Goal: Task Accomplishment & Management: Use online tool/utility

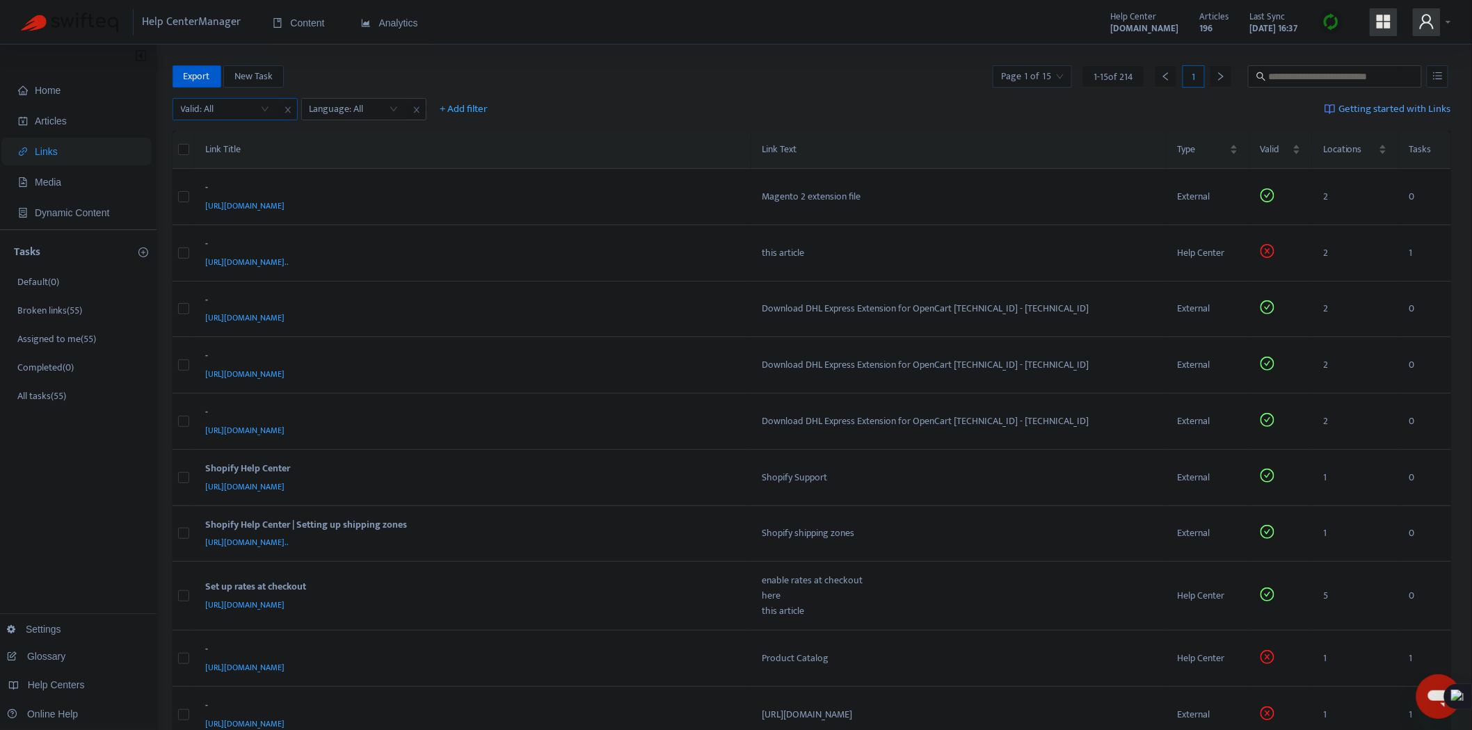
click at [259, 103] on input "search" at bounding box center [225, 109] width 88 height 21
click at [203, 179] on div "No" at bounding box center [305, 180] width 242 height 15
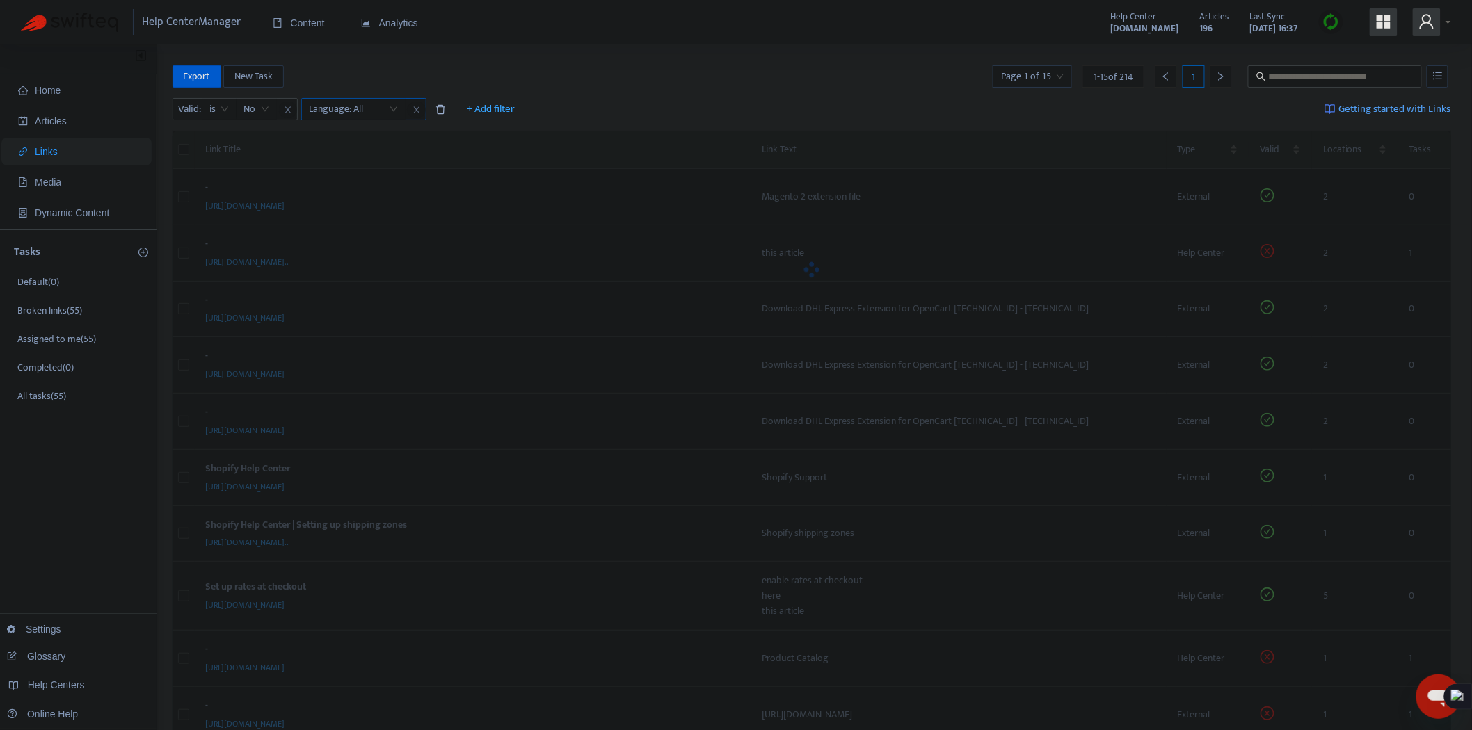
click at [365, 109] on div at bounding box center [347, 109] width 84 height 17
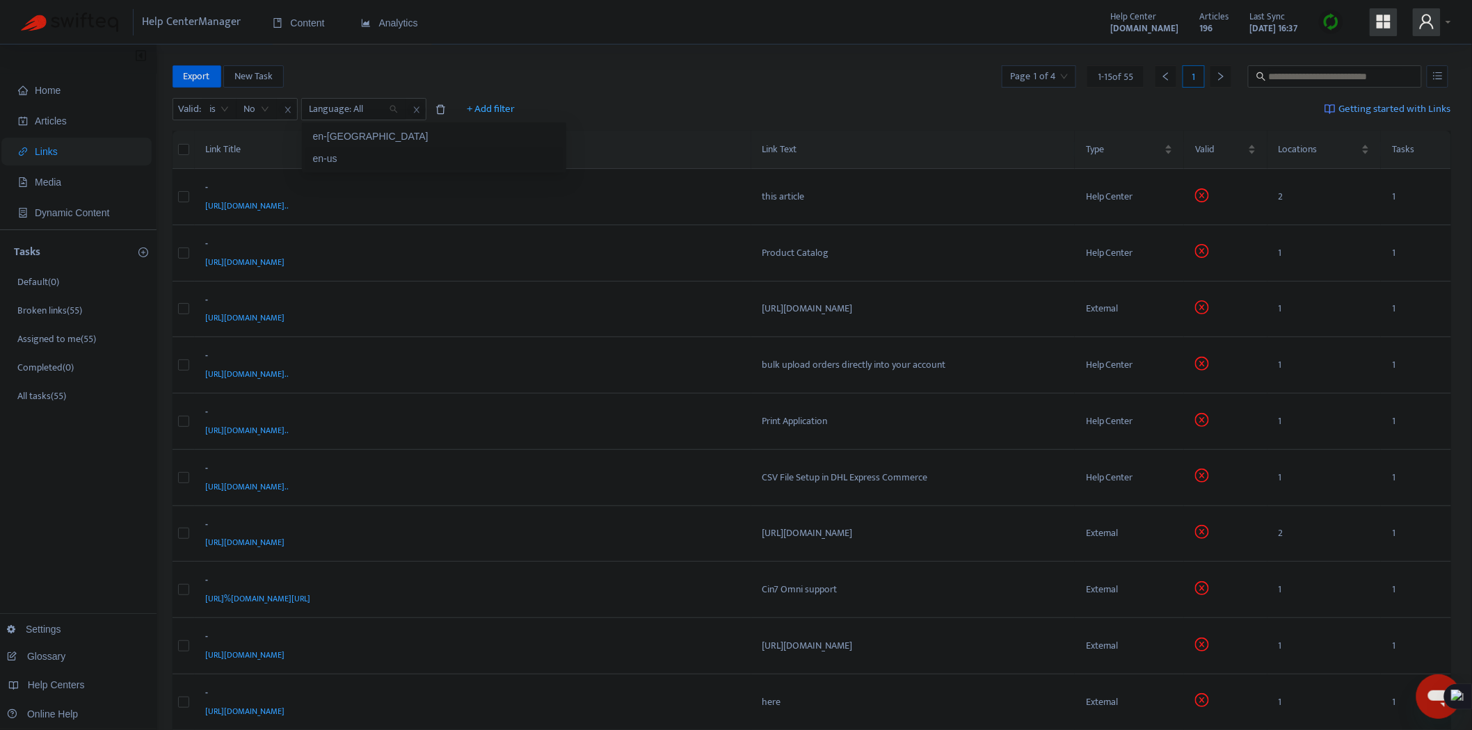
click at [358, 163] on div "en-us" at bounding box center [434, 158] width 242 height 15
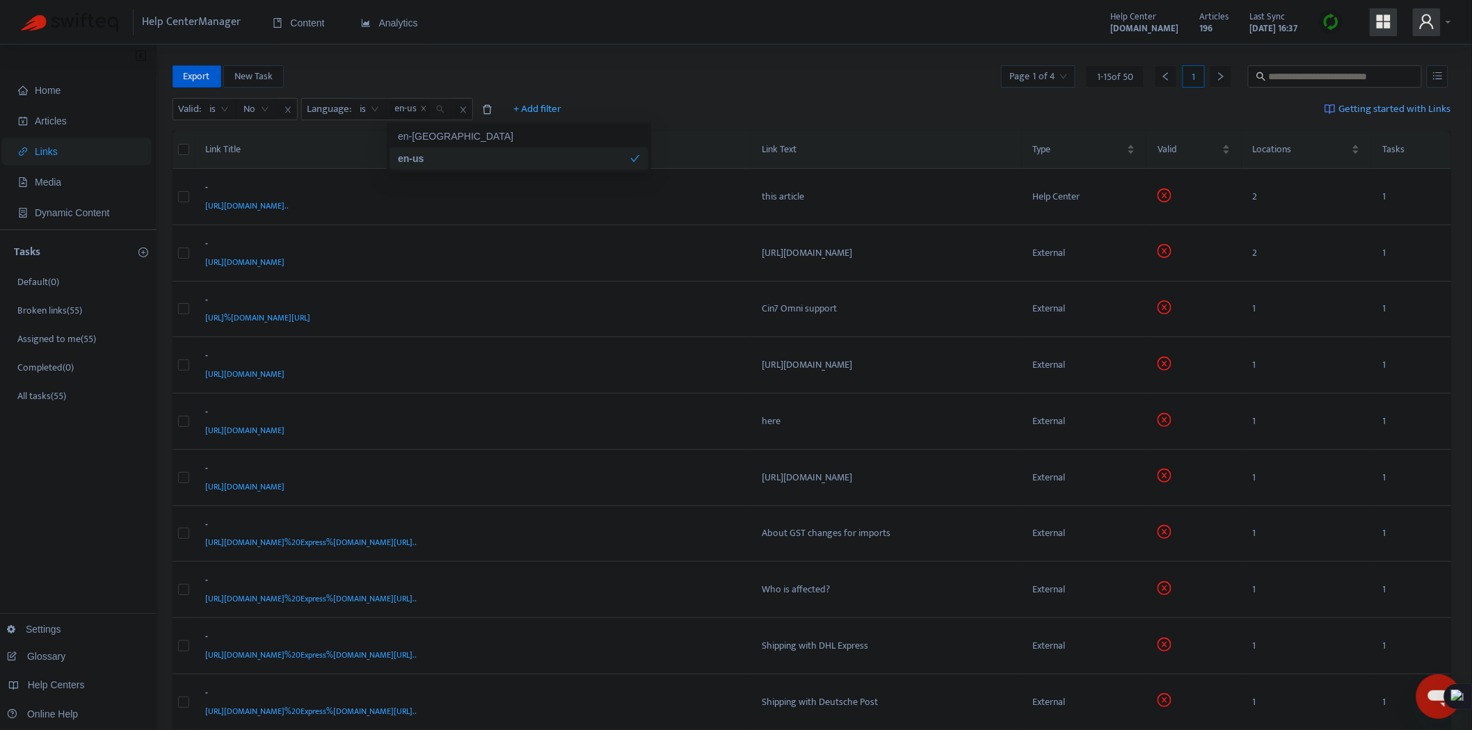
click at [803, 60] on div "Home Articles Links Media Dynamic Content Tasks Default ( 0 ) Broken links ( 55…" at bounding box center [736, 567] width 1472 height 1045
click at [1041, 73] on input "search" at bounding box center [1038, 76] width 58 height 21
click at [1172, 150] on span "15" at bounding box center [1195, 148] width 88 height 21
click at [1172, 263] on div "50" at bounding box center [1274, 264] width 242 height 15
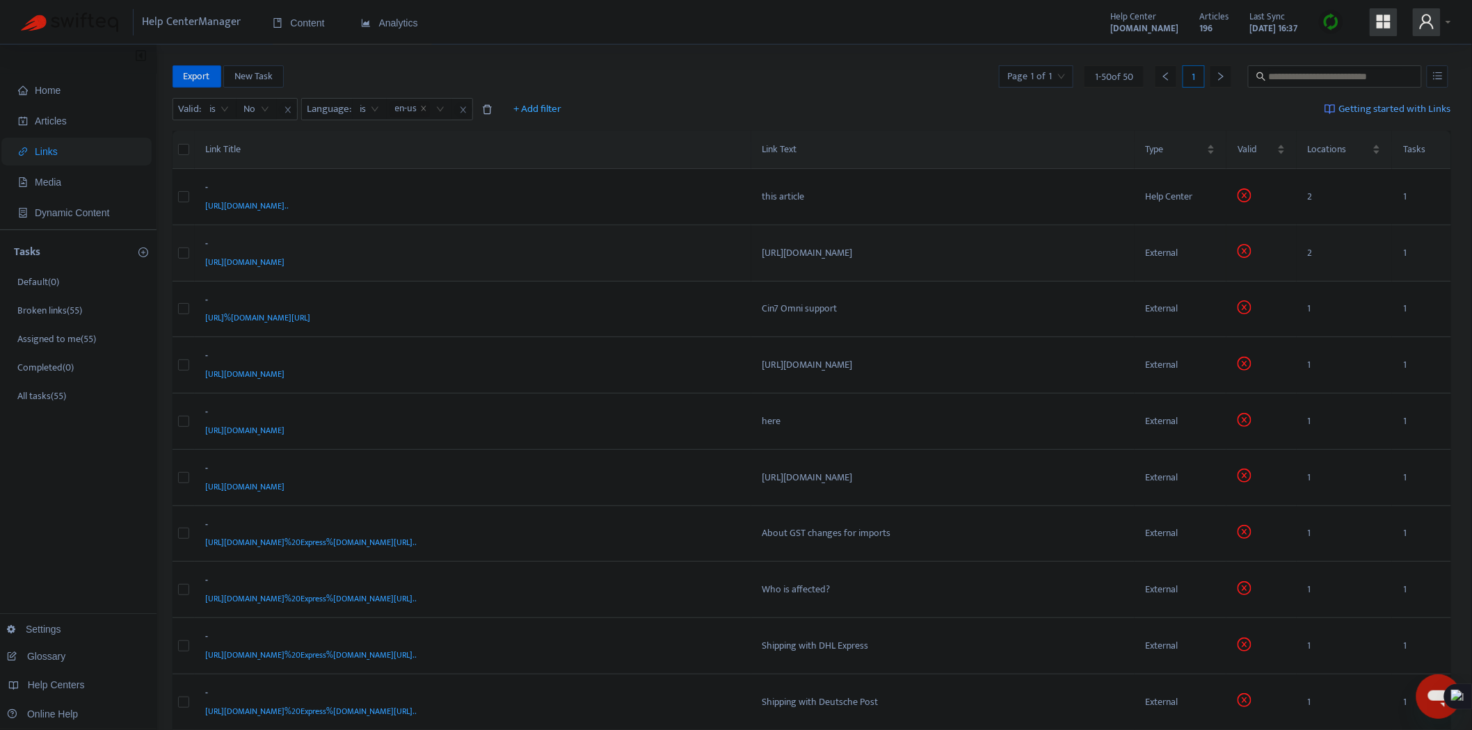
click at [190, 254] on td at bounding box center [184, 253] width 22 height 56
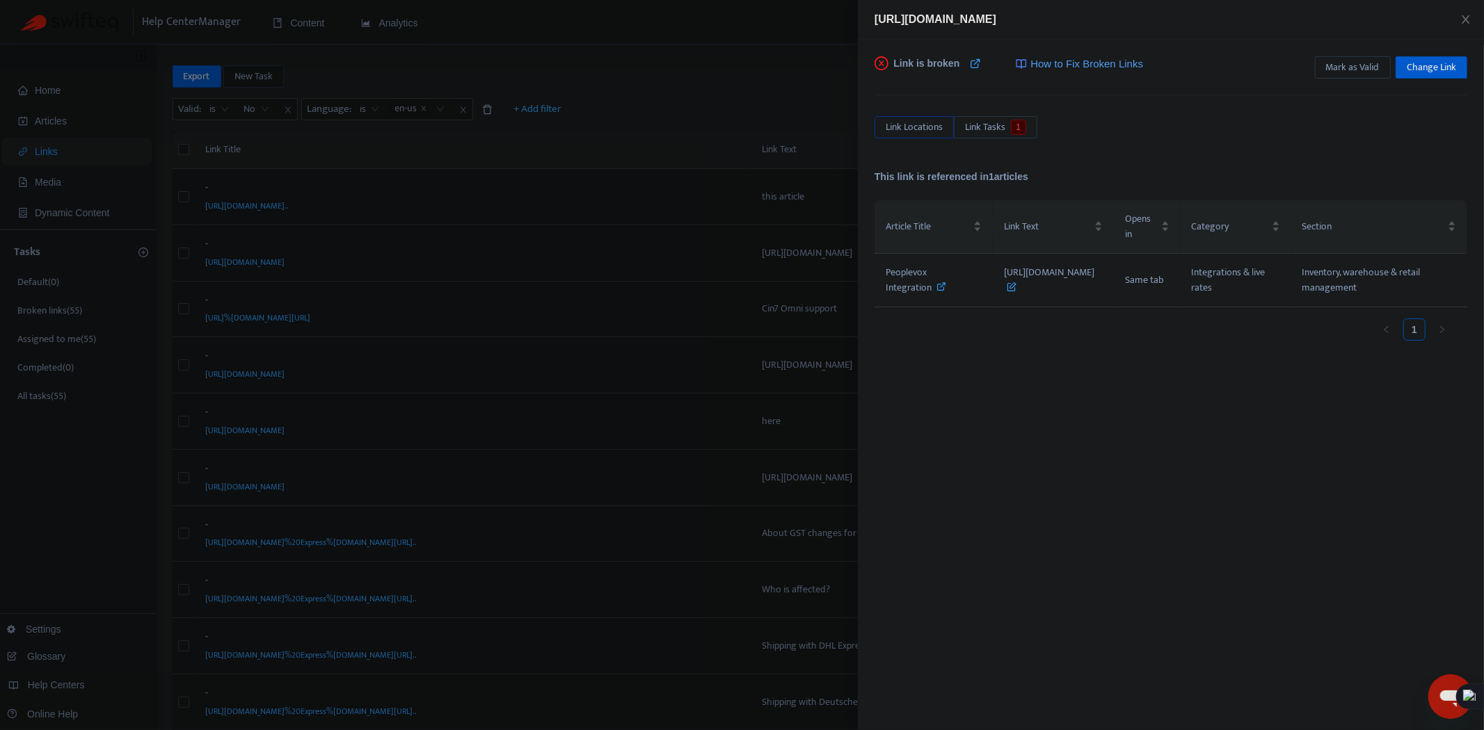
click at [714, 96] on div at bounding box center [742, 365] width 1484 height 730
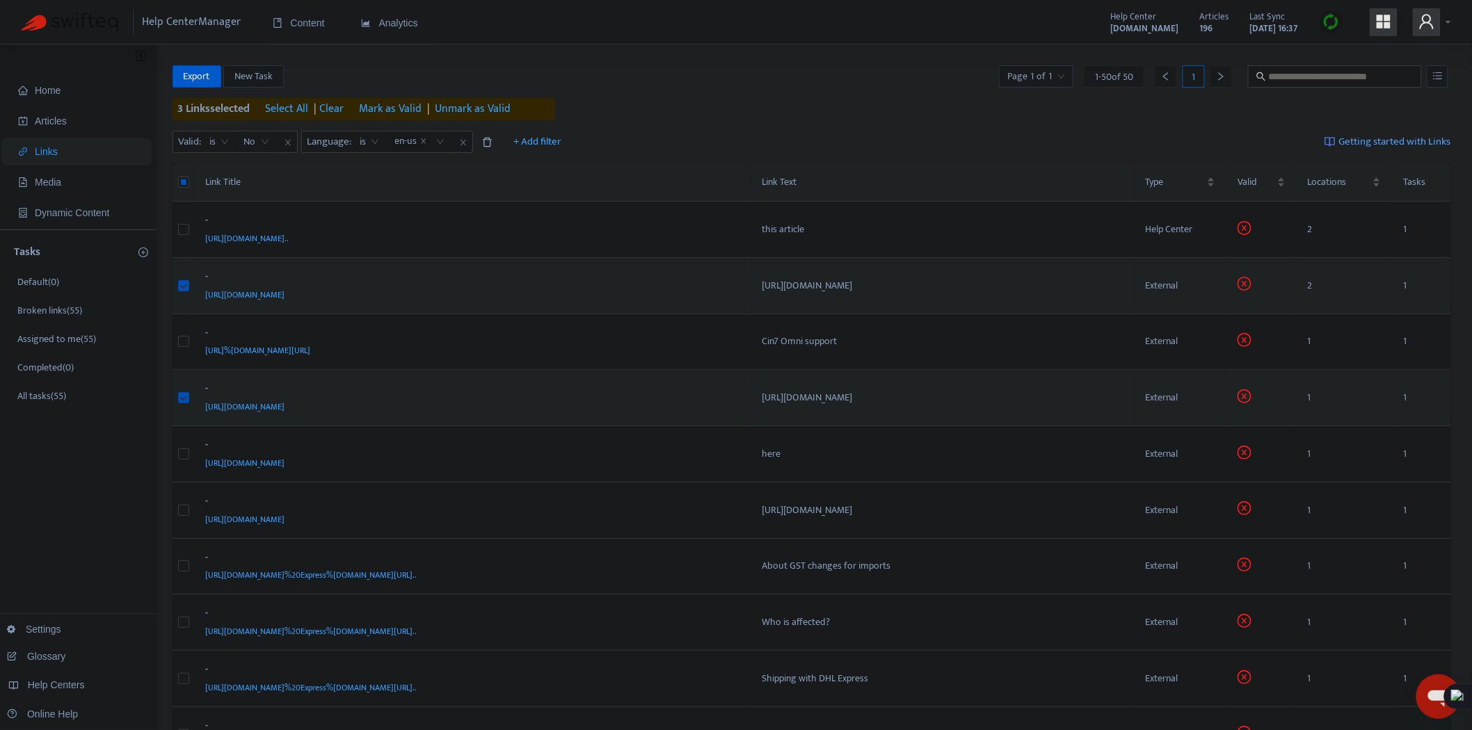
click at [388, 112] on span "Mark as Valid" at bounding box center [390, 109] width 63 height 17
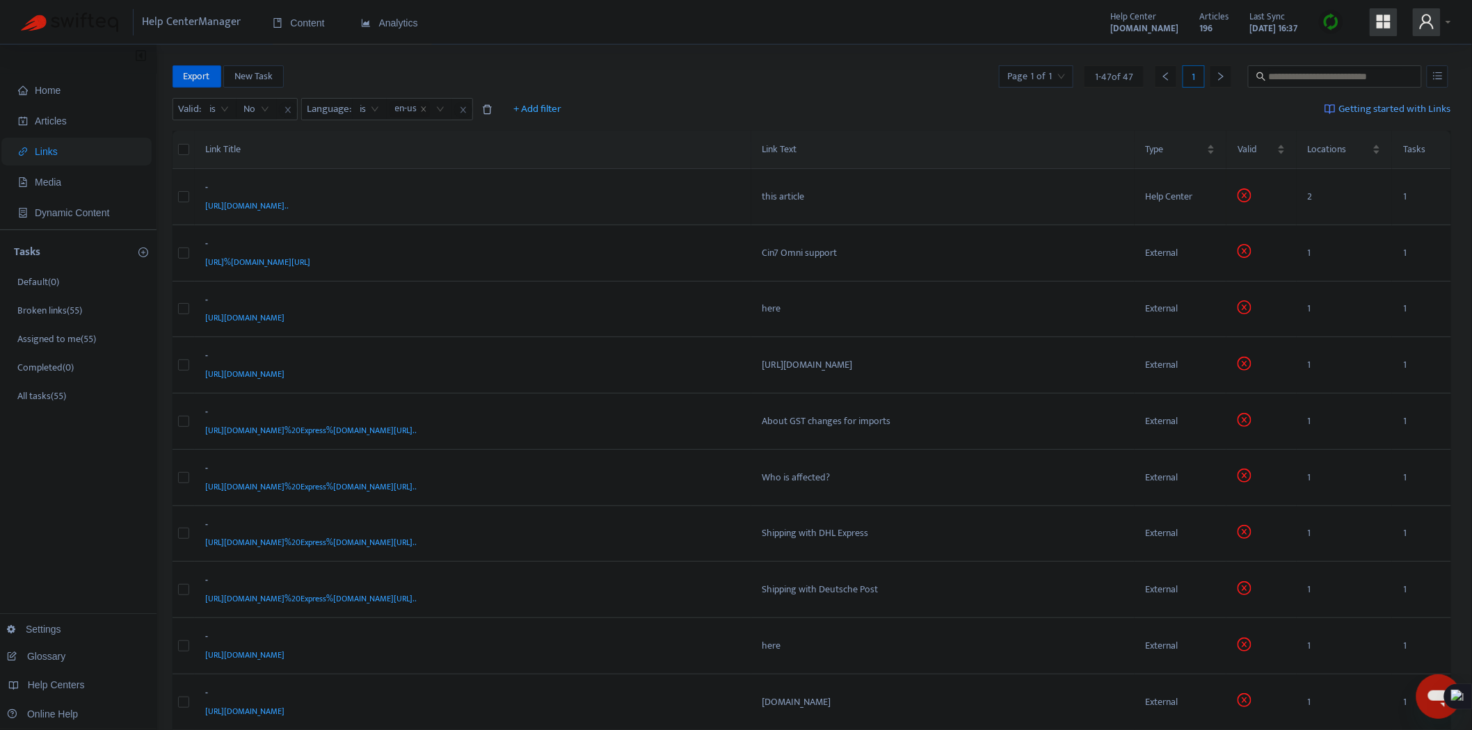
click at [641, 182] on div "-" at bounding box center [470, 189] width 529 height 18
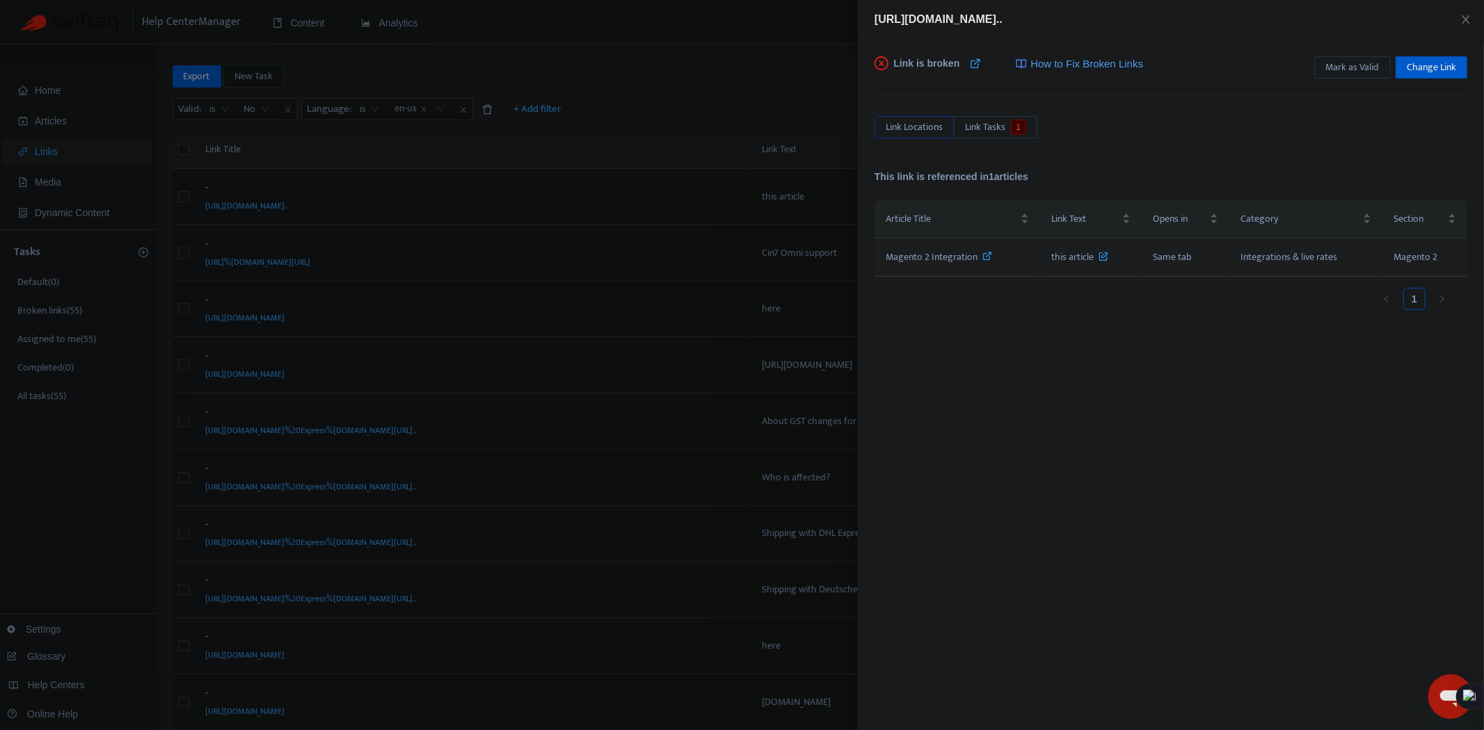
click at [989, 254] on icon at bounding box center [988, 256] width 10 height 10
click at [989, 259] on icon at bounding box center [988, 256] width 10 height 10
click at [650, 92] on div at bounding box center [742, 365] width 1484 height 730
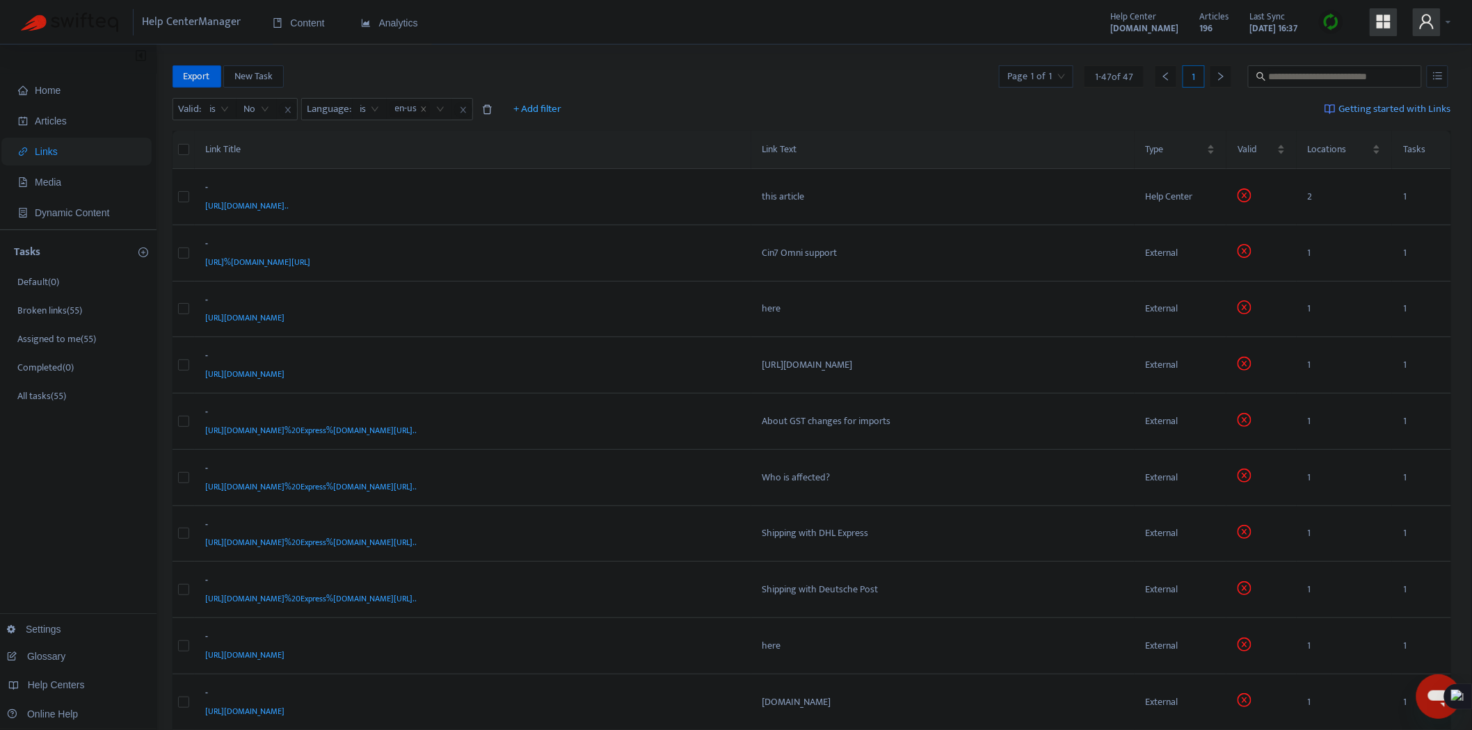
click at [1435, 17] on icon "user" at bounding box center [1427, 21] width 17 height 17
click at [1143, 132] on link "[DOMAIN_NAME]" at bounding box center [1120, 134] width 85 height 16
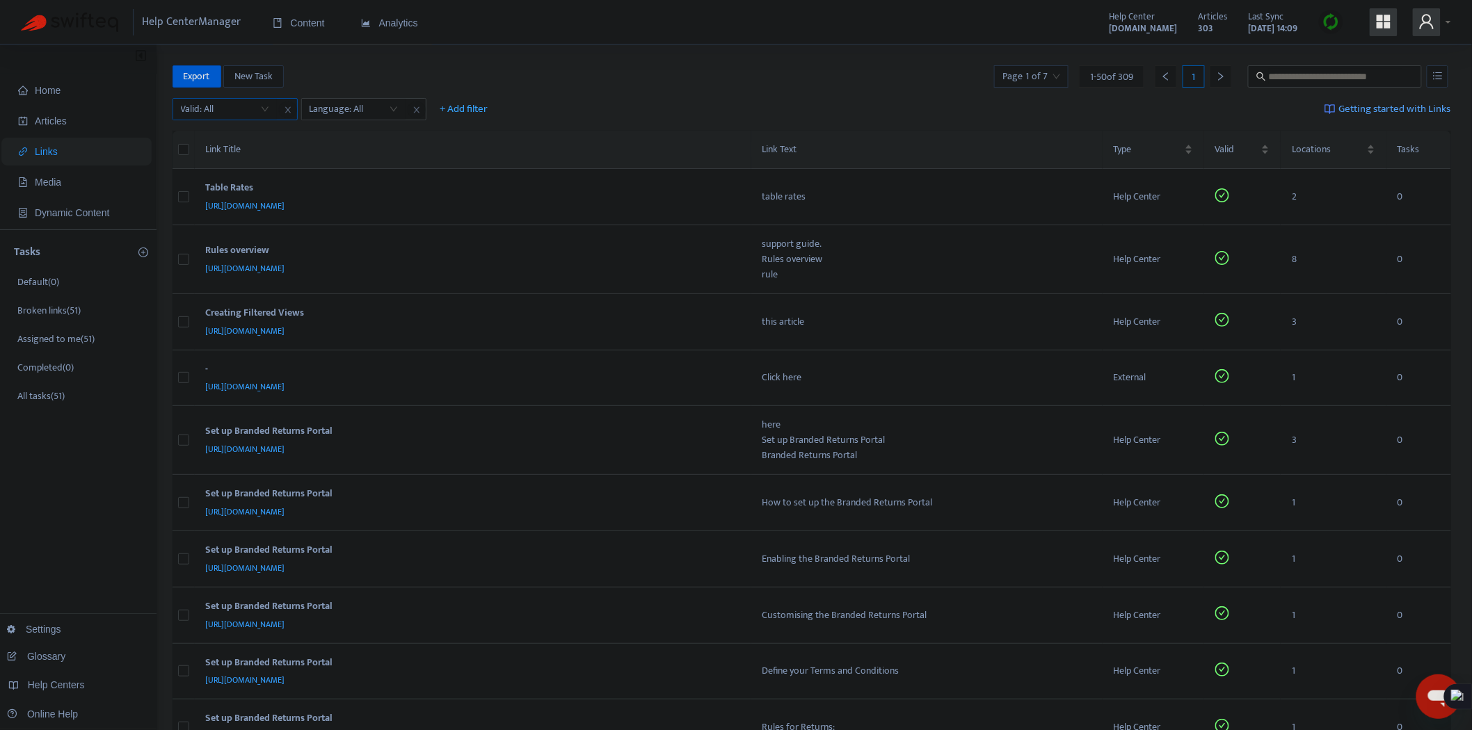
click at [250, 111] on input "search" at bounding box center [225, 109] width 88 height 21
click at [196, 186] on div "No" at bounding box center [305, 180] width 242 height 15
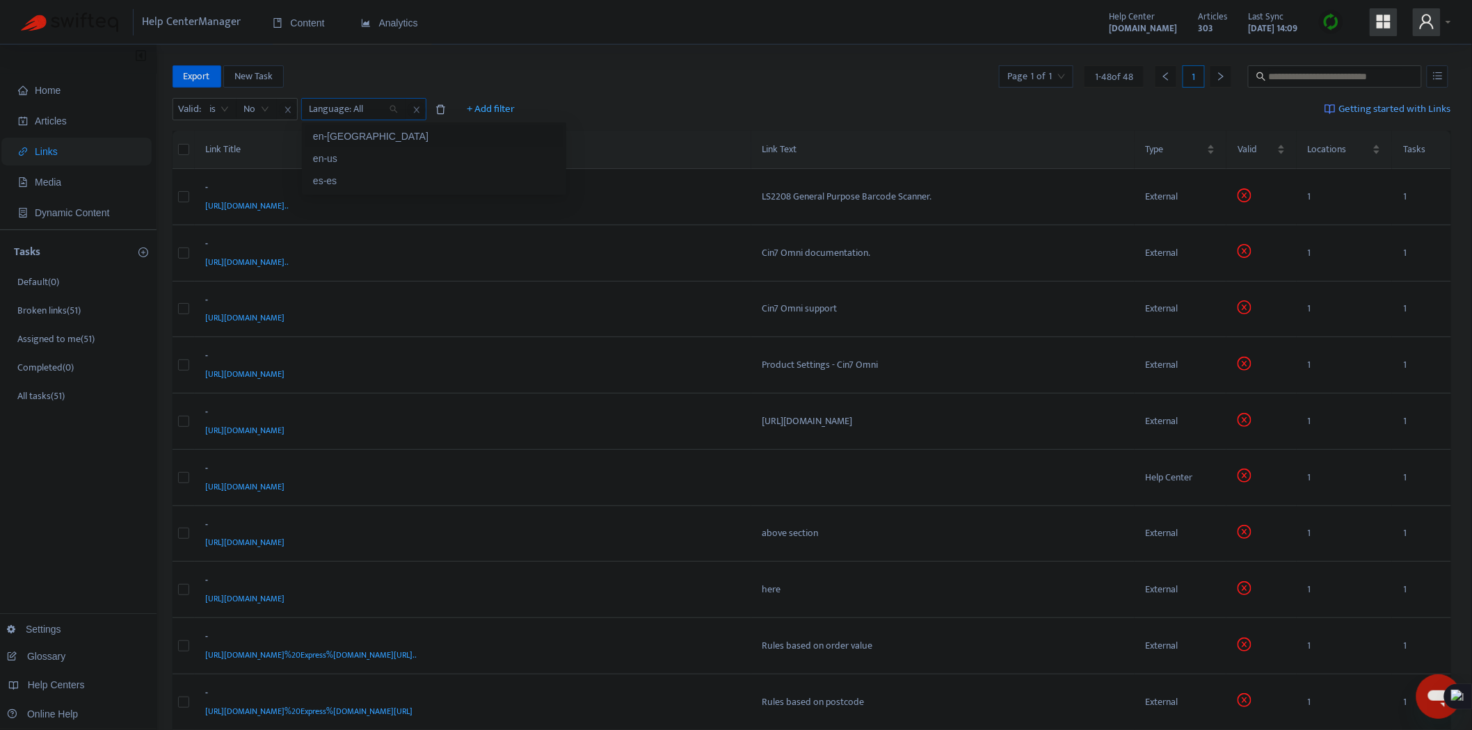
click at [345, 109] on div at bounding box center [347, 109] width 84 height 17
click at [349, 158] on div "en-us" at bounding box center [434, 158] width 242 height 15
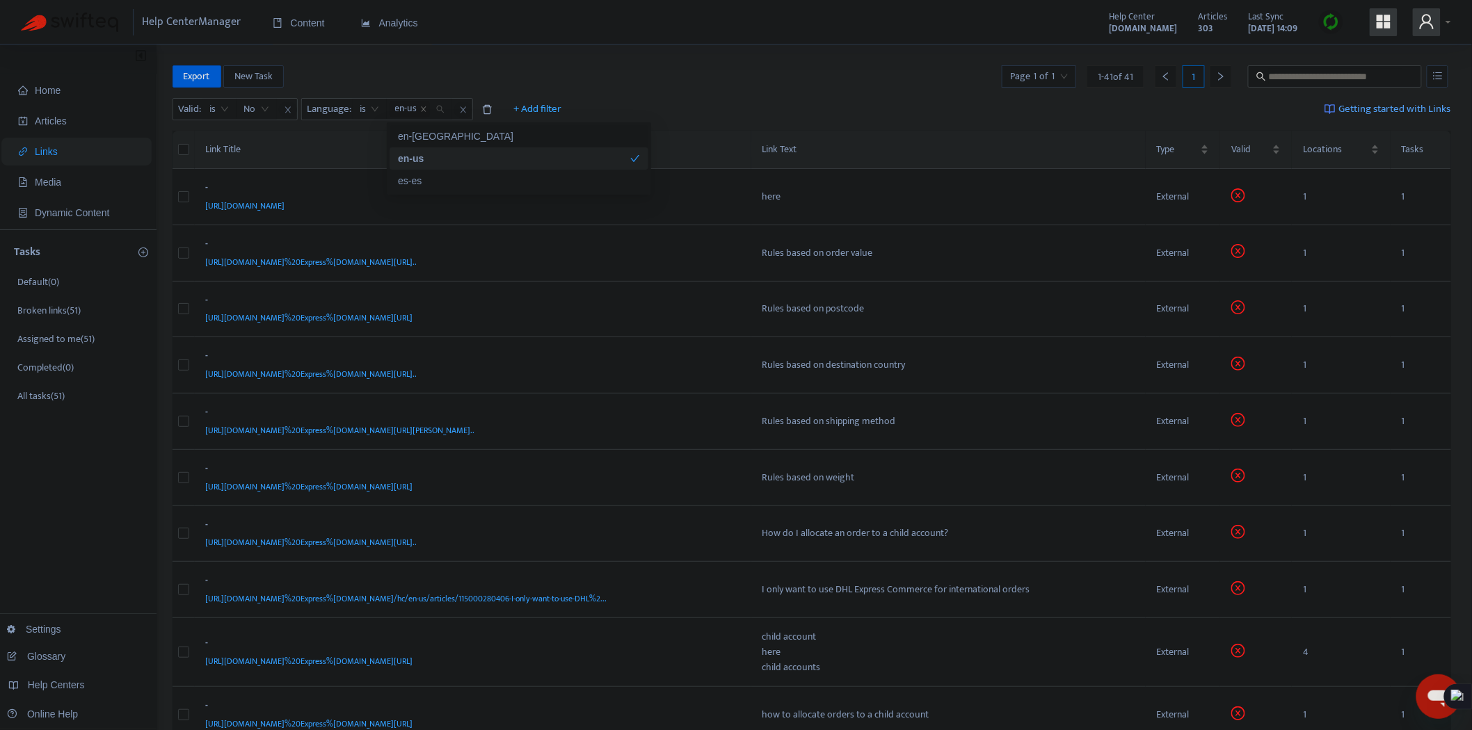
click at [669, 38] on div "Help Center Manager Content Analytics Help Center [DOMAIN_NAME] Articles 303 La…" at bounding box center [736, 22] width 1472 height 45
click at [1055, 72] on input "search" at bounding box center [1039, 76] width 58 height 21
click at [1220, 150] on span "50" at bounding box center [1196, 148] width 88 height 21
click at [805, 87] on div "Export New Task Page 1 of 1 1 - 41 of 41 1" at bounding box center [812, 76] width 1279 height 22
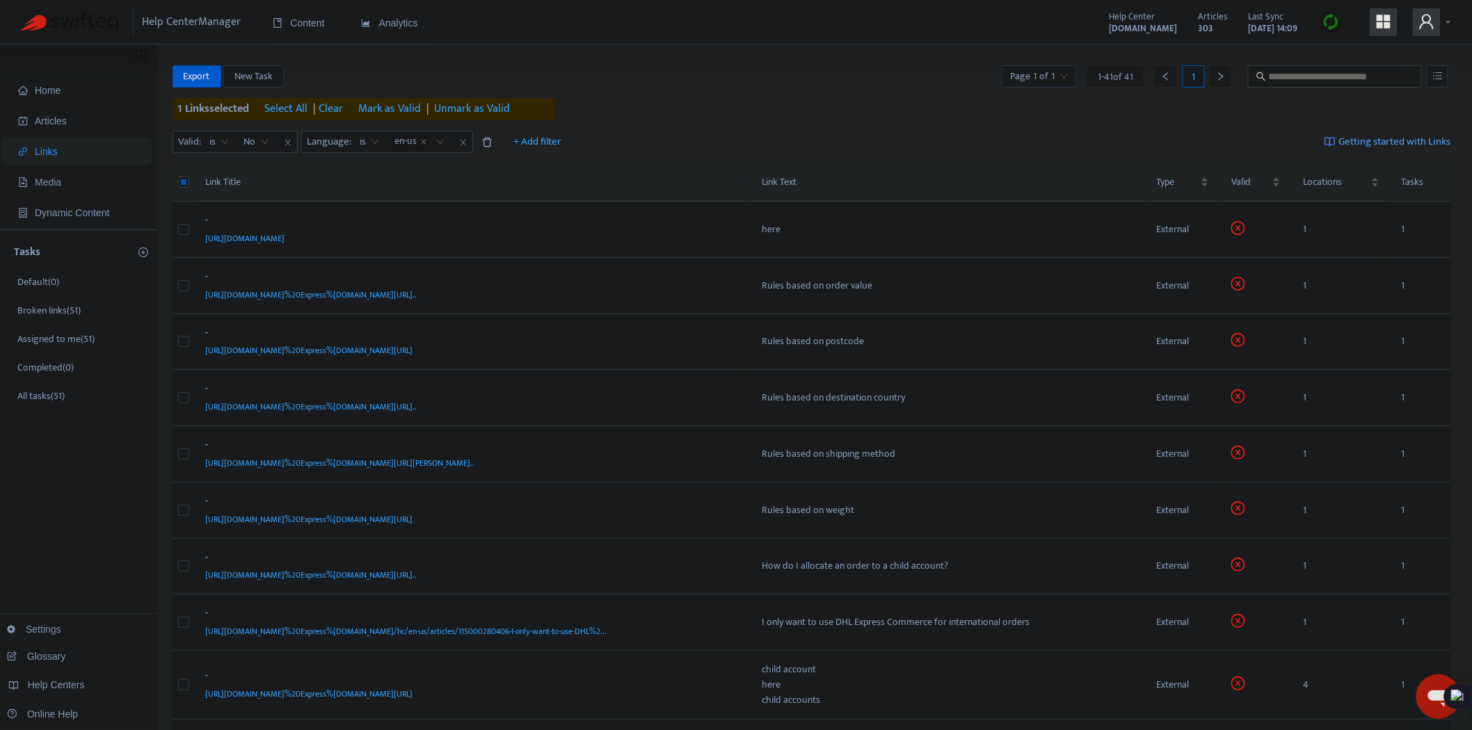
click at [390, 108] on span "Mark as Valid" at bounding box center [389, 109] width 63 height 17
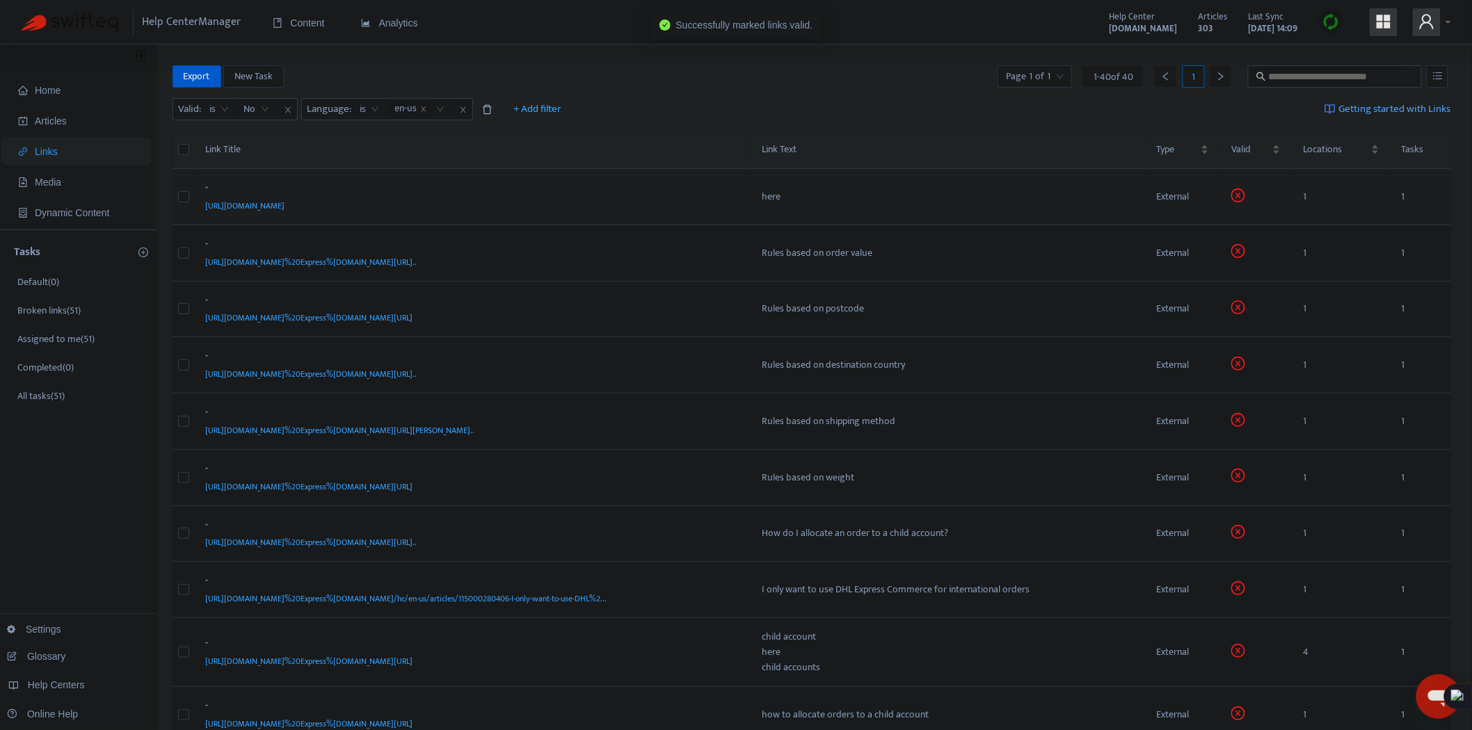
click at [662, 163] on th "Link Title" at bounding box center [473, 150] width 557 height 38
click at [679, 269] on div "[URL][DOMAIN_NAME]%20Express%[DOMAIN_NAME][URL].." at bounding box center [470, 262] width 529 height 15
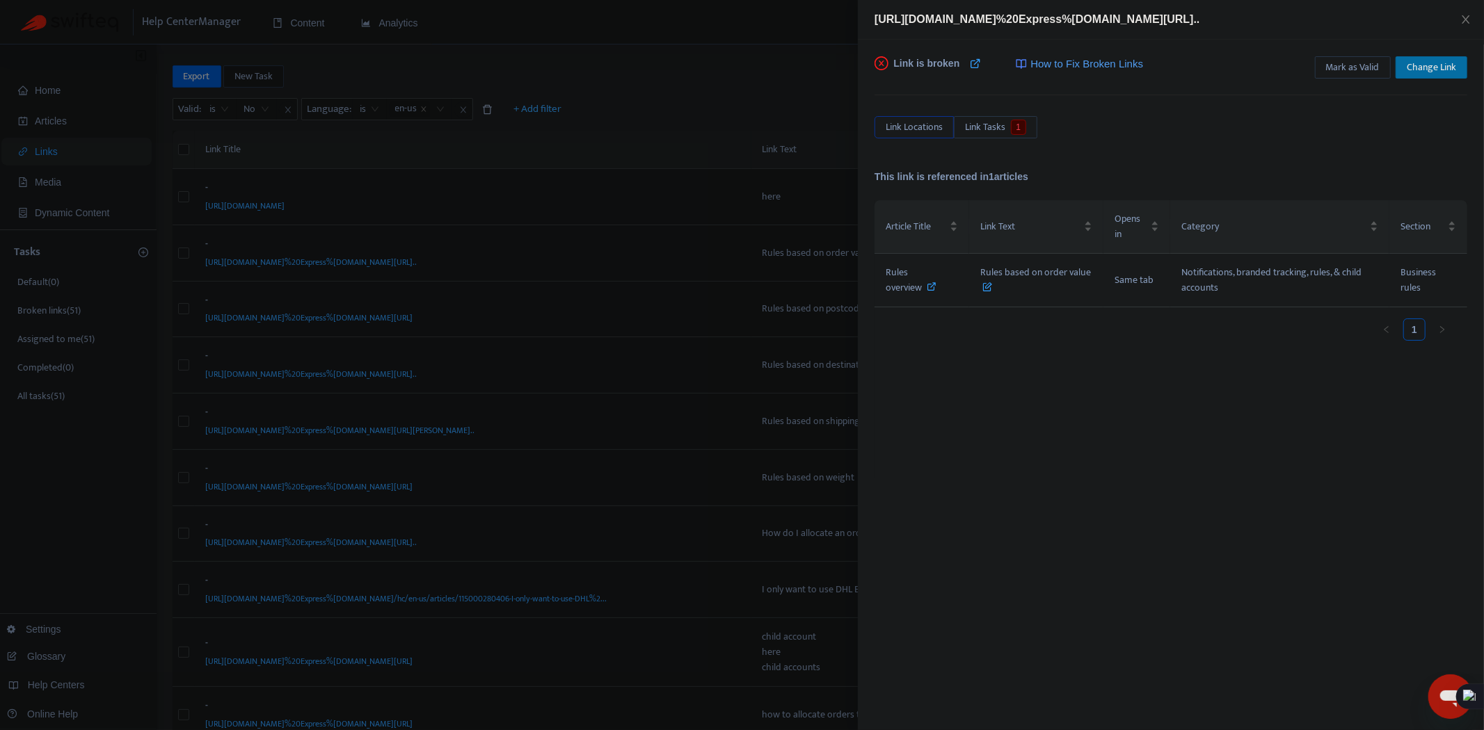
click at [1439, 68] on span "Change Link" at bounding box center [1431, 67] width 49 height 15
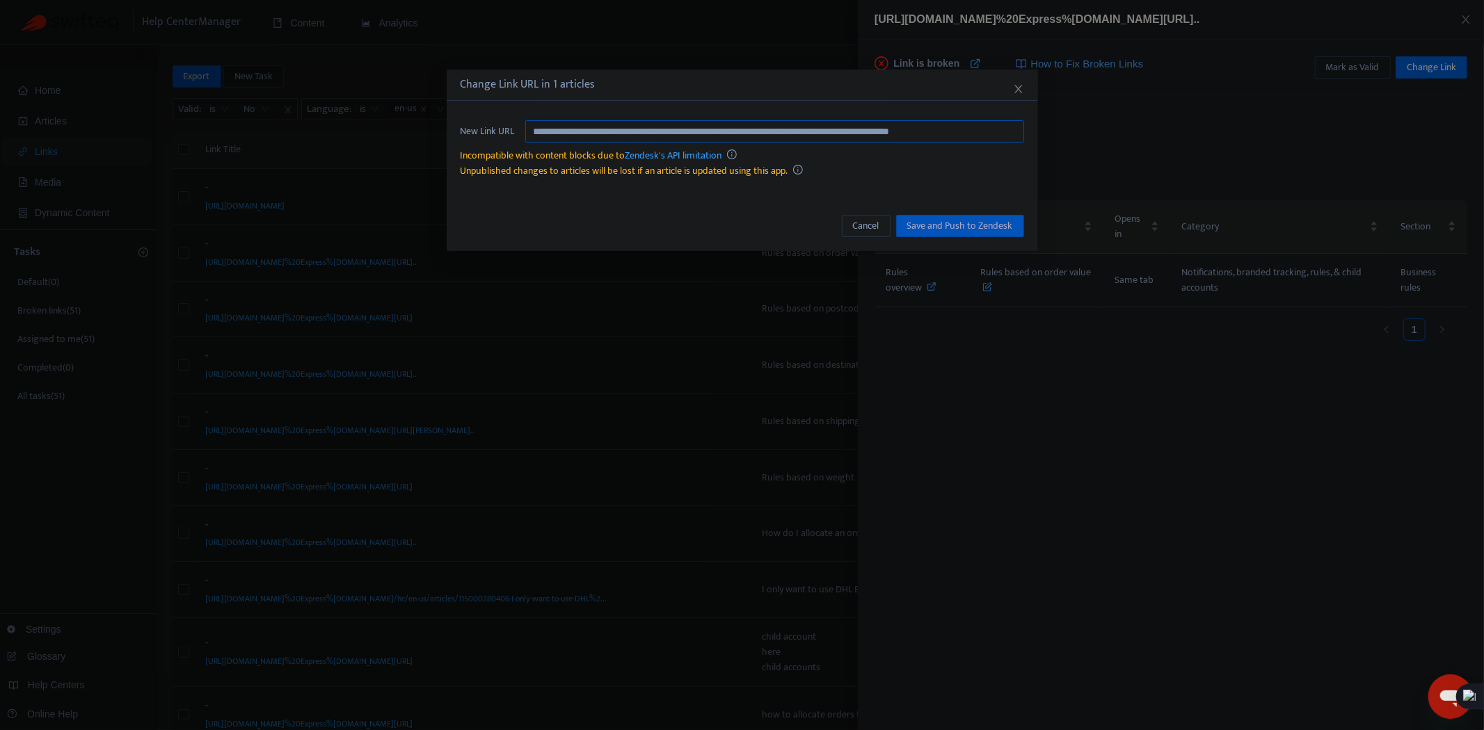
click at [747, 120] on input "**********" at bounding box center [774, 131] width 499 height 22
paste input "text"
type input "**********"
click at [969, 223] on span "Save and Push to Zendesk" at bounding box center [960, 225] width 106 height 15
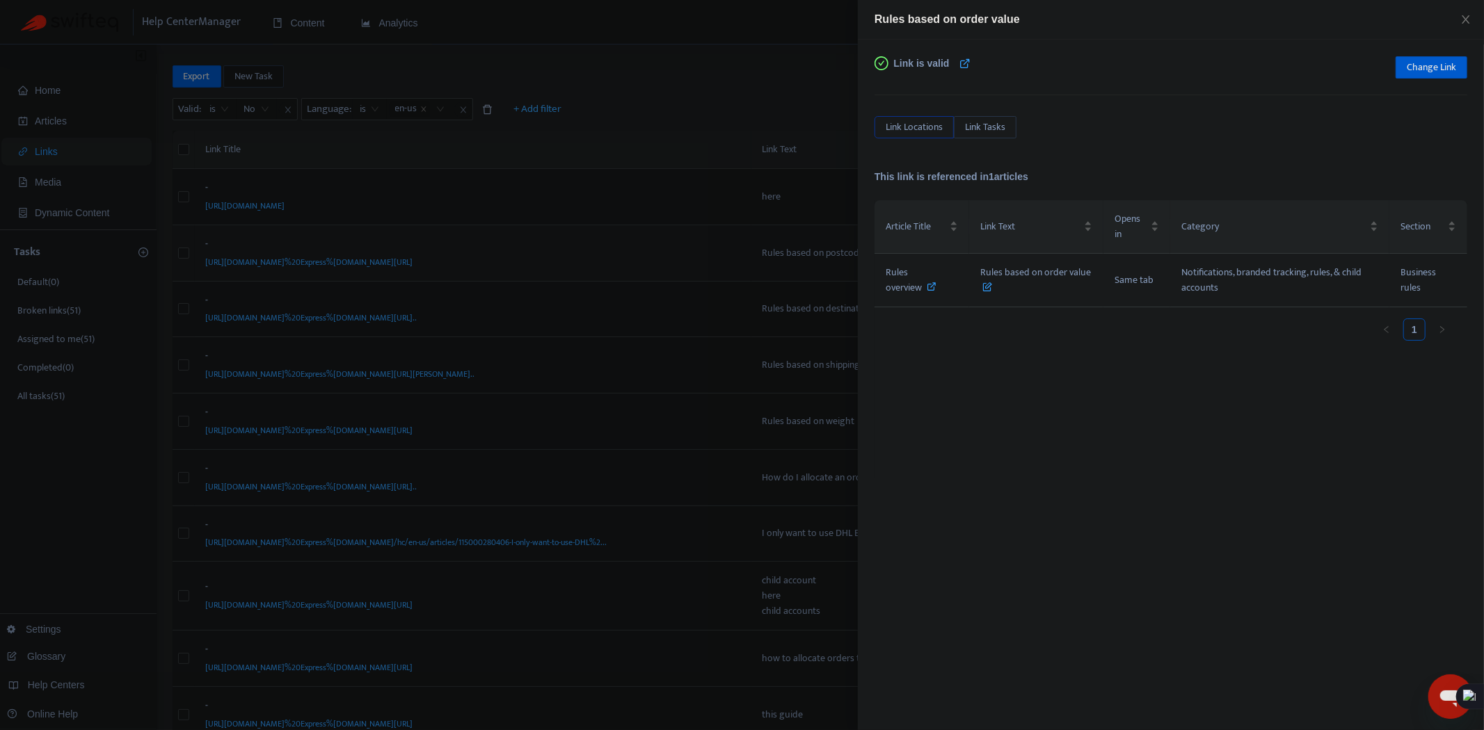
drag, startPoint x: 676, startPoint y: 137, endPoint x: 619, endPoint y: 234, distance: 112.9
click at [676, 137] on div at bounding box center [742, 365] width 1484 height 730
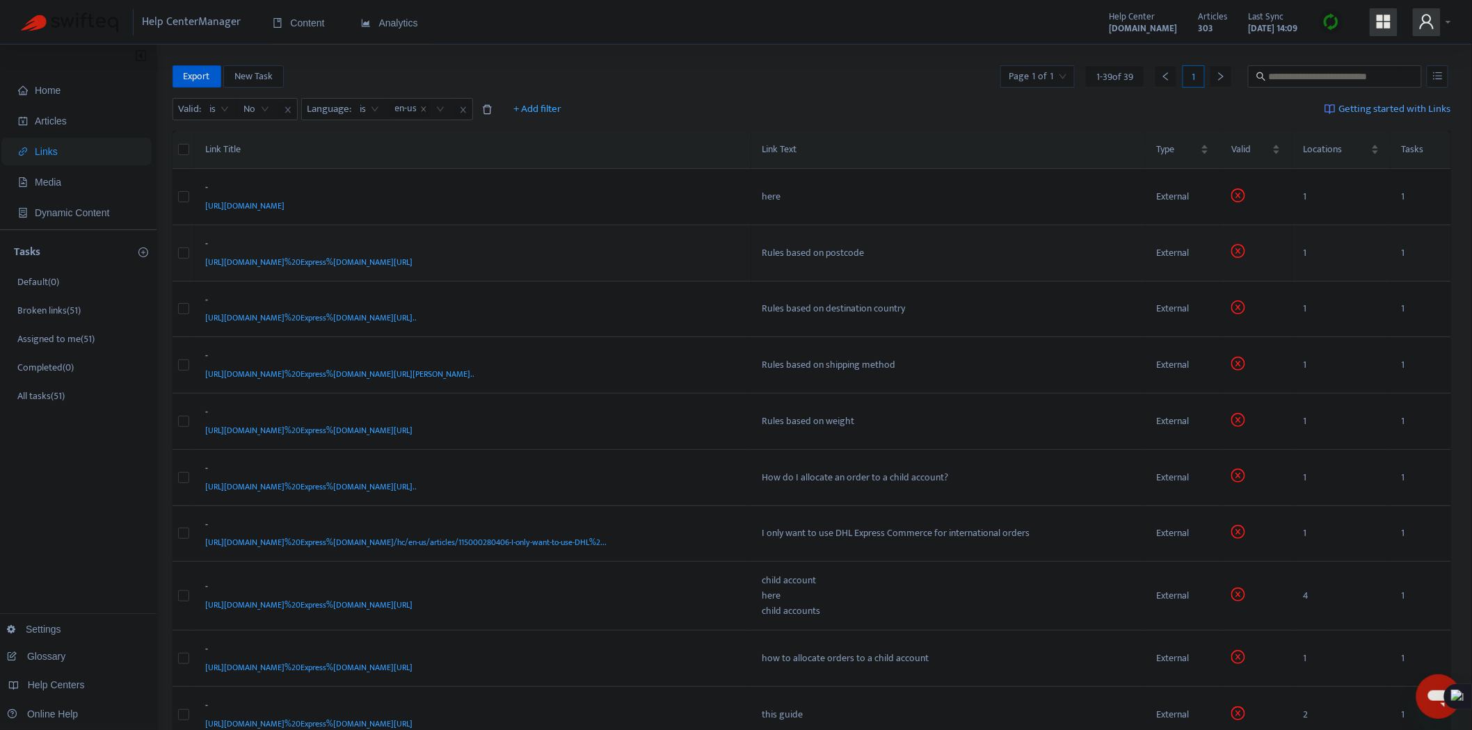
click at [712, 266] on div "[URL][DOMAIN_NAME]%20Express%[DOMAIN_NAME][URL]" at bounding box center [470, 262] width 529 height 15
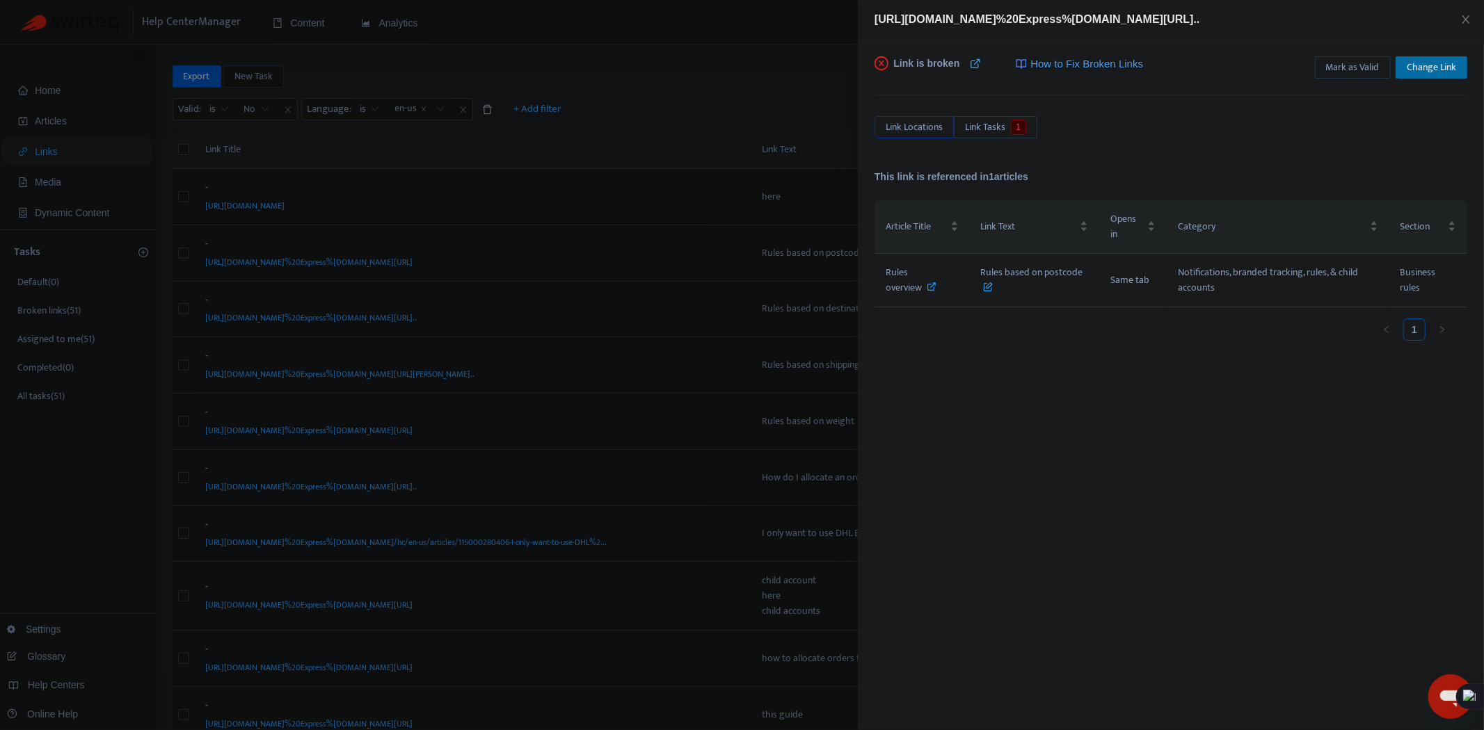
click at [1435, 66] on span "Change Link" at bounding box center [1431, 67] width 49 height 15
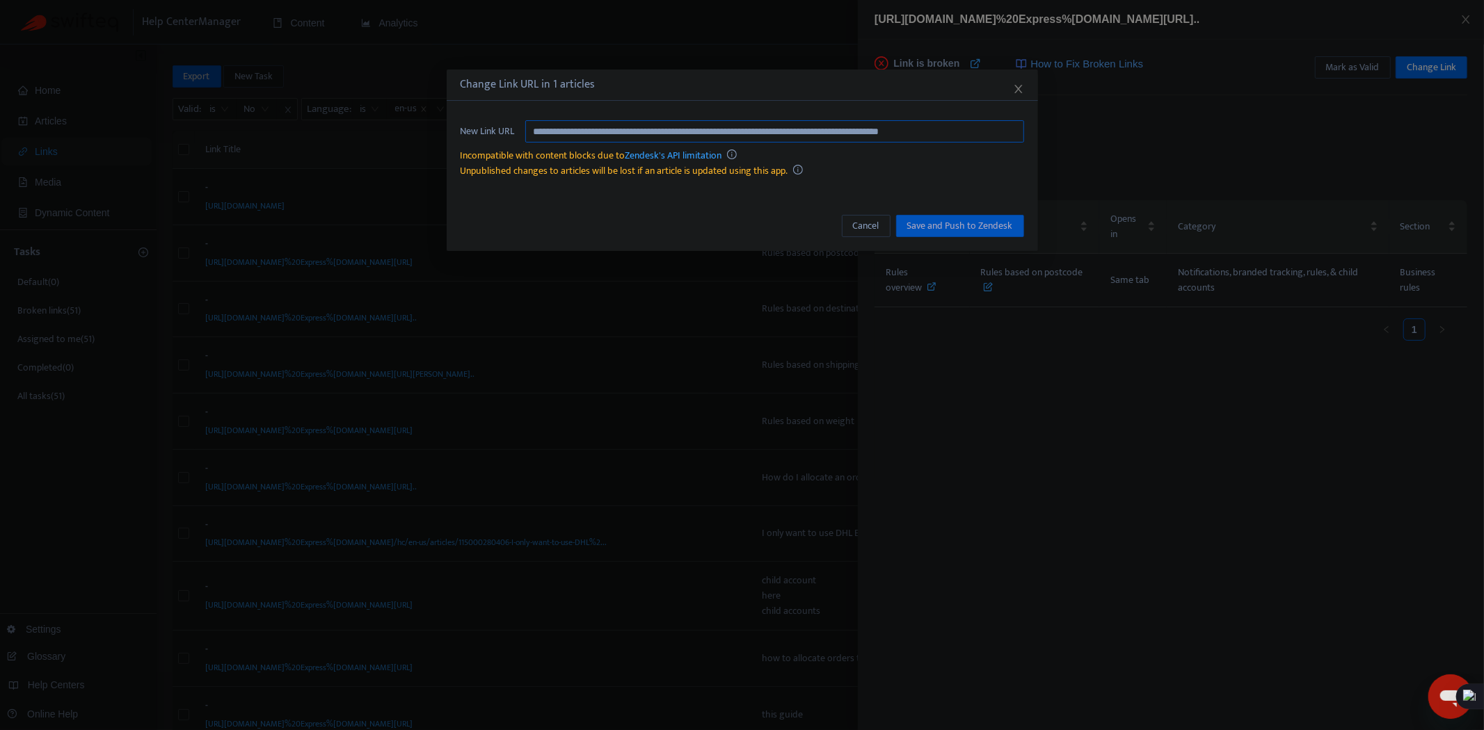
click at [921, 130] on input "**********" at bounding box center [774, 131] width 499 height 22
paste input "text"
type input "**********"
click at [981, 230] on span "Save and Push to Zendesk" at bounding box center [960, 225] width 106 height 15
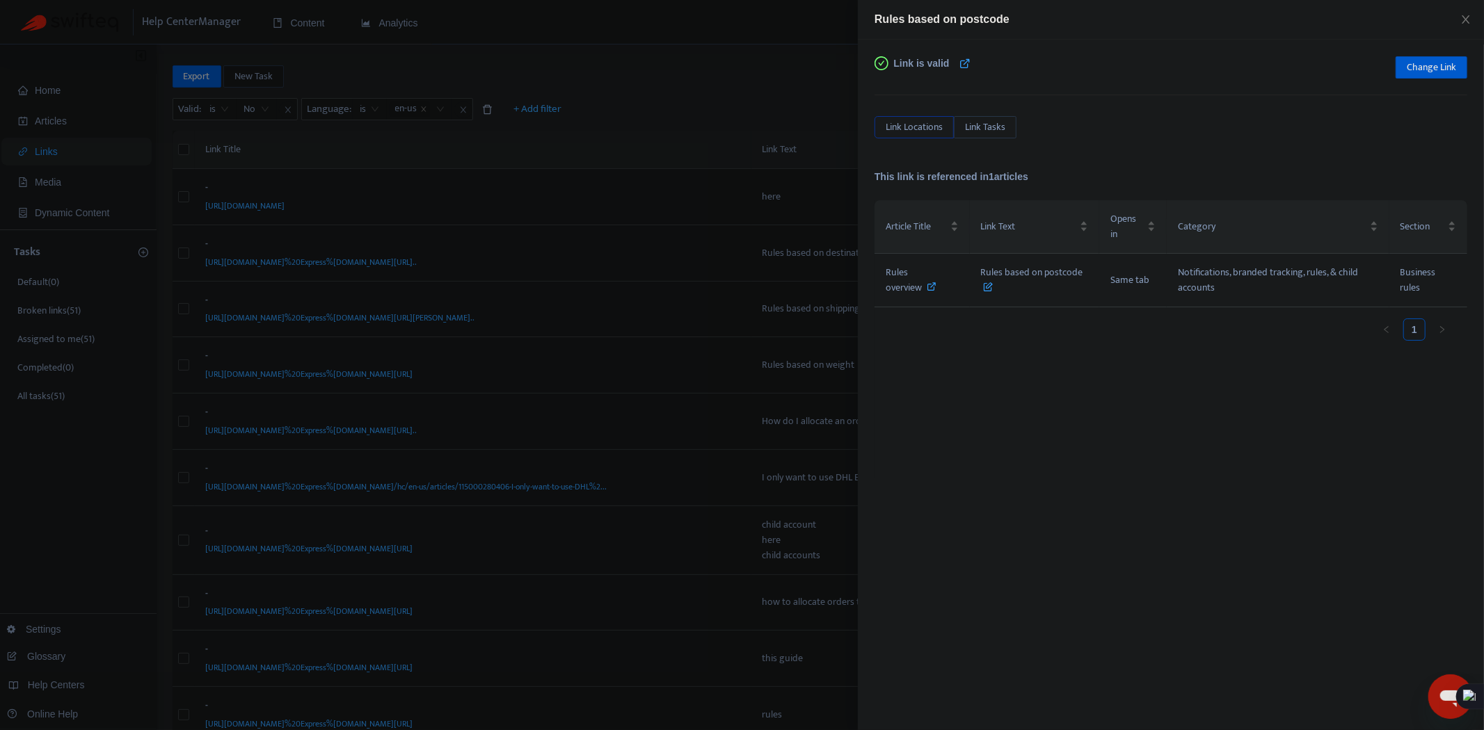
click at [589, 161] on div at bounding box center [742, 365] width 1484 height 730
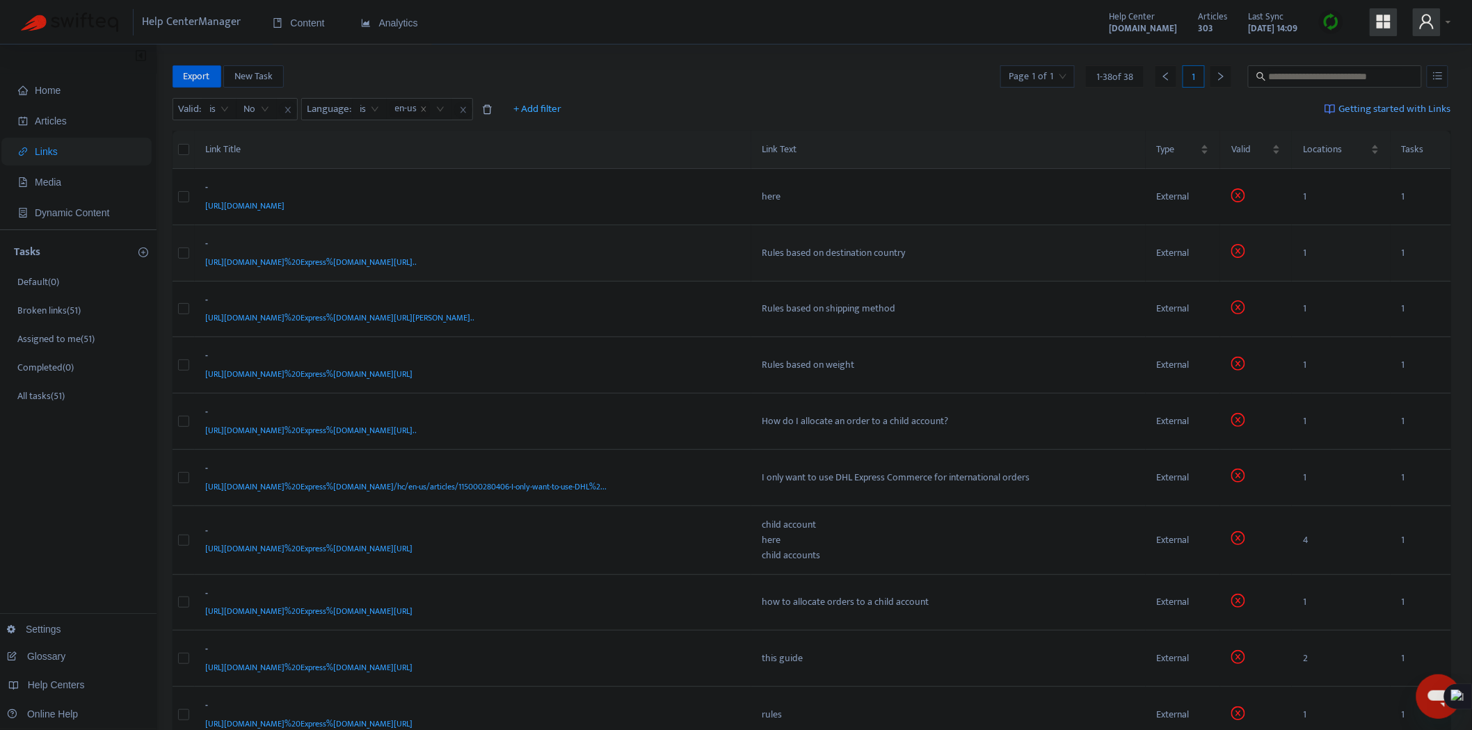
click at [721, 267] on div "[URL][DOMAIN_NAME]%20Express%[DOMAIN_NAME][URL].." at bounding box center [470, 262] width 529 height 15
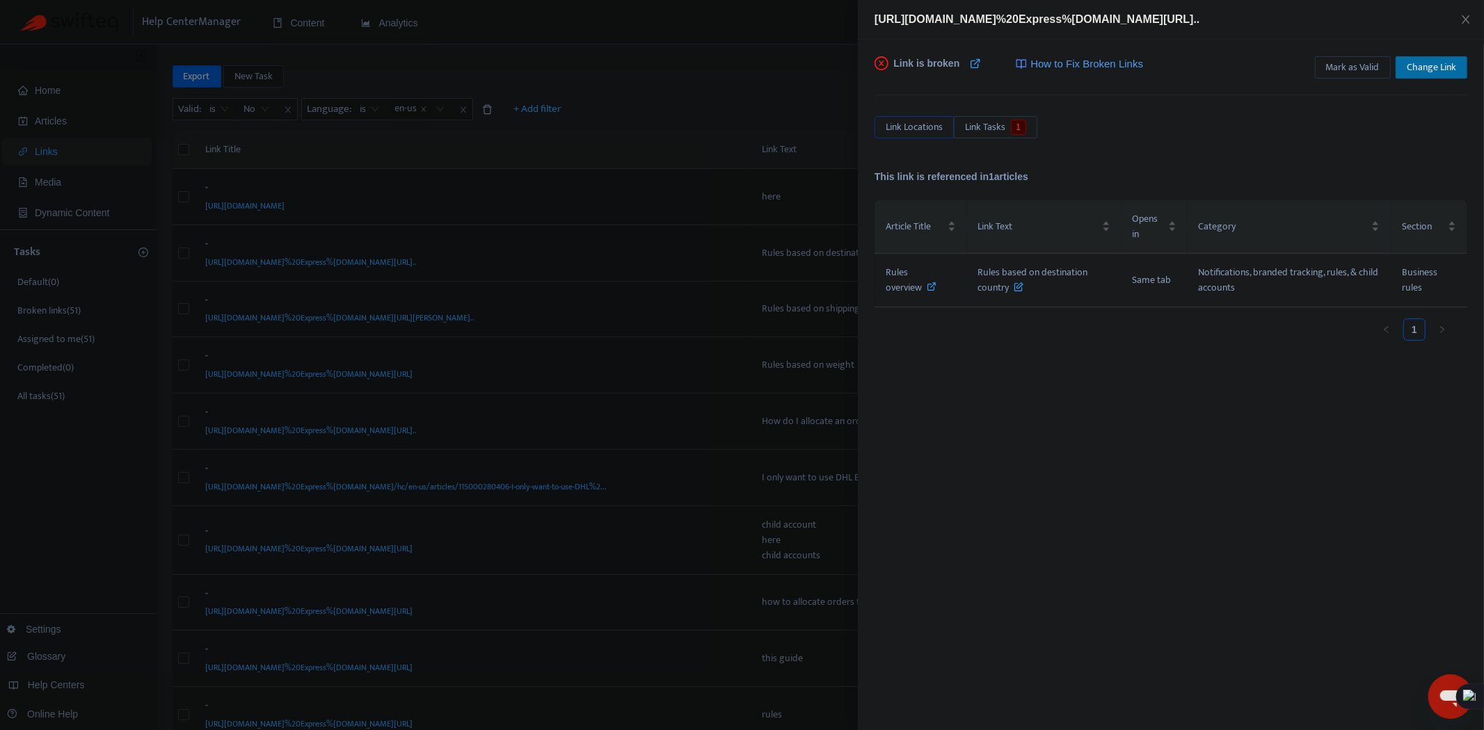
click at [1414, 73] on span "Change Link" at bounding box center [1431, 67] width 49 height 15
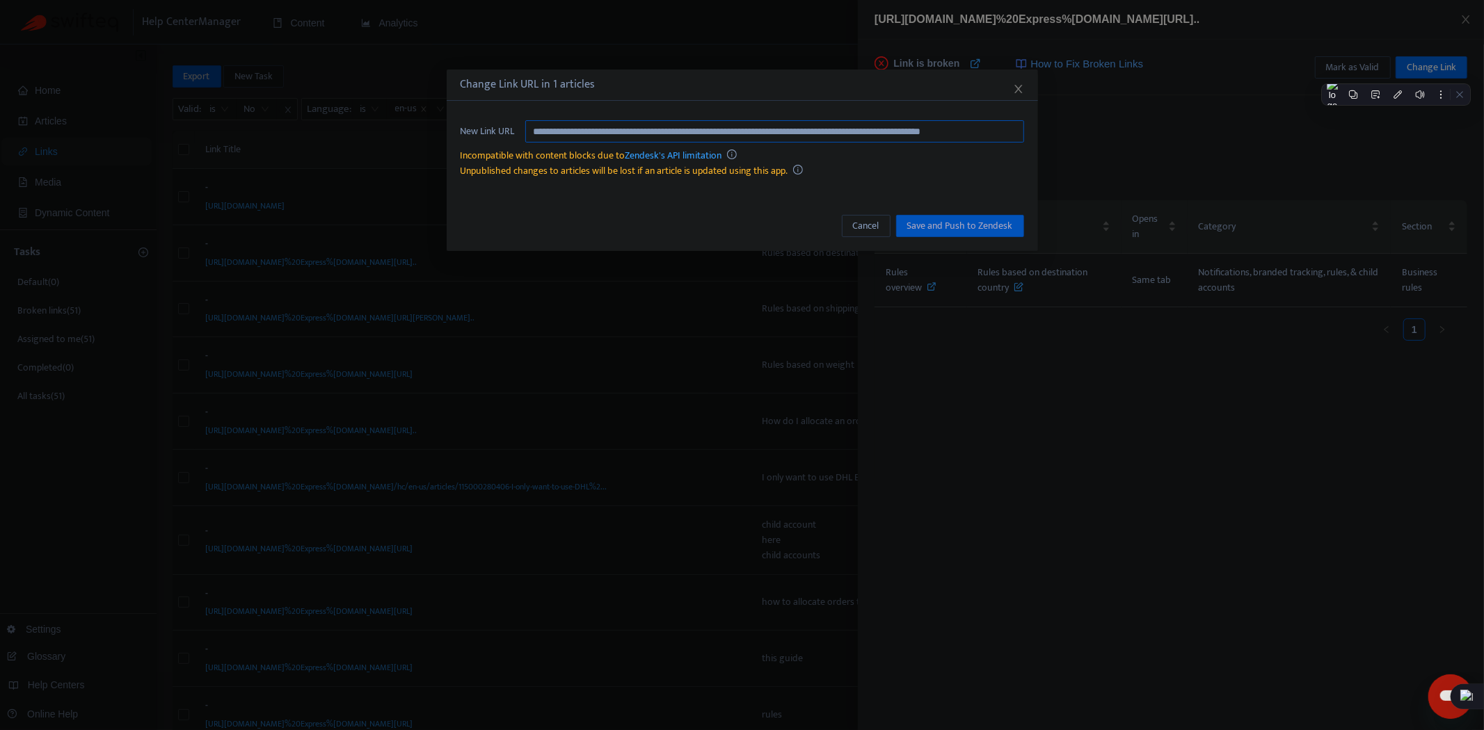
click at [817, 134] on input "**********" at bounding box center [774, 131] width 499 height 22
paste input "text"
type input "**********"
click at [961, 225] on span "Save and Push to Zendesk" at bounding box center [960, 225] width 106 height 15
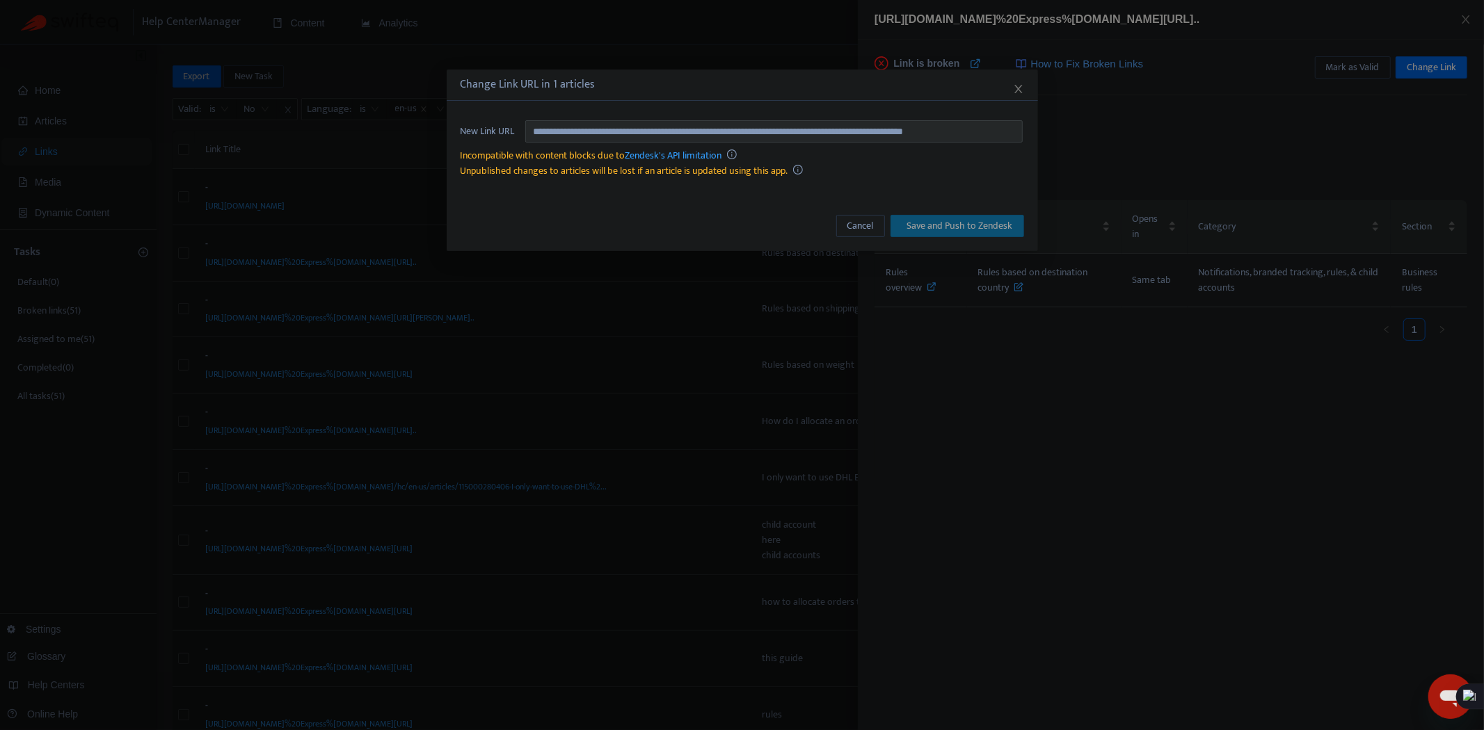
scroll to position [0, 0]
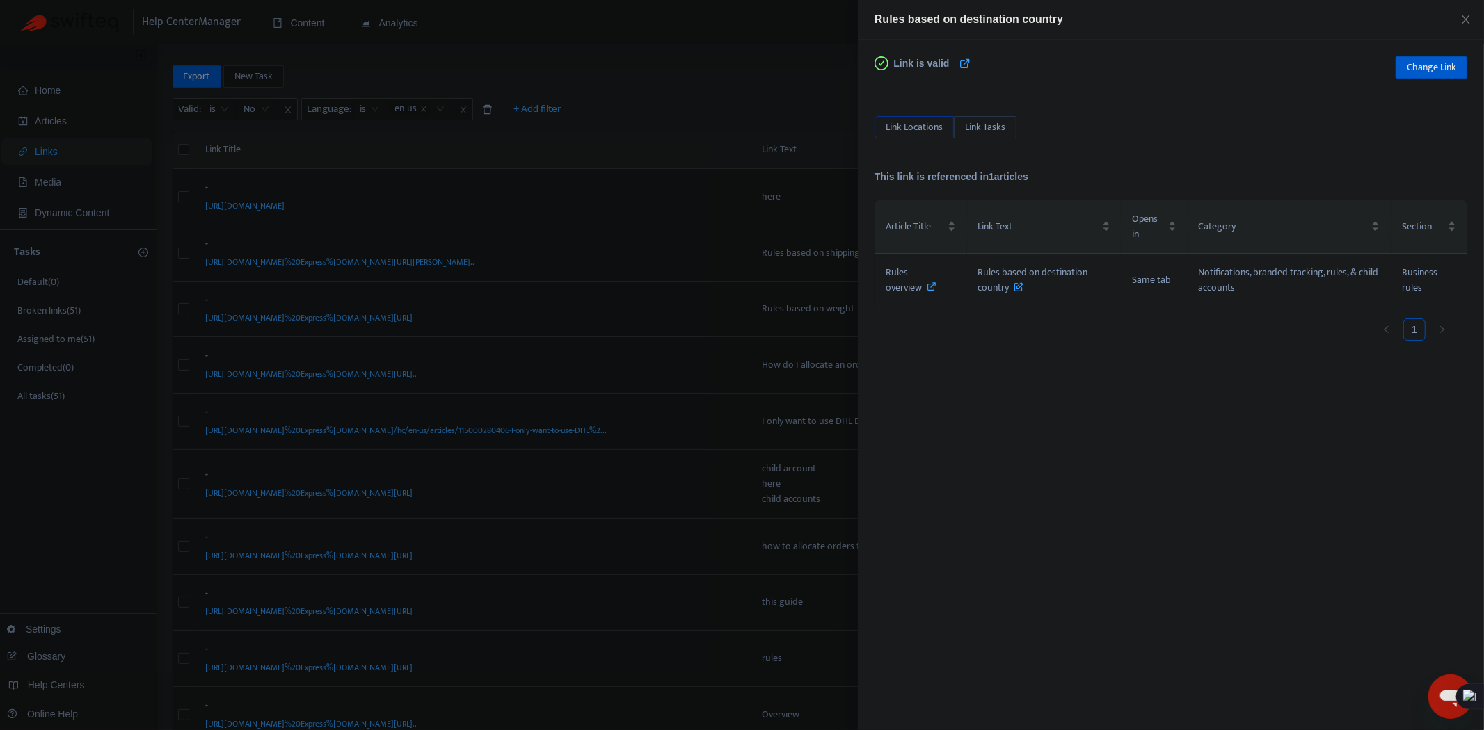
click at [536, 365] on div at bounding box center [742, 365] width 1484 height 730
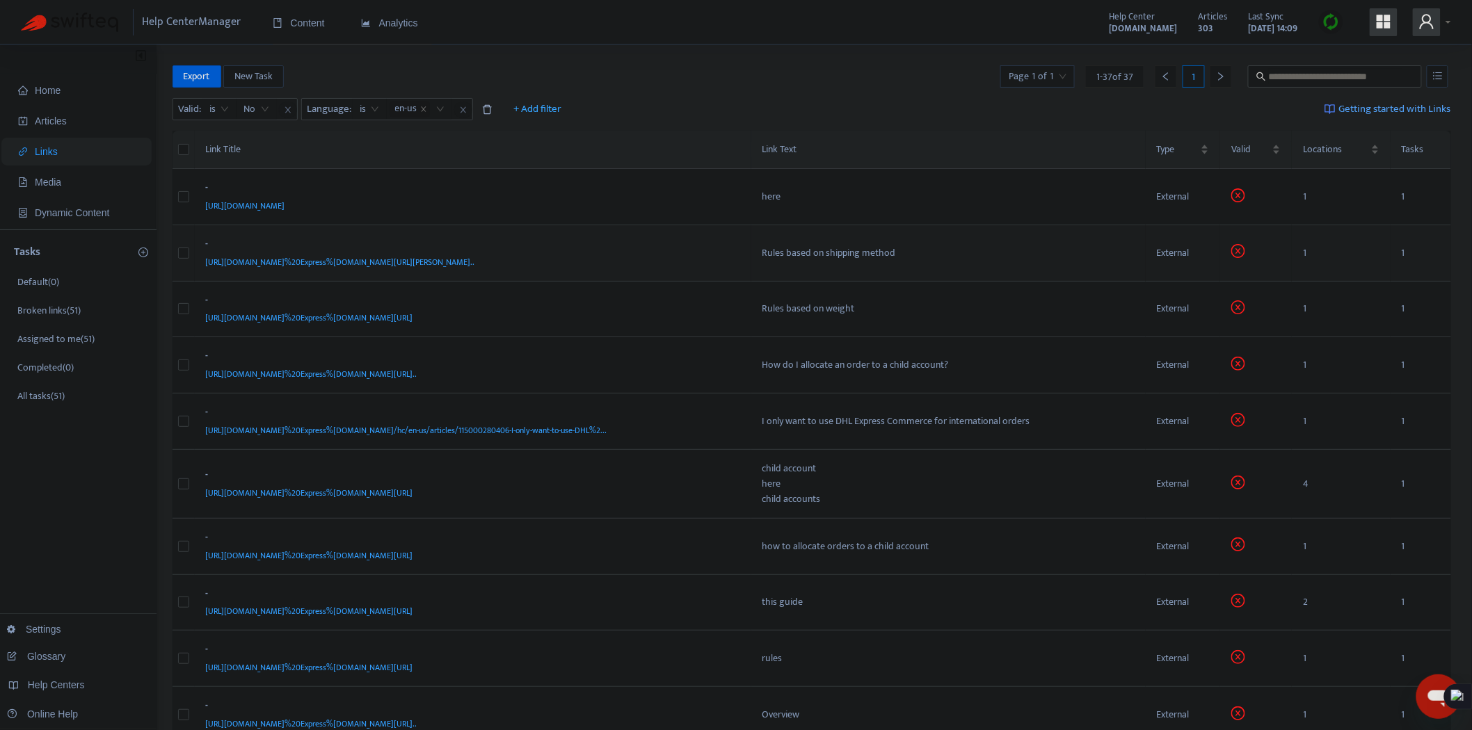
click at [671, 253] on div "-" at bounding box center [470, 246] width 529 height 18
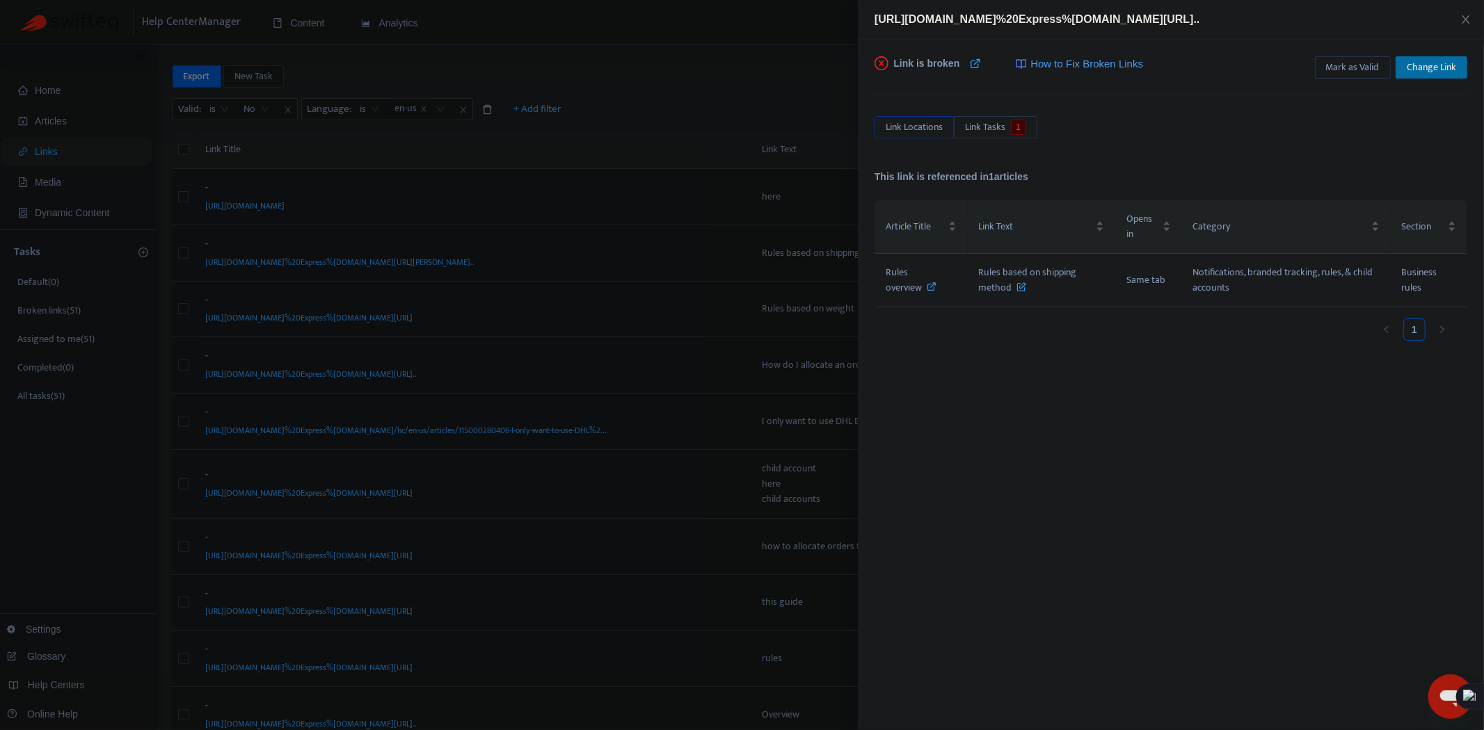
click at [1434, 63] on span "Change Link" at bounding box center [1431, 67] width 49 height 15
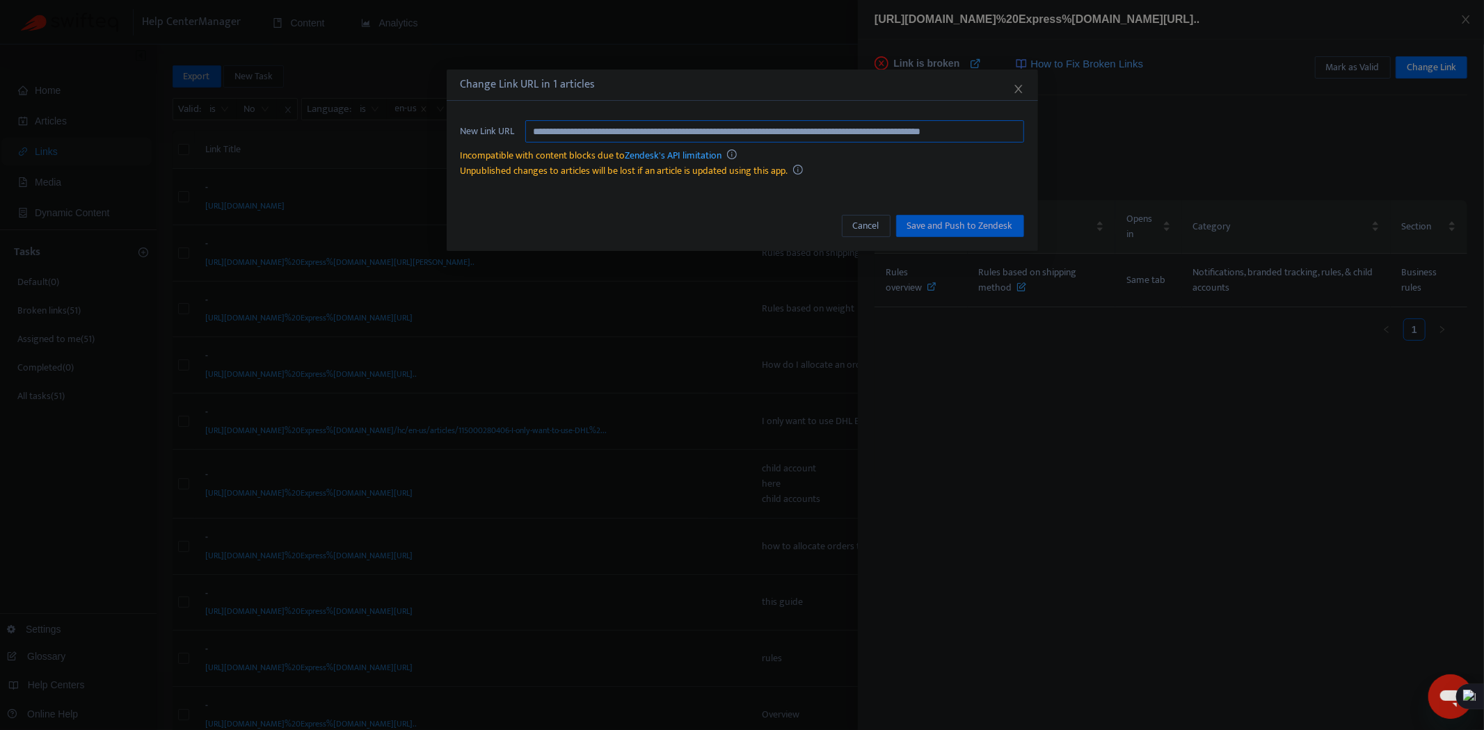
click at [856, 139] on input "**********" at bounding box center [774, 131] width 499 height 22
paste input "text"
type input "**********"
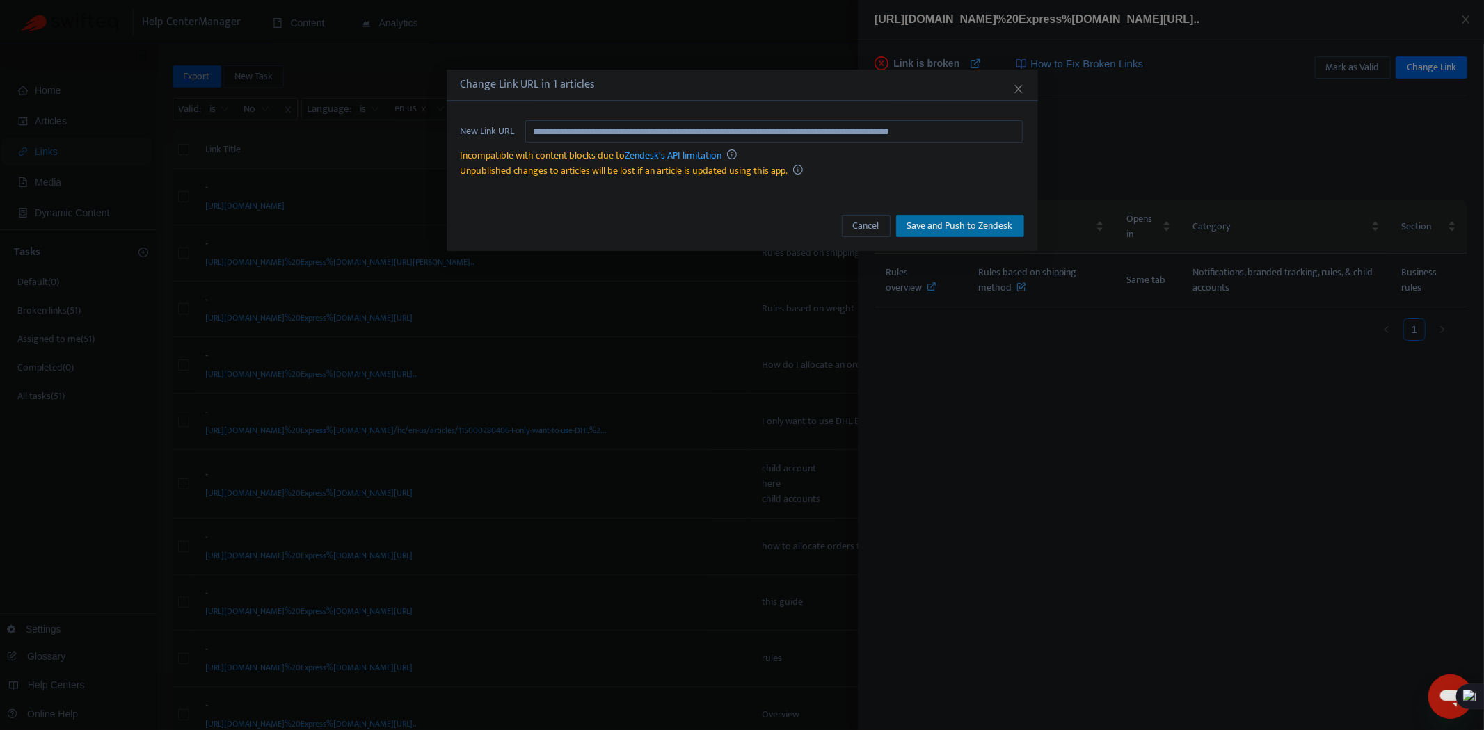
click at [942, 226] on span "Save and Push to Zendesk" at bounding box center [960, 225] width 106 height 15
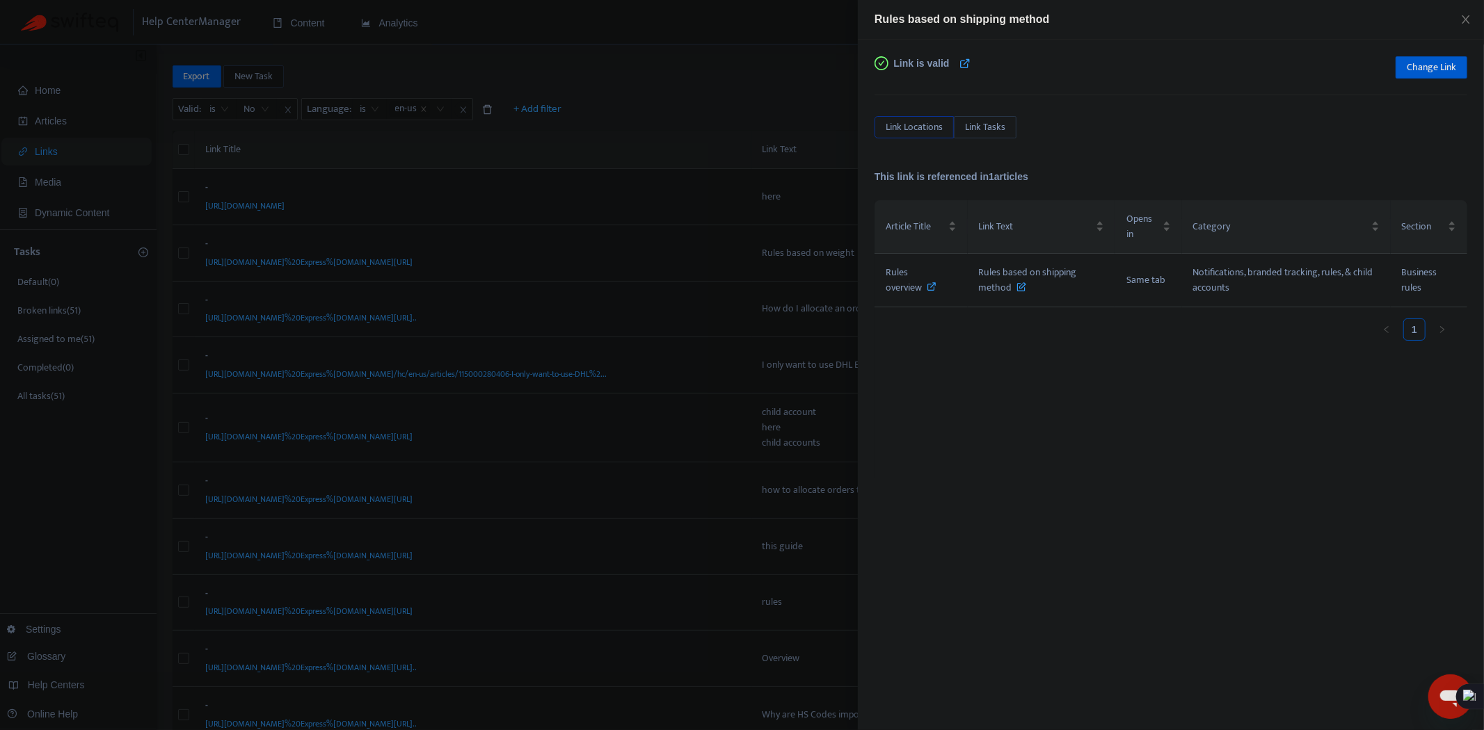
click at [598, 497] on div at bounding box center [742, 365] width 1484 height 730
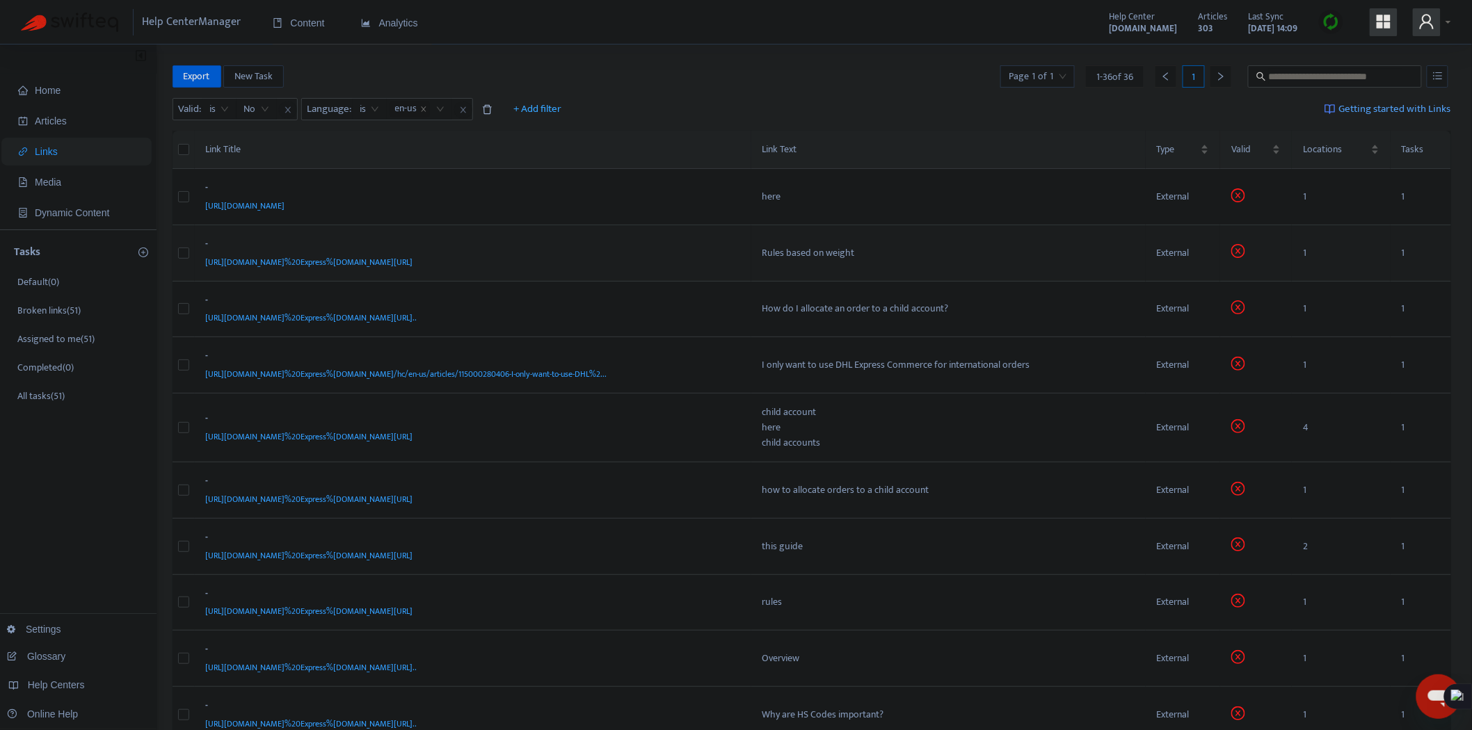
click at [705, 262] on div "[URL][DOMAIN_NAME]%20Express%[DOMAIN_NAME][URL]" at bounding box center [470, 262] width 529 height 15
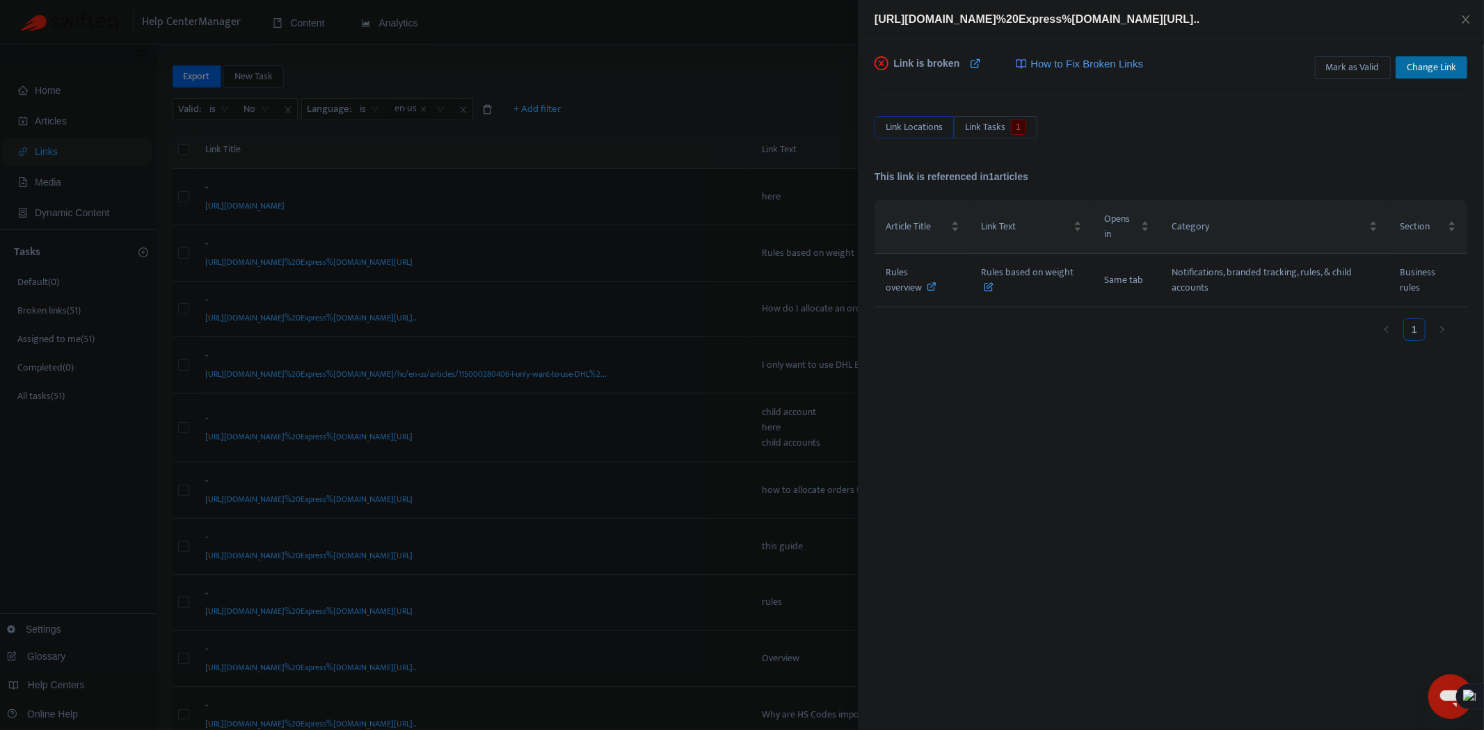
click at [1421, 63] on span "Change Link" at bounding box center [1431, 67] width 49 height 15
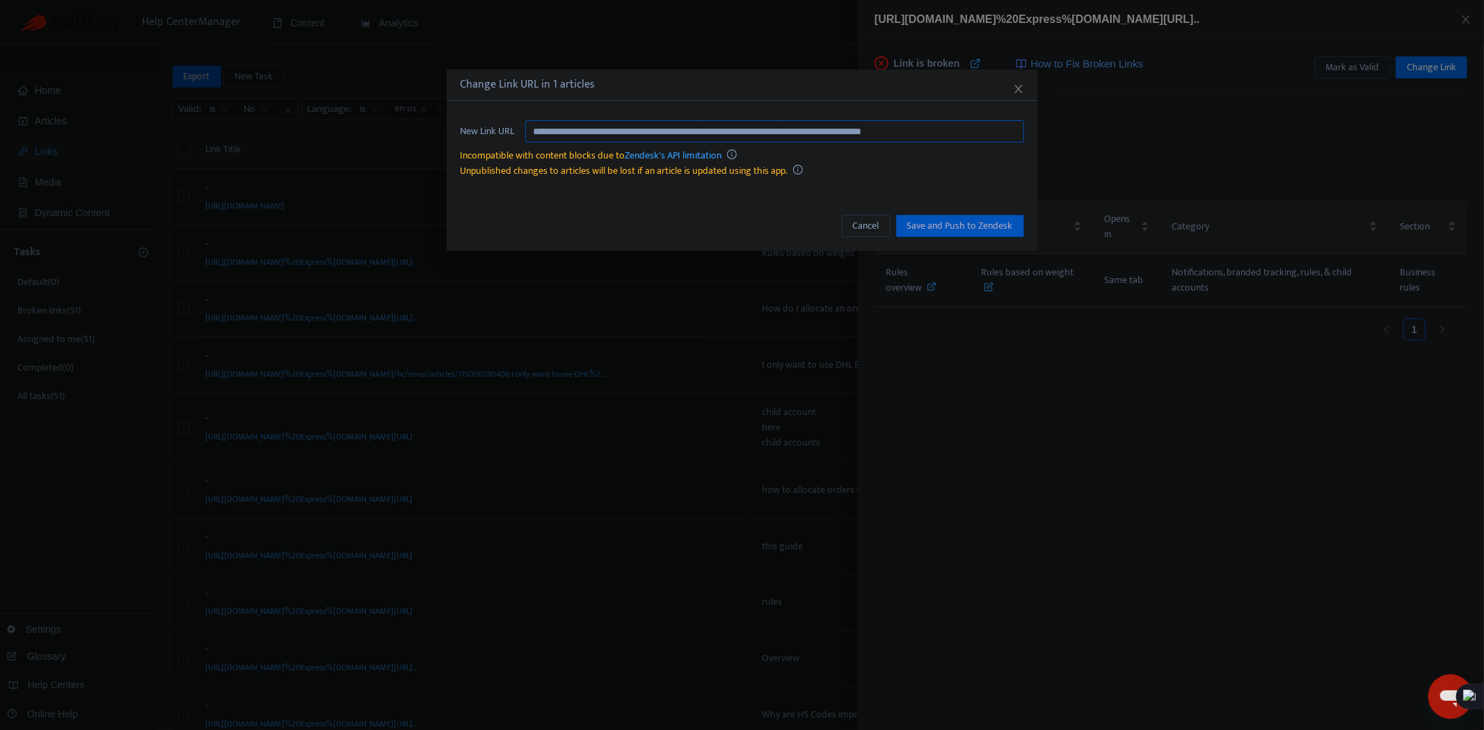
click at [906, 136] on input "**********" at bounding box center [774, 131] width 499 height 22
paste input "text"
type input "**********"
click at [954, 218] on span "Save and Push to Zendesk" at bounding box center [960, 225] width 106 height 15
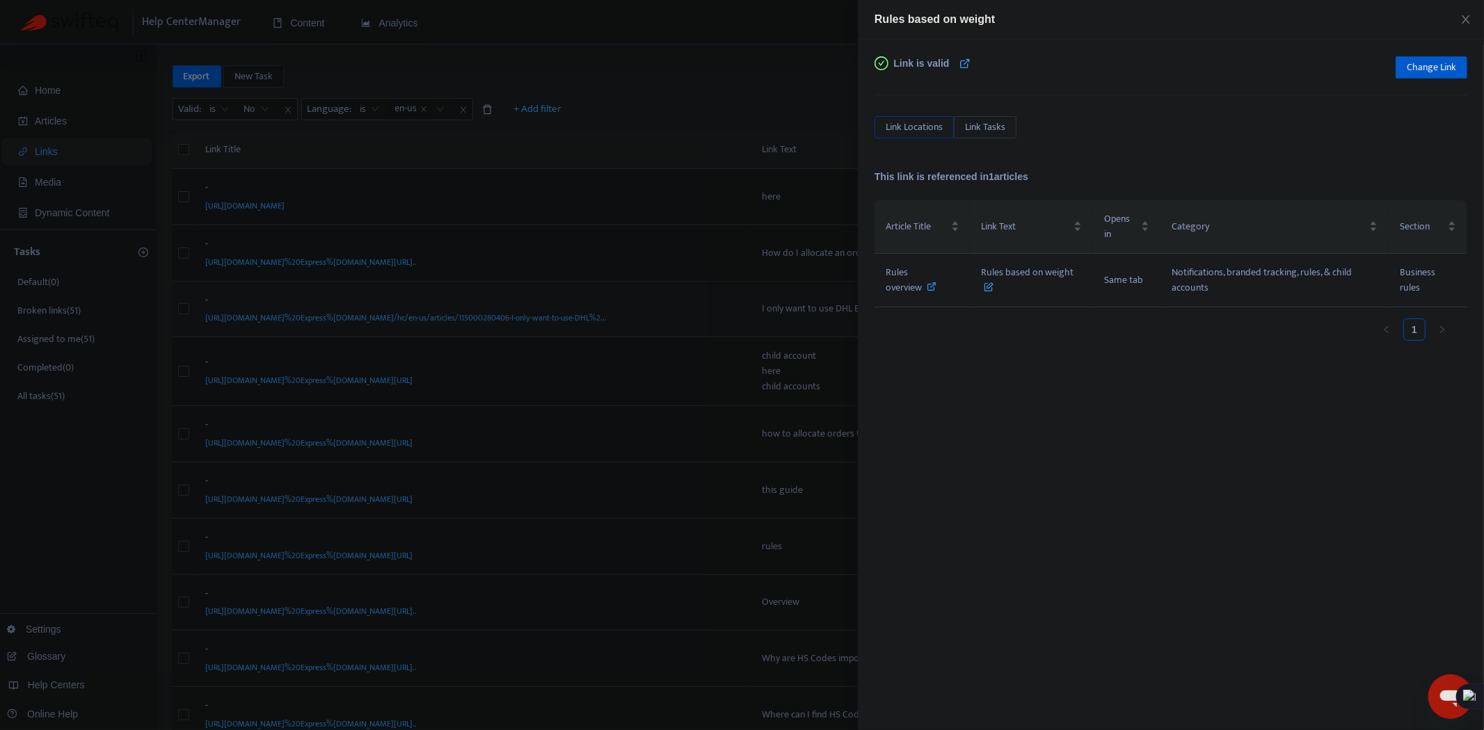
drag, startPoint x: 547, startPoint y: 610, endPoint x: 829, endPoint y: 319, distance: 405.4
click at [547, 610] on div at bounding box center [742, 365] width 1484 height 730
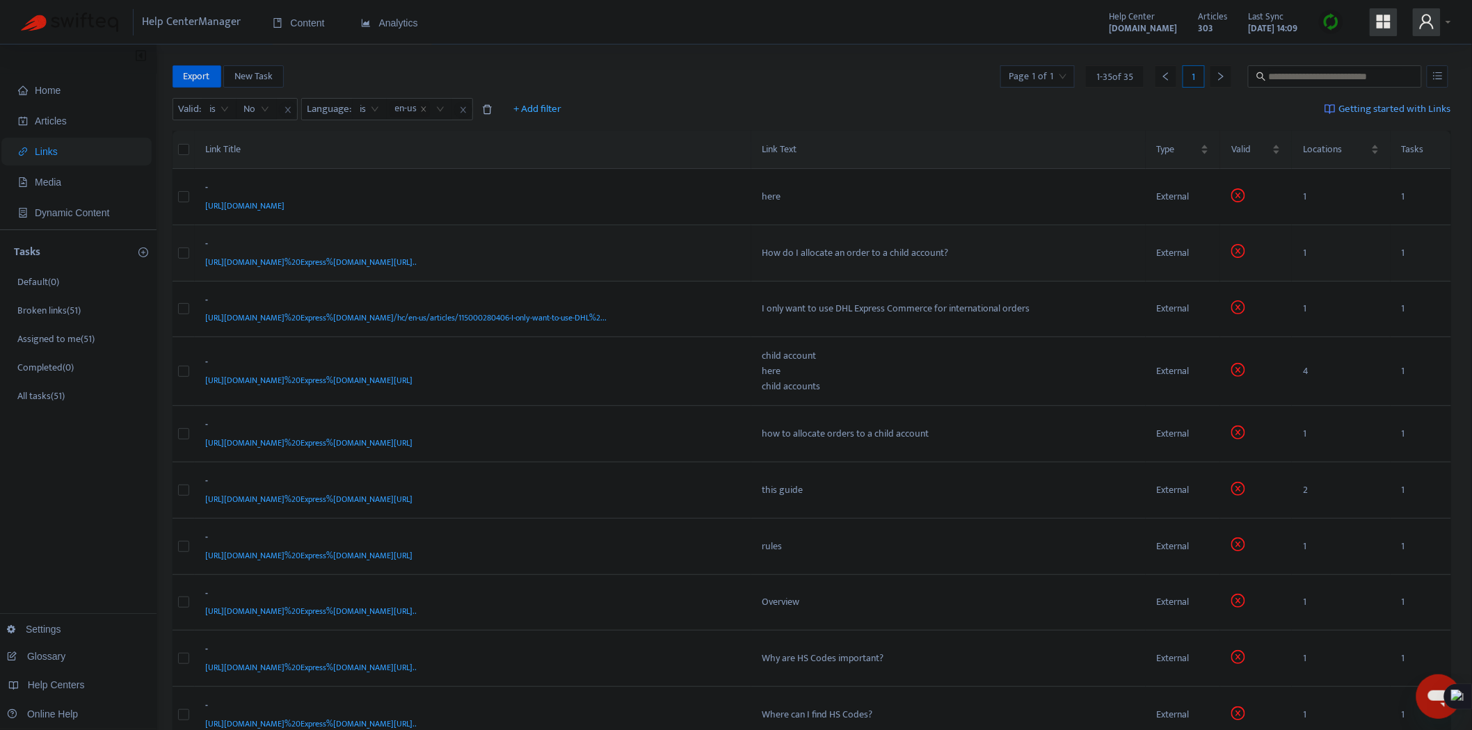
click at [726, 235] on td "- [URL][DOMAIN_NAME]%20Express%[DOMAIN_NAME][URL].." at bounding box center [473, 253] width 557 height 56
click at [734, 246] on div "-" at bounding box center [470, 246] width 529 height 18
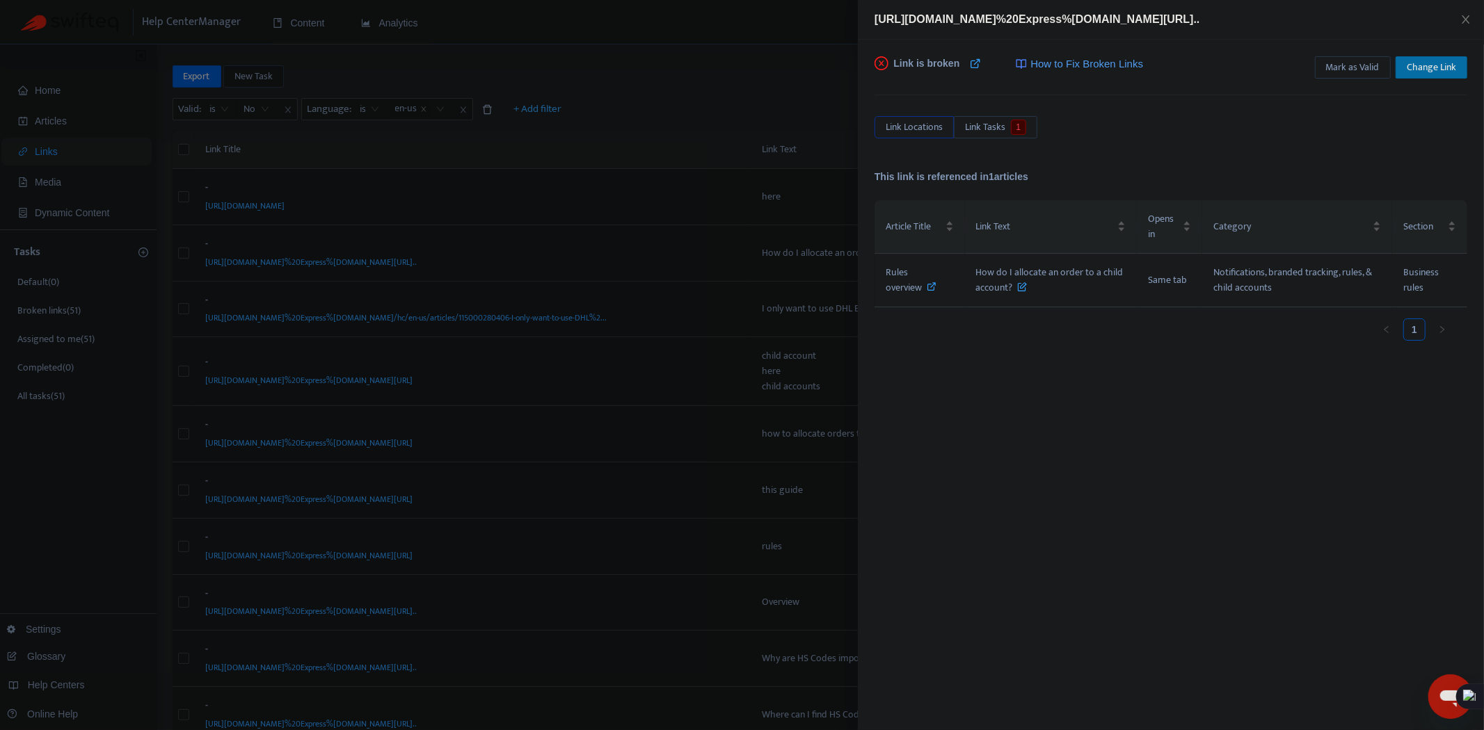
click at [1426, 65] on span "Change Link" at bounding box center [1431, 67] width 49 height 15
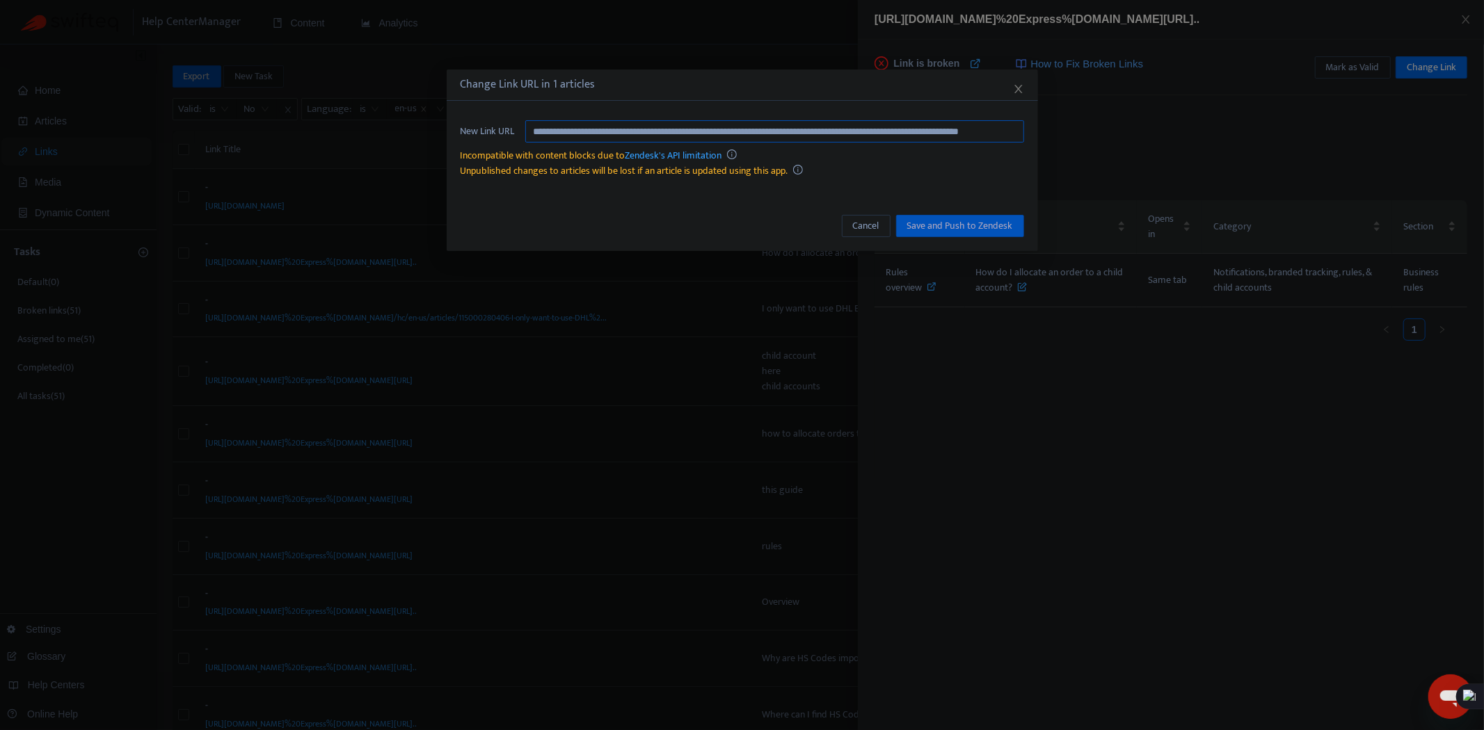
click at [815, 127] on input "**********" at bounding box center [774, 131] width 499 height 22
paste input "text"
type input "**********"
click at [975, 221] on span "Save and Push to Zendesk" at bounding box center [960, 225] width 106 height 15
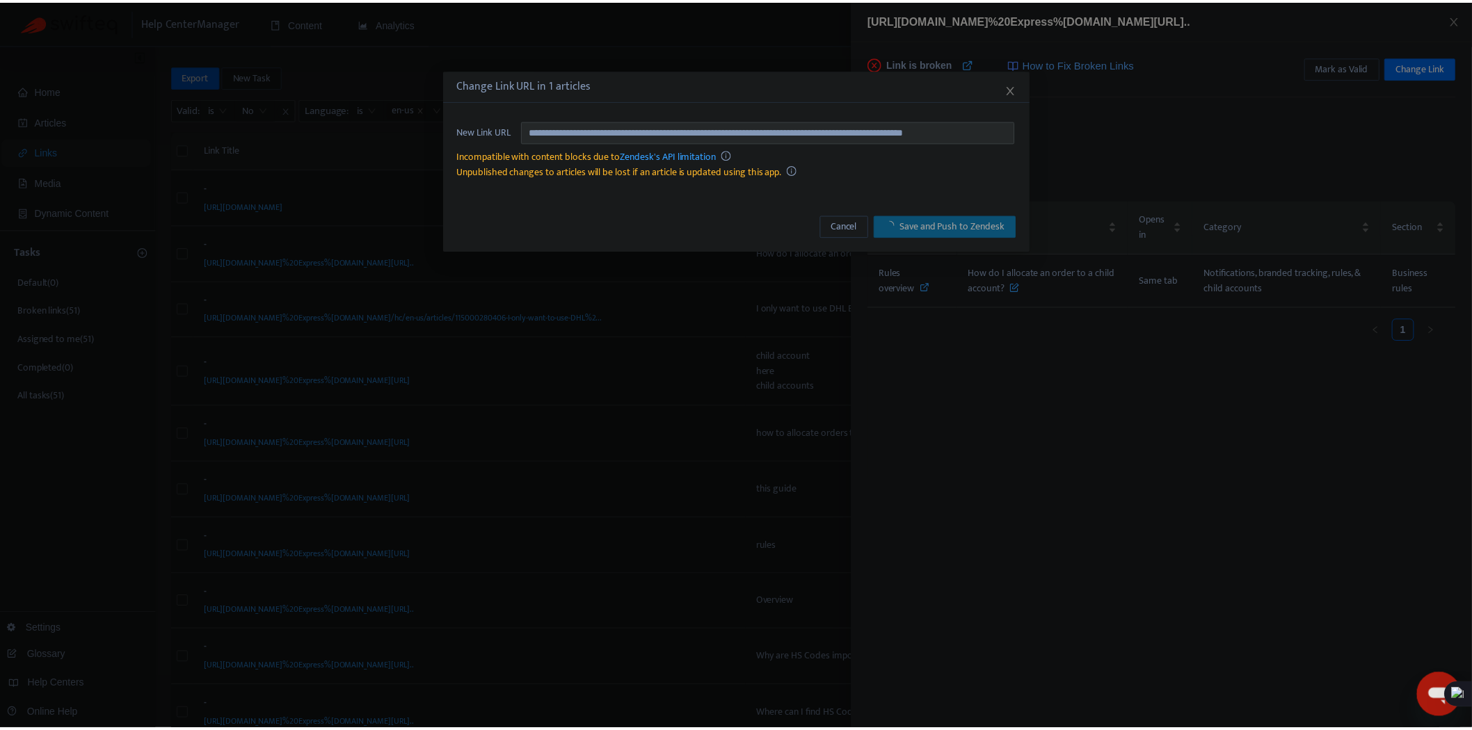
scroll to position [0, 0]
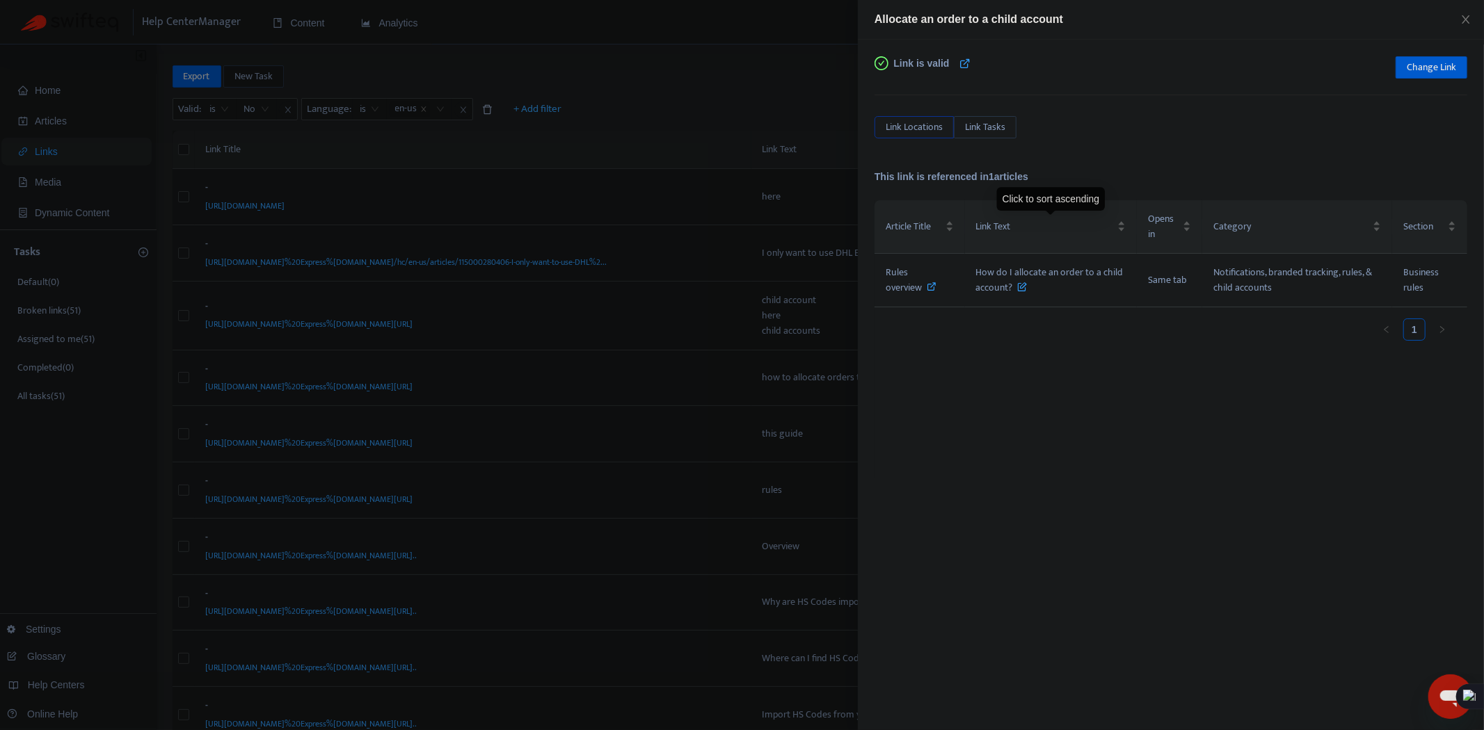
drag, startPoint x: 682, startPoint y: 221, endPoint x: 580, endPoint y: 245, distance: 105.8
click at [682, 221] on div at bounding box center [742, 365] width 1484 height 730
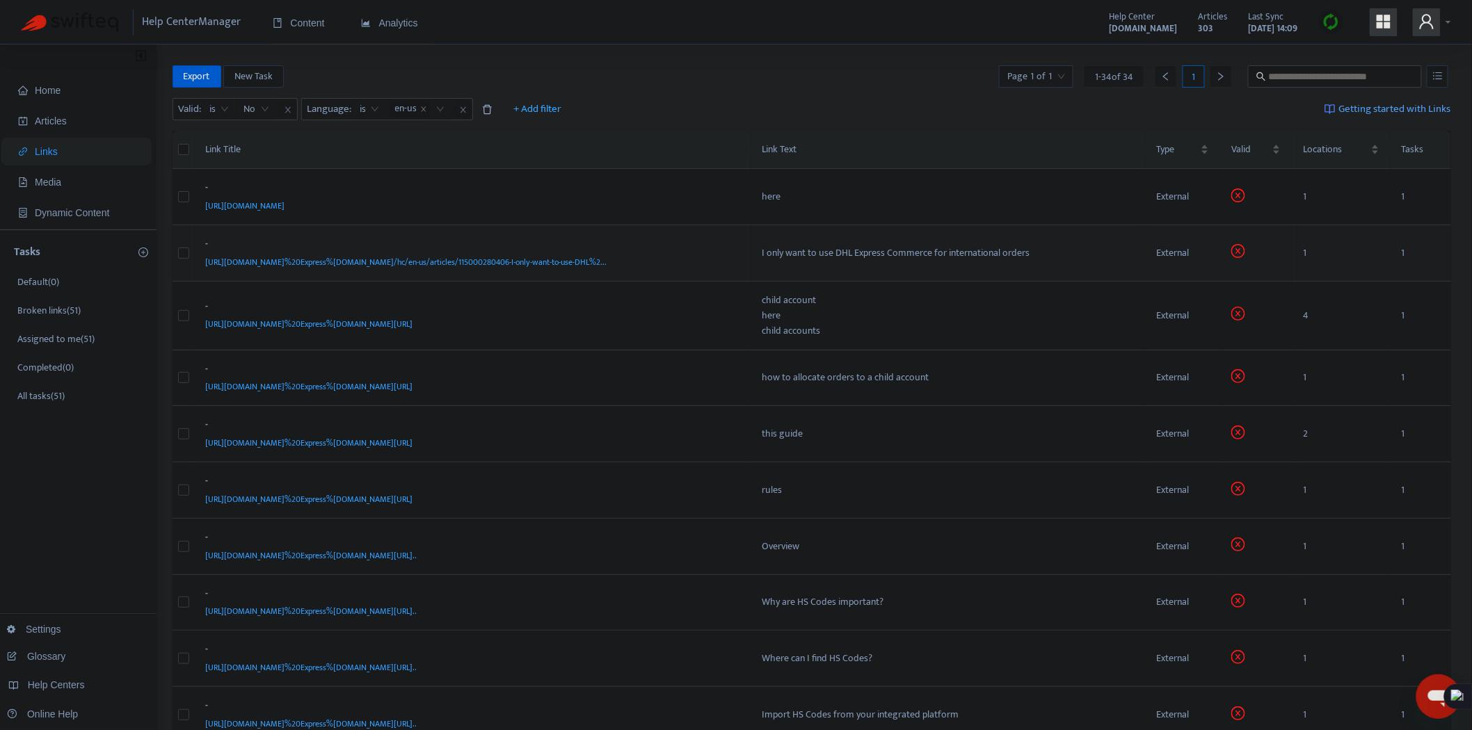
click at [727, 250] on div "-" at bounding box center [470, 246] width 529 height 18
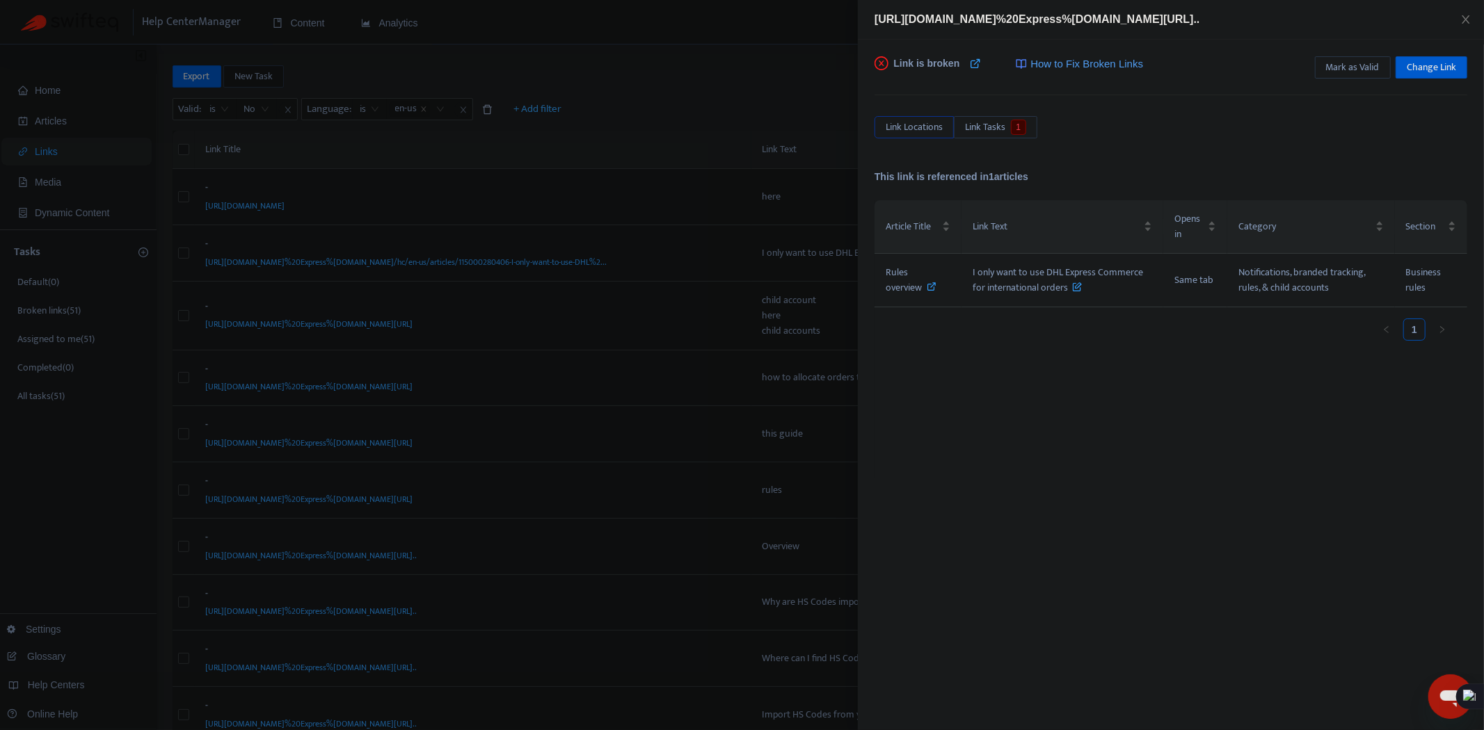
drag, startPoint x: 1114, startPoint y: 21, endPoint x: 1361, endPoint y: 13, distance: 247.1
click at [1200, 13] on span "[URL][DOMAIN_NAME]%20Express%[DOMAIN_NAME][URL].." at bounding box center [1037, 19] width 326 height 12
click at [931, 282] on icon at bounding box center [932, 287] width 10 height 10
click at [673, 317] on div at bounding box center [742, 365] width 1484 height 730
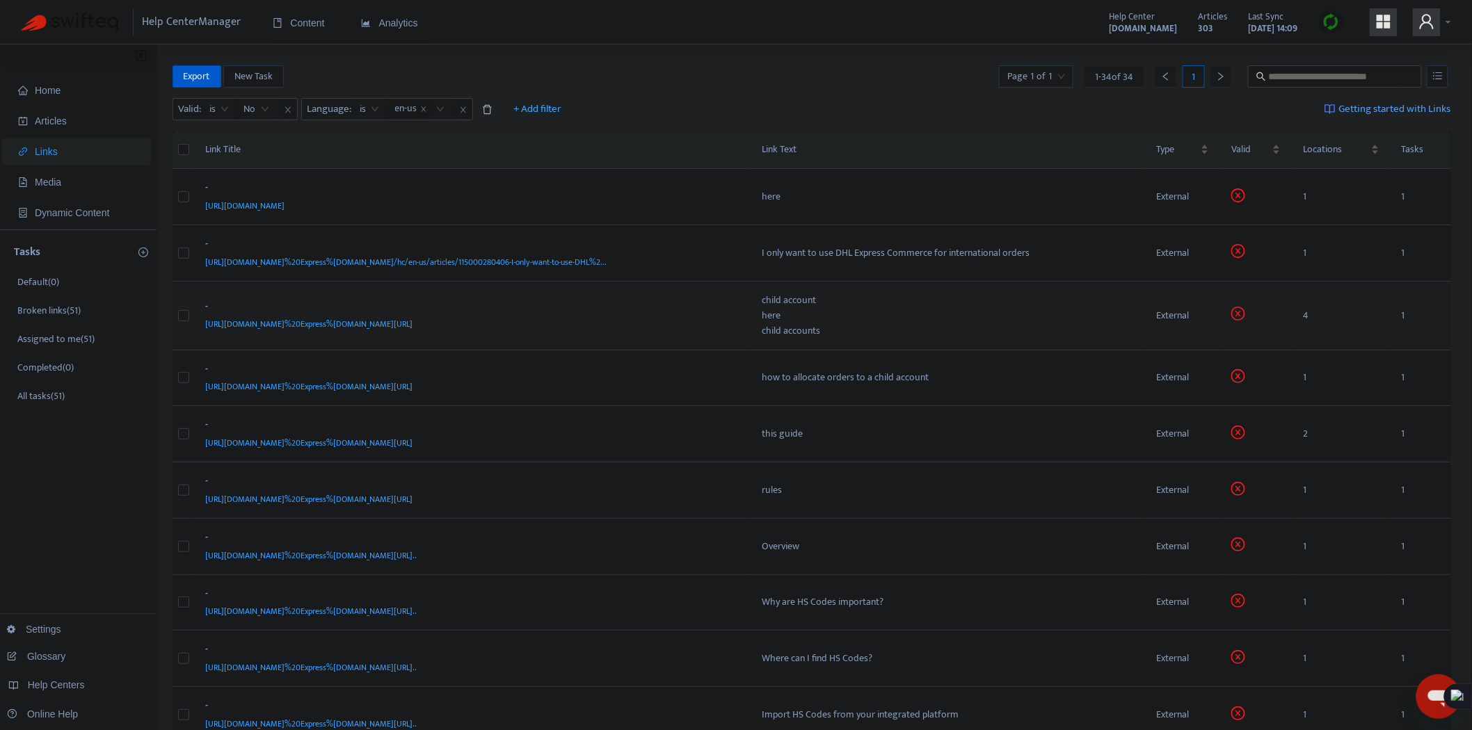
click at [569, 321] on div "[URL][DOMAIN_NAME]%20Express%[DOMAIN_NAME][URL]" at bounding box center [470, 324] width 529 height 15
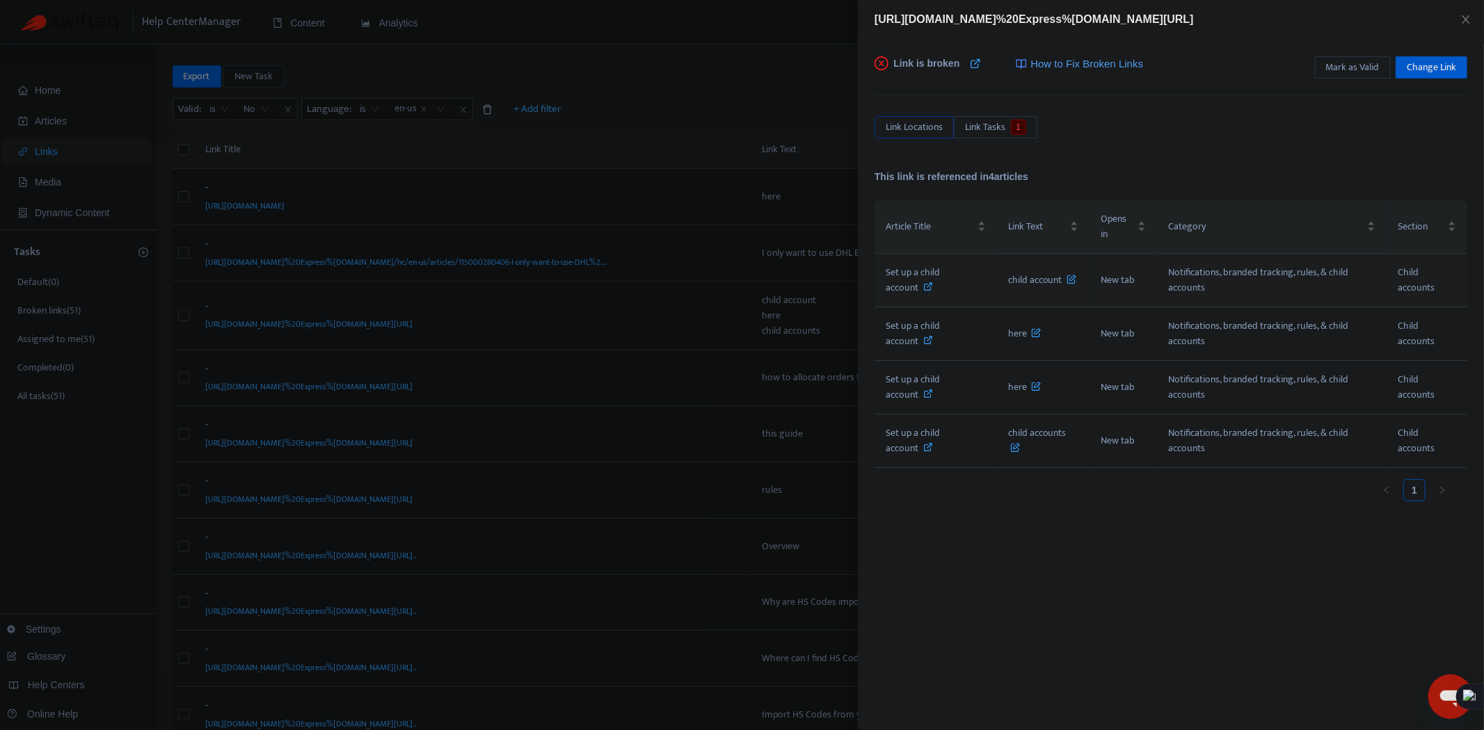
drag, startPoint x: 929, startPoint y: 280, endPoint x: 554, endPoint y: 29, distance: 451.1
click at [929, 280] on span at bounding box center [929, 288] width 10 height 16
click at [615, 104] on div at bounding box center [742, 365] width 1484 height 730
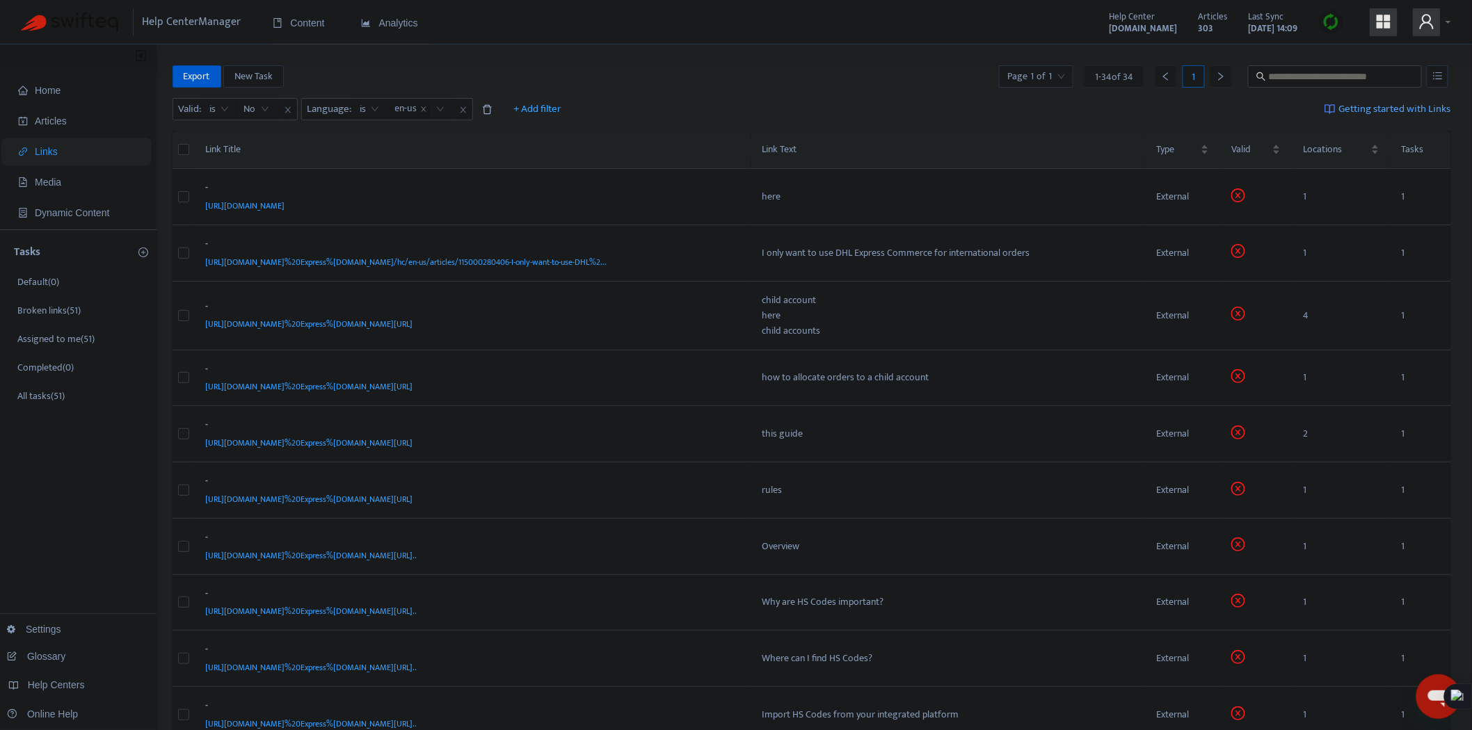
click at [1334, 21] on img at bounding box center [1331, 21] width 17 height 17
click at [788, 39] on div "Help Center Manager Content Analytics Help Center [DOMAIN_NAME] Articles 303 La…" at bounding box center [736, 22] width 1472 height 45
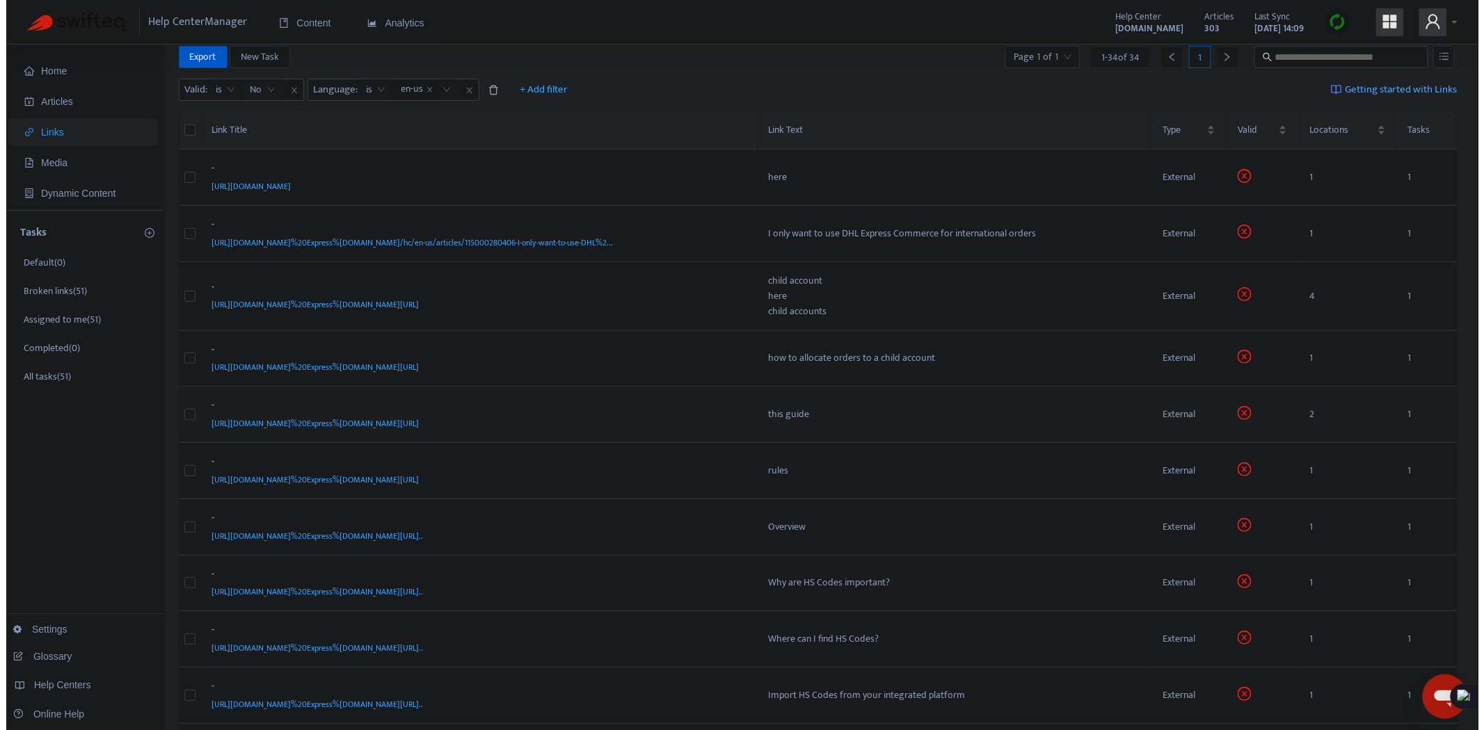
scroll to position [25, 0]
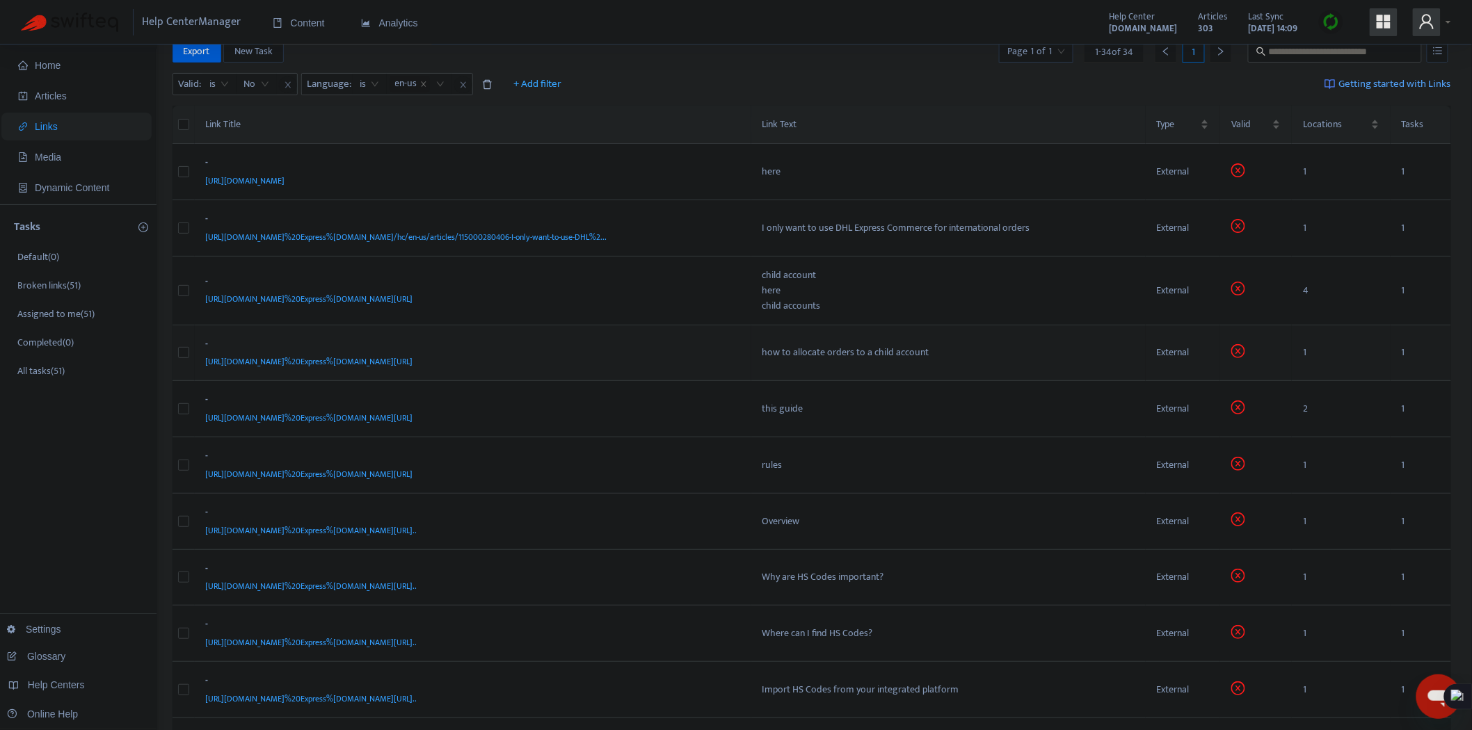
click at [615, 358] on div "[URL][DOMAIN_NAME]%20Express%[DOMAIN_NAME][URL]" at bounding box center [470, 361] width 529 height 15
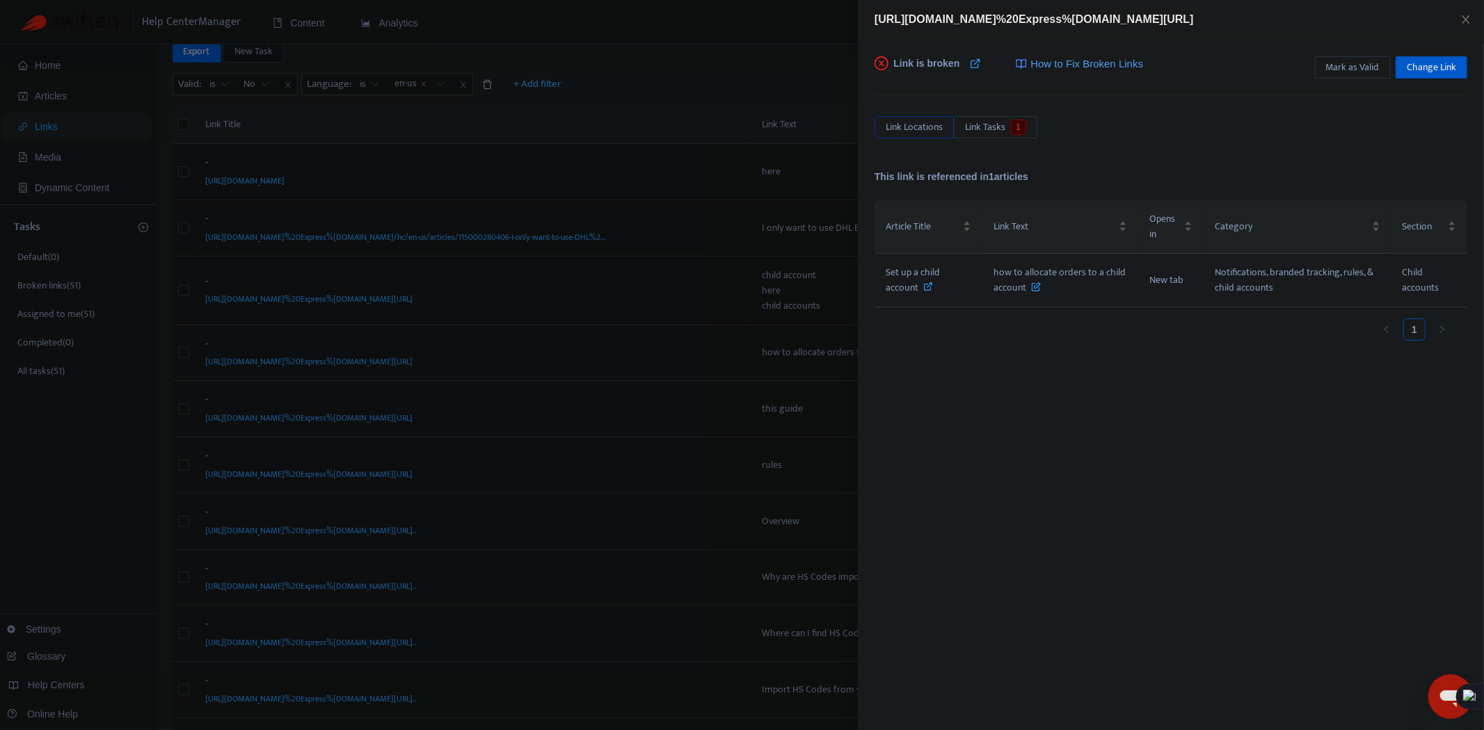
click at [471, 341] on div at bounding box center [742, 365] width 1484 height 730
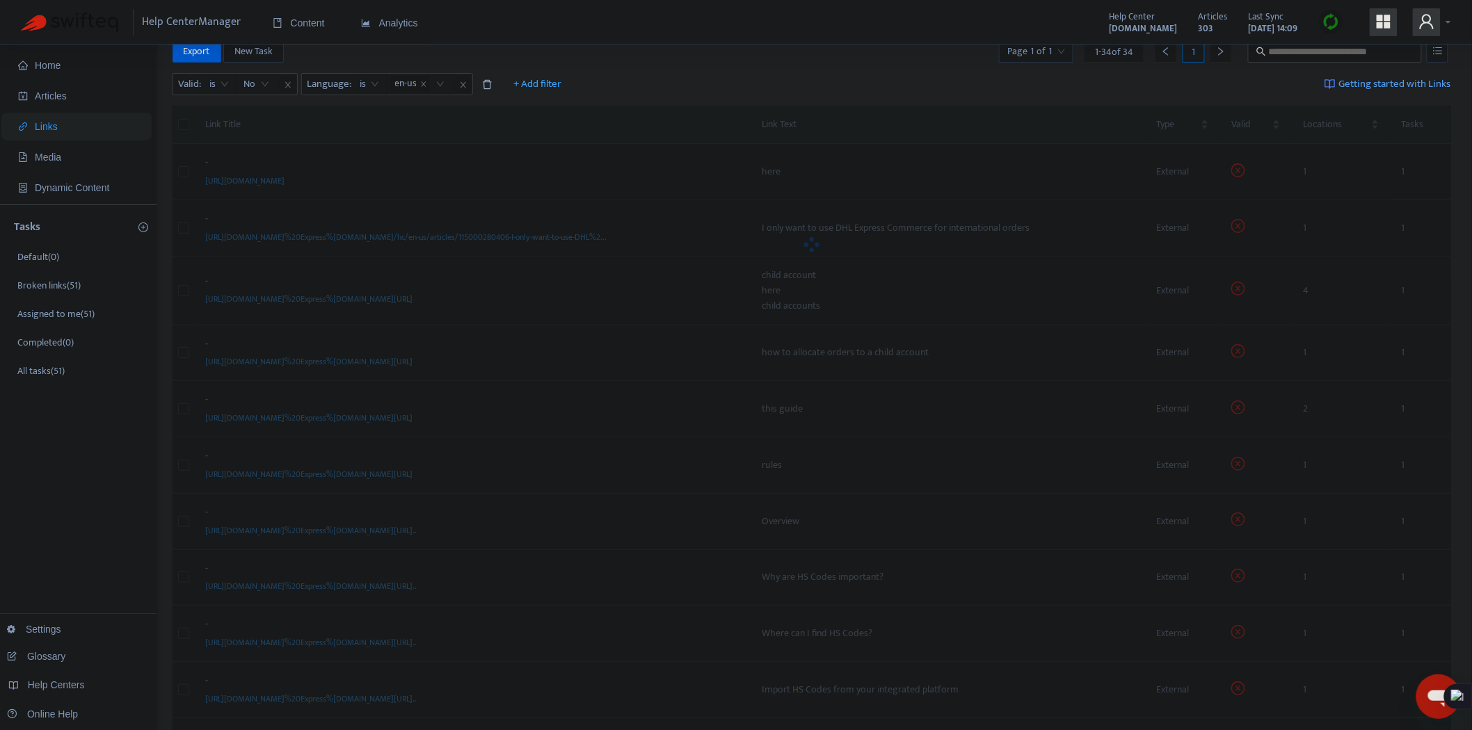
click at [471, 341] on div "-" at bounding box center [470, 346] width 529 height 18
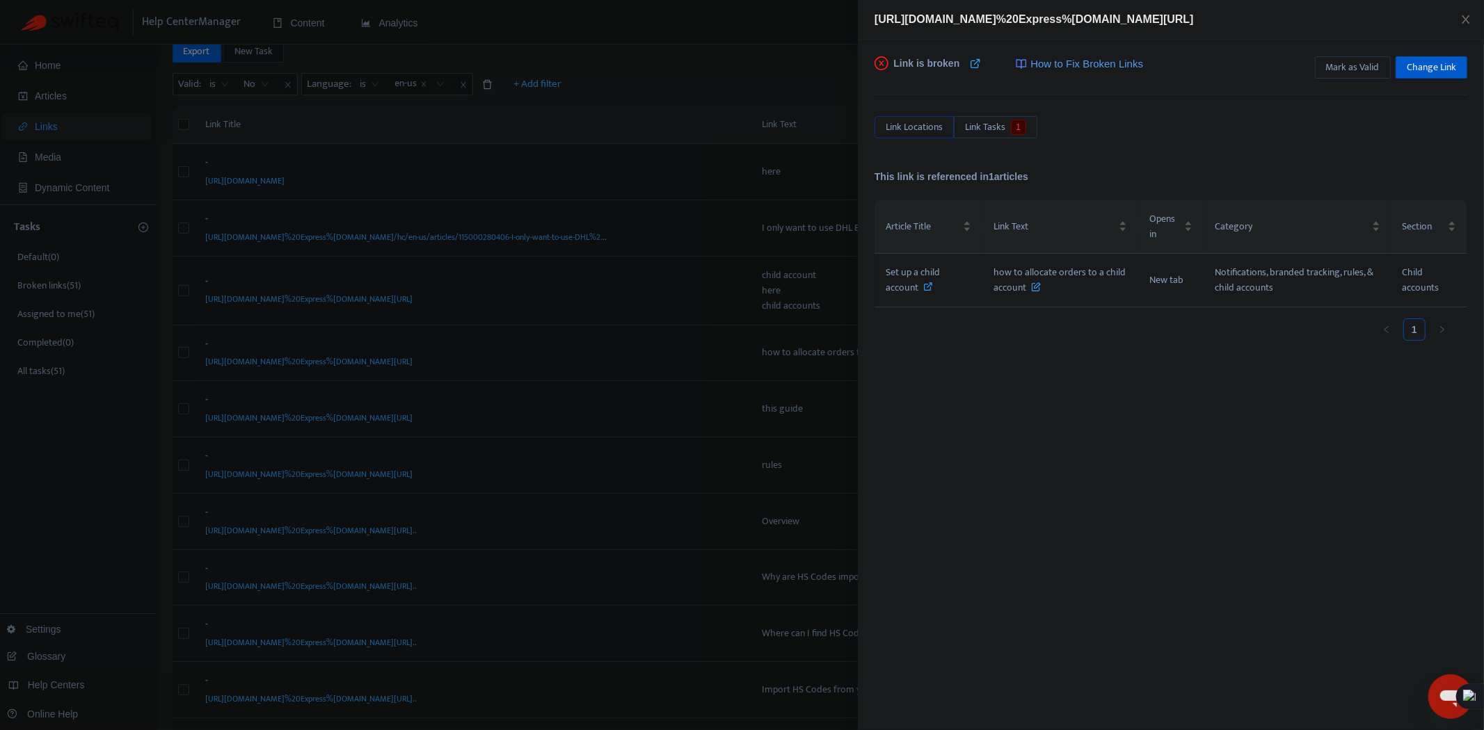
click at [652, 369] on div at bounding box center [742, 365] width 1484 height 730
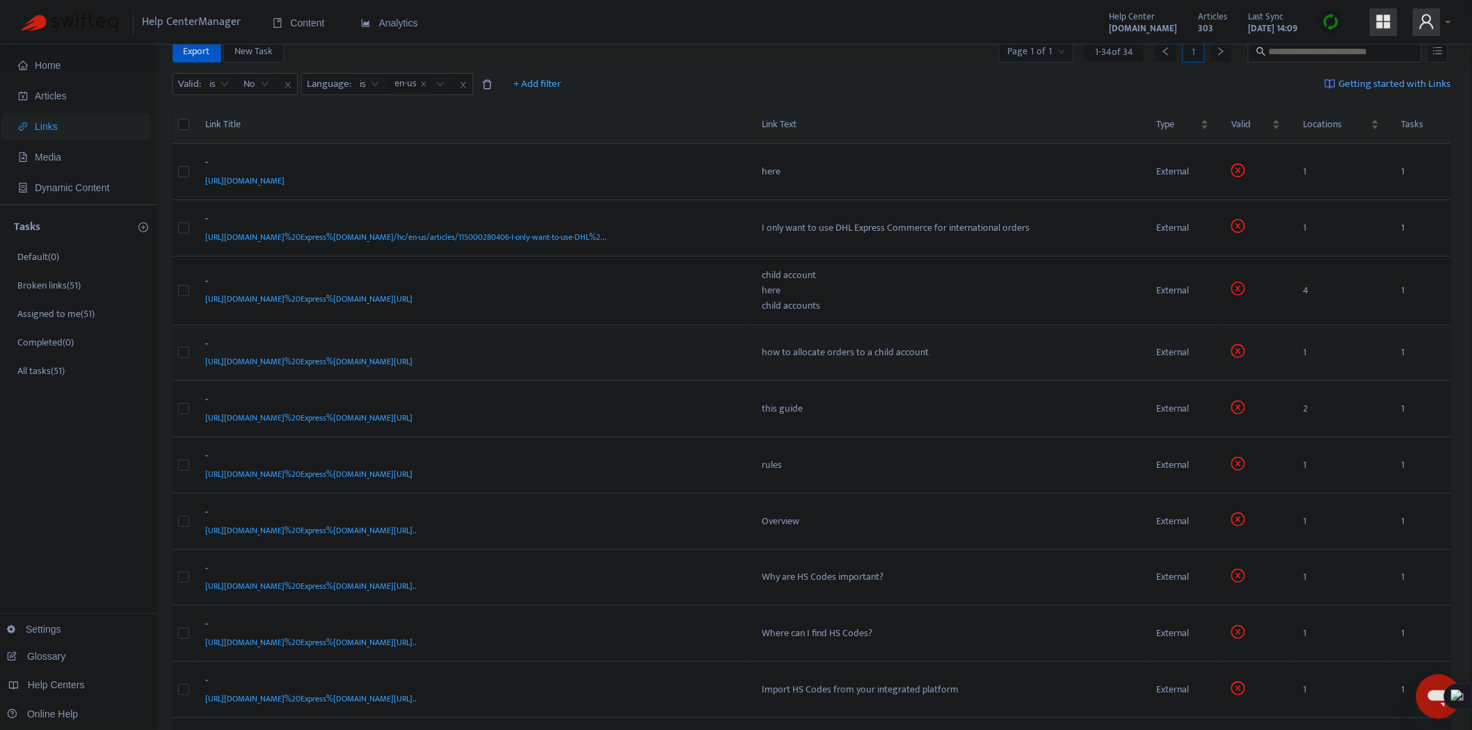
click at [610, 360] on div "[URL][DOMAIN_NAME]%20Express%[DOMAIN_NAME][URL]" at bounding box center [470, 361] width 529 height 15
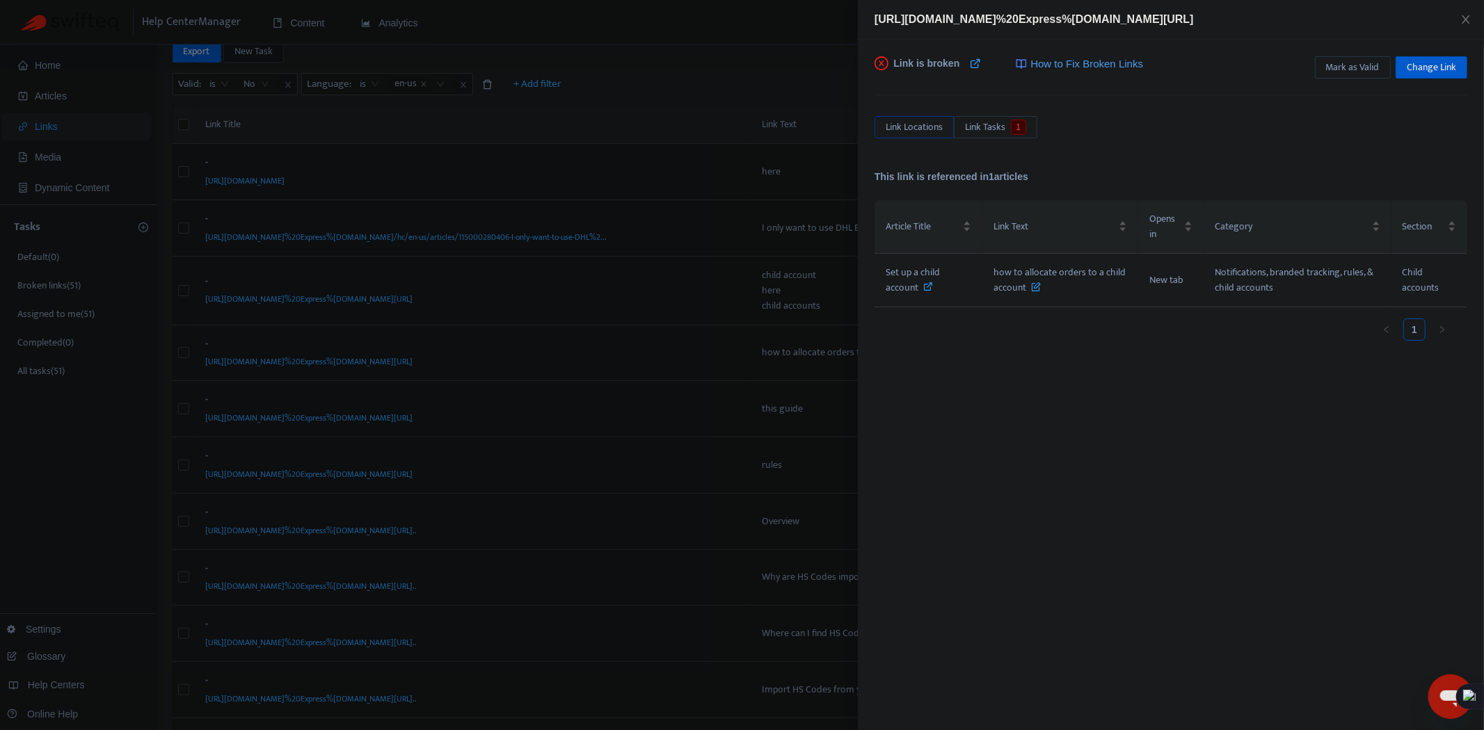
click at [636, 443] on div at bounding box center [742, 365] width 1484 height 730
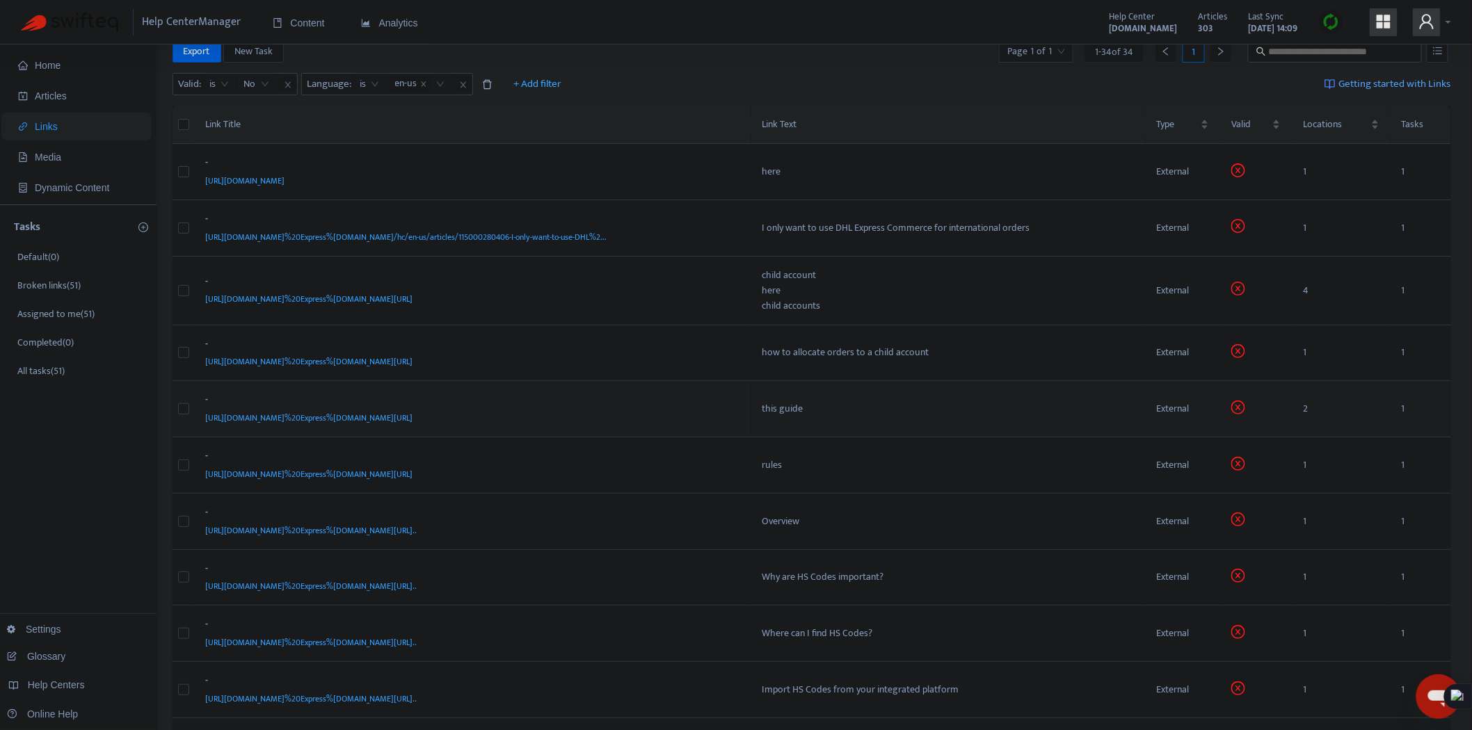
click at [648, 410] on div "[URL][DOMAIN_NAME]%20Express%[DOMAIN_NAME][URL]" at bounding box center [470, 417] width 529 height 15
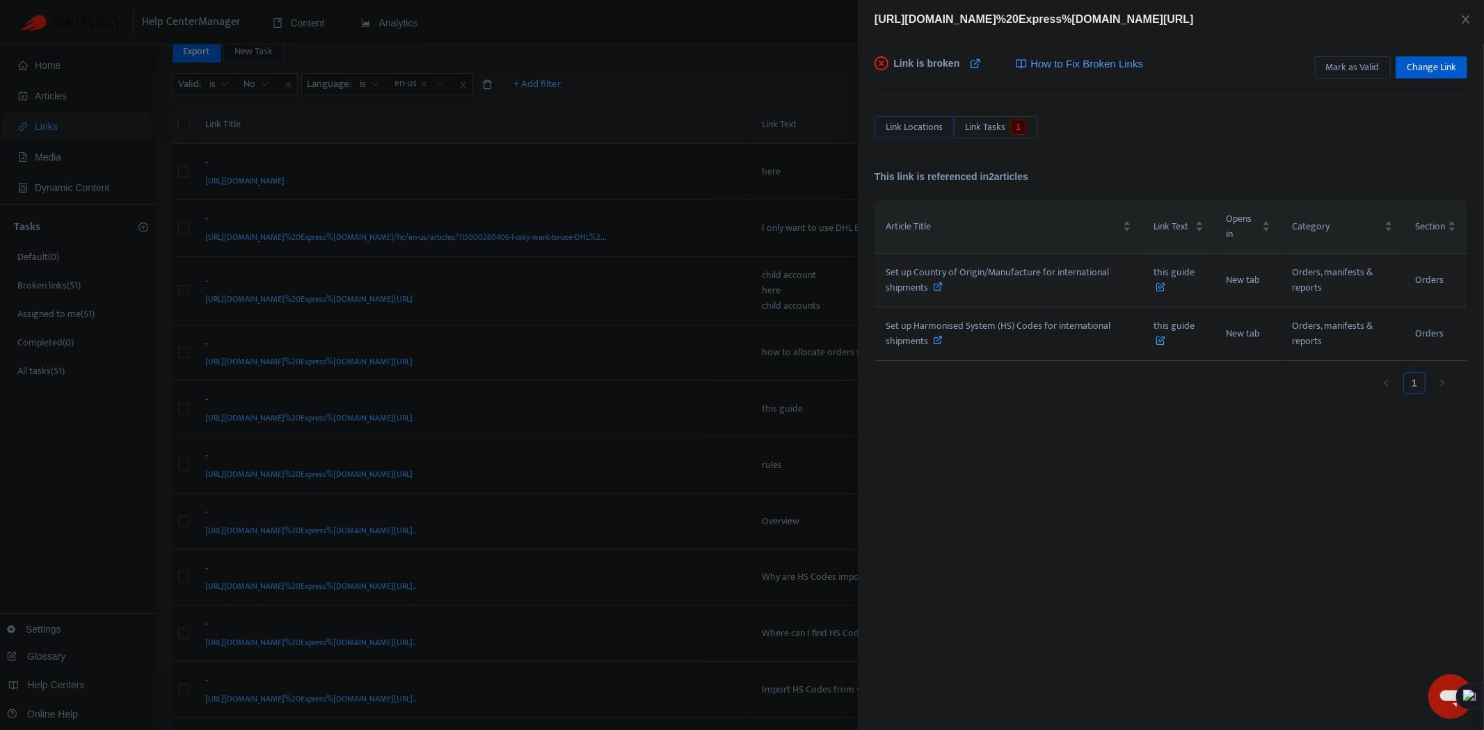
click at [939, 285] on icon at bounding box center [939, 287] width 10 height 10
click at [939, 334] on span at bounding box center [939, 341] width 10 height 16
click at [1423, 63] on span "Change Link" at bounding box center [1431, 67] width 49 height 15
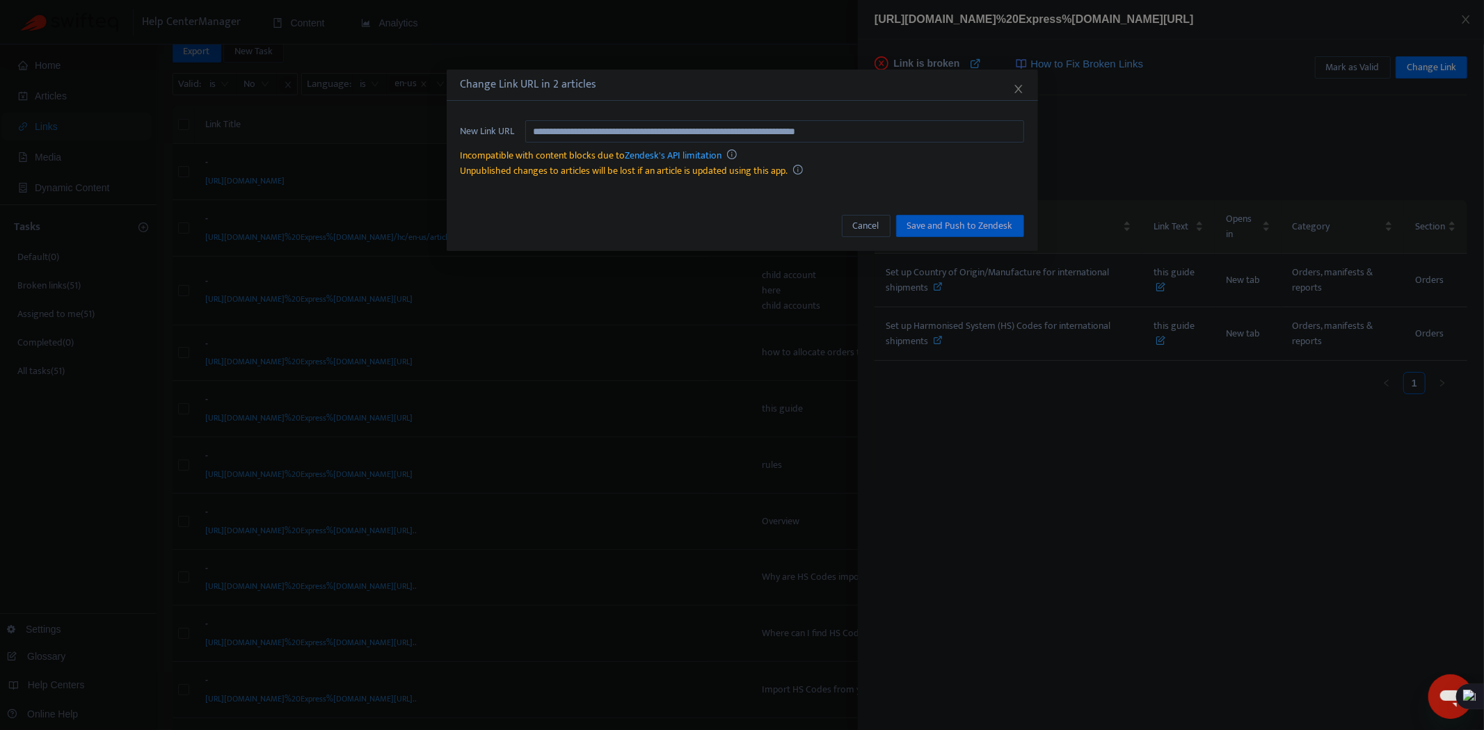
click at [694, 118] on div "**********" at bounding box center [742, 149] width 591 height 86
click at [700, 129] on input "**********" at bounding box center [774, 131] width 499 height 22
paste input "**********"
type input "**********"
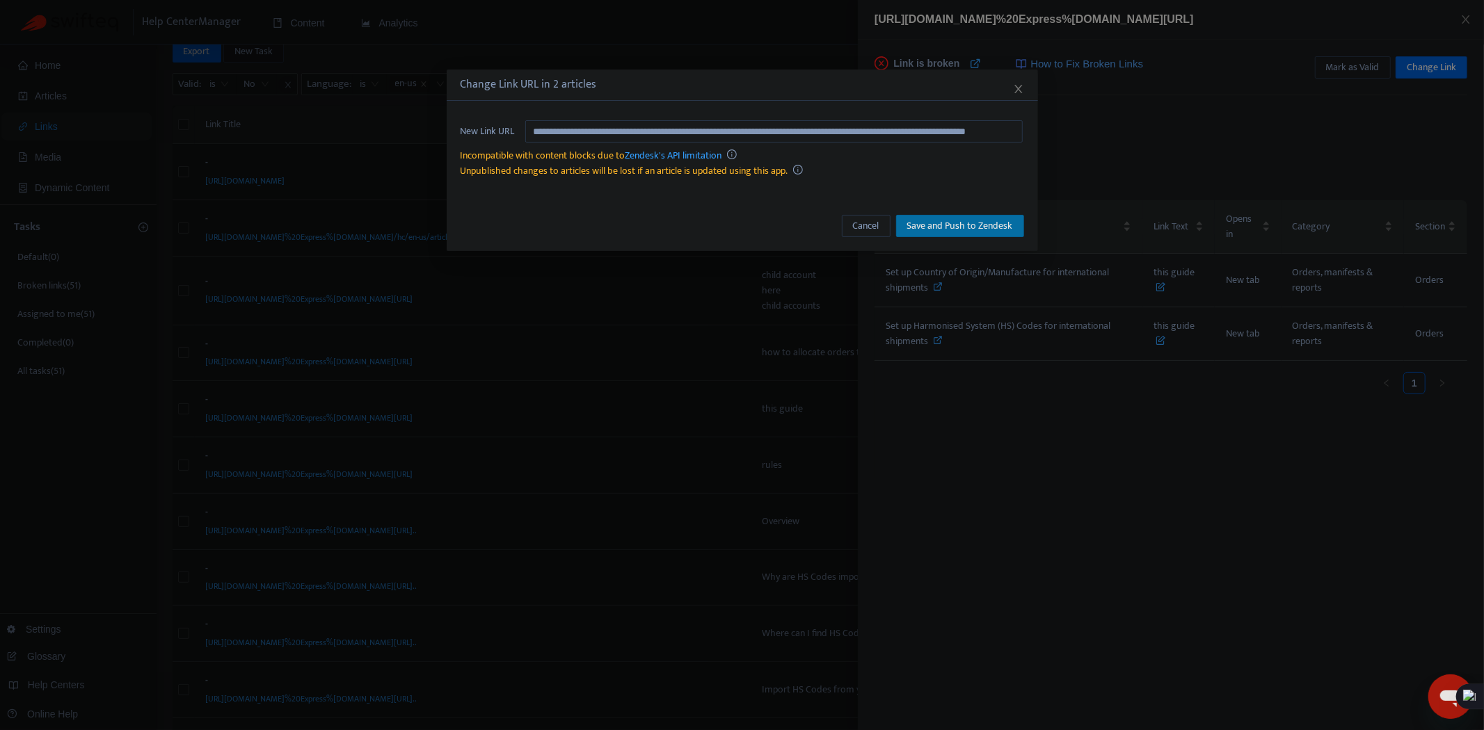
click at [1002, 216] on button "Save and Push to Zendesk" at bounding box center [960, 226] width 128 height 22
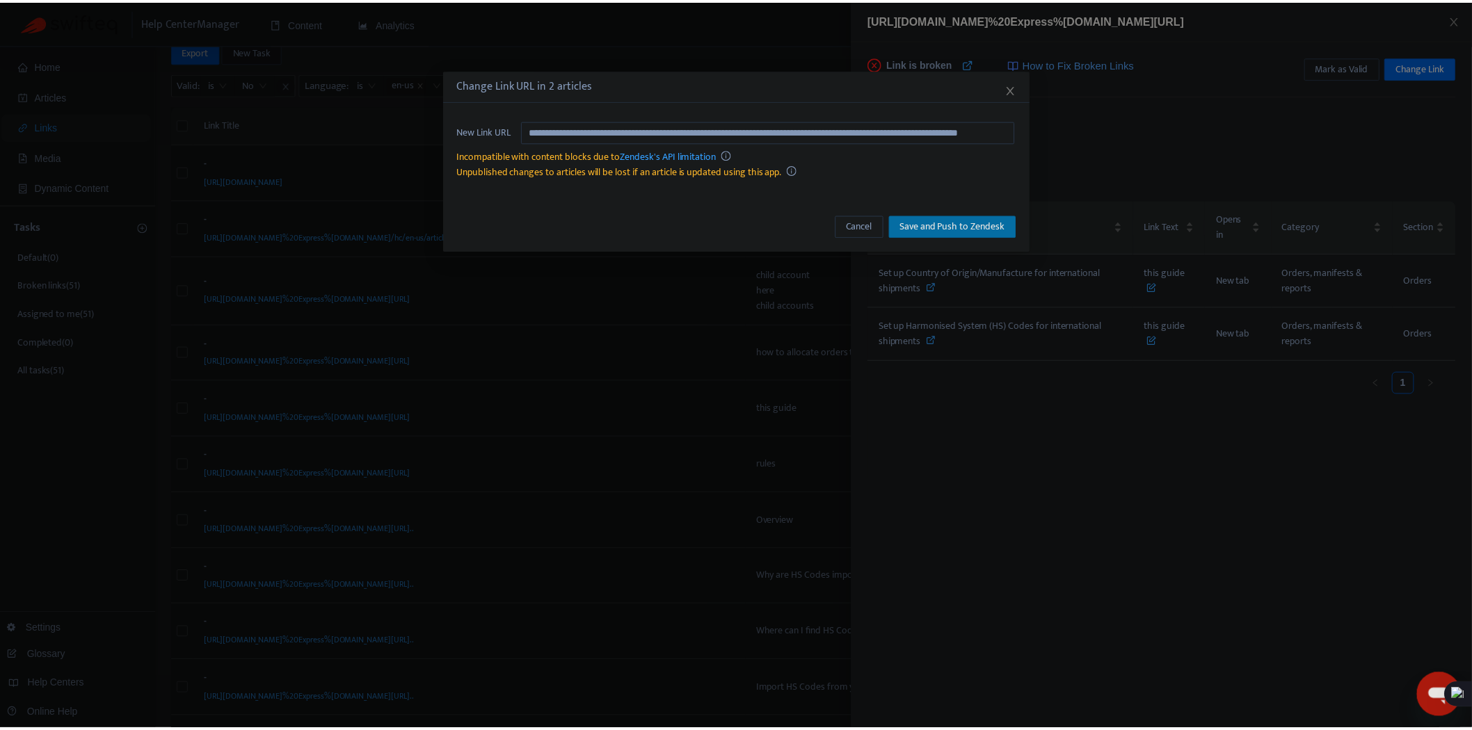
scroll to position [0, 0]
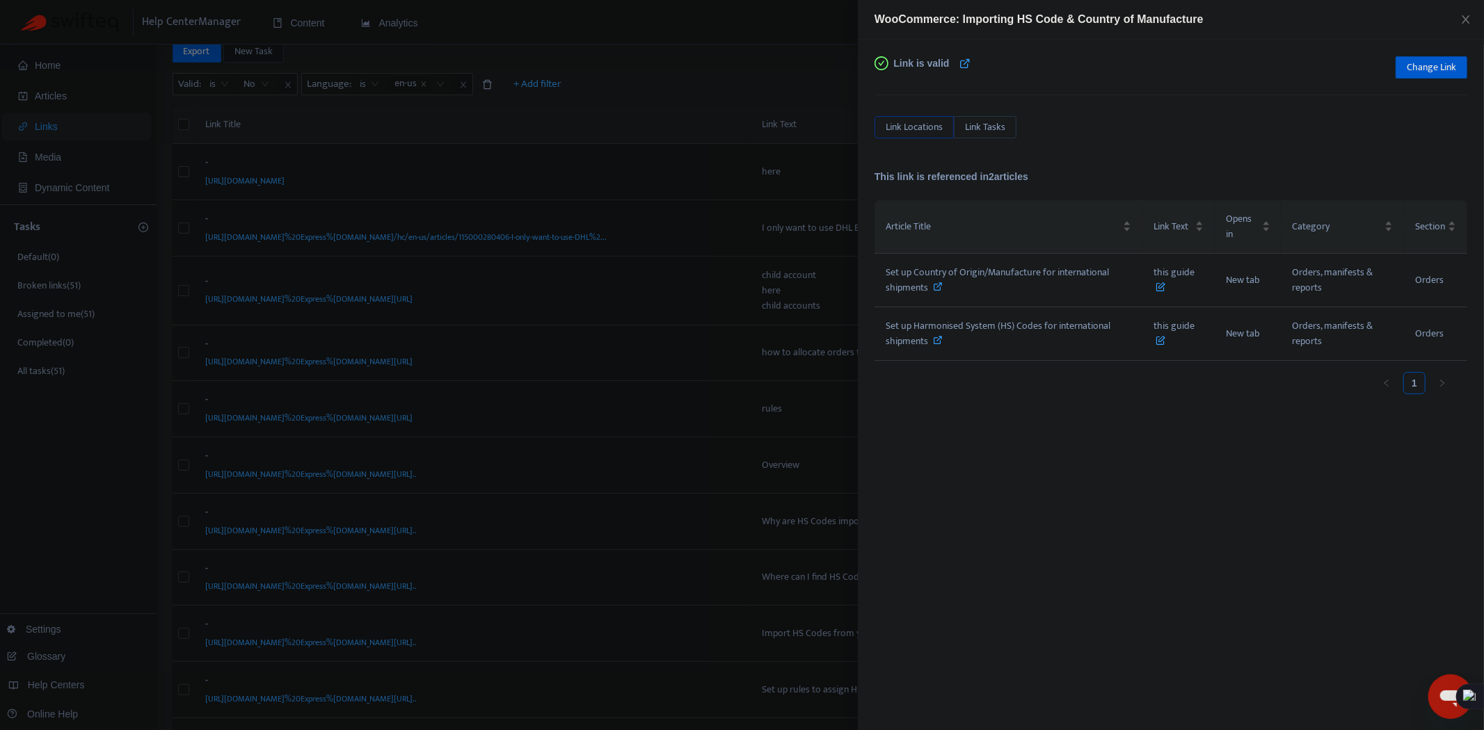
click at [778, 444] on div at bounding box center [742, 365] width 1484 height 730
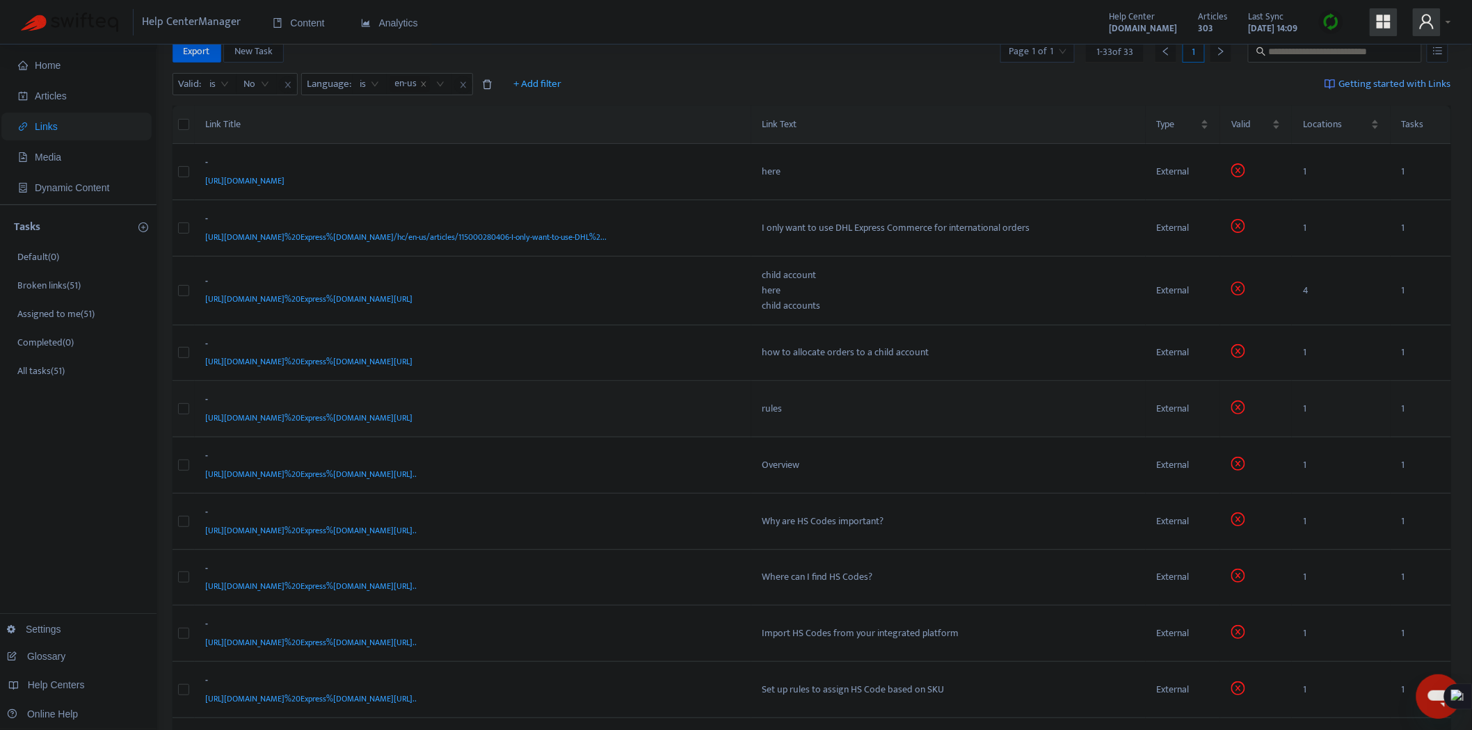
click at [623, 426] on td "- [URL][DOMAIN_NAME]%20Express%[DOMAIN_NAME][URL]" at bounding box center [473, 409] width 557 height 56
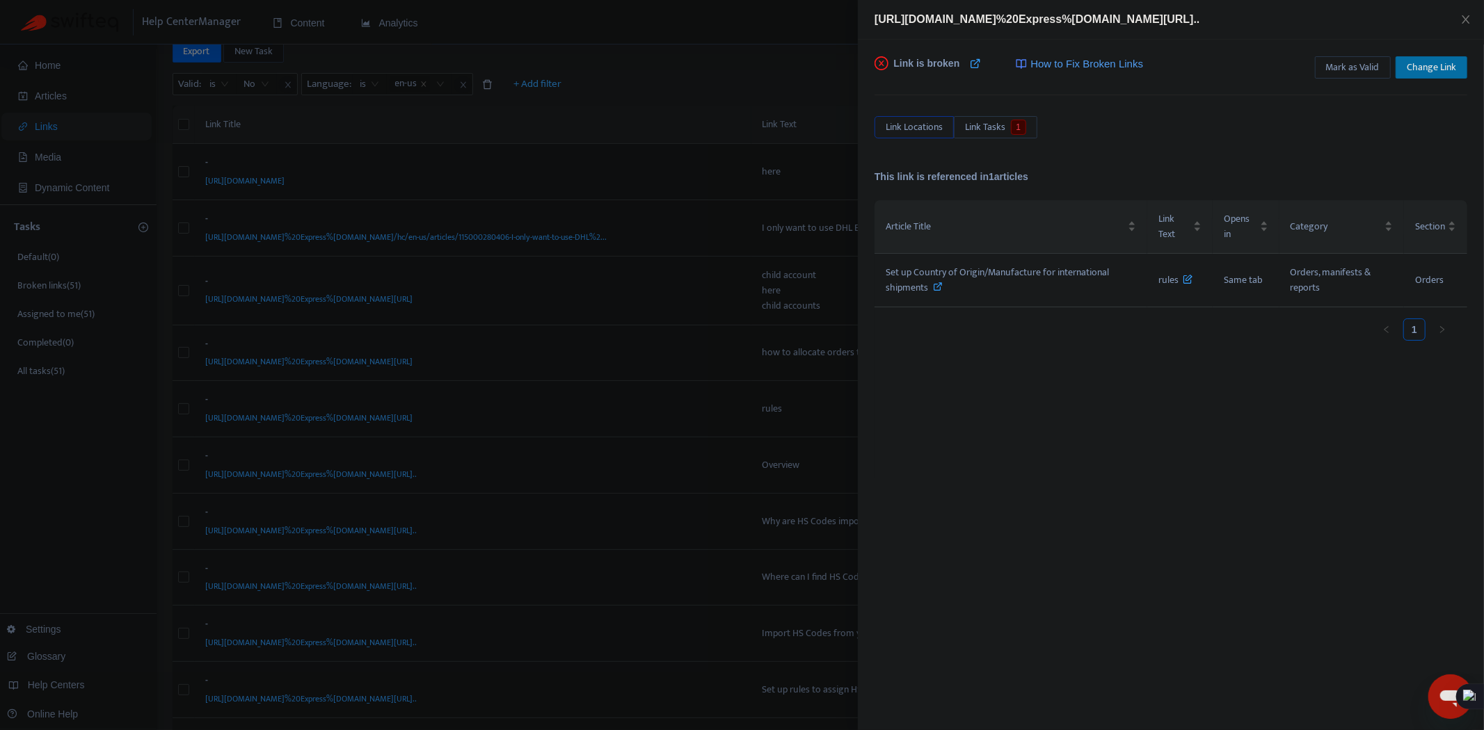
click at [1426, 65] on span "Change Link" at bounding box center [1431, 67] width 49 height 15
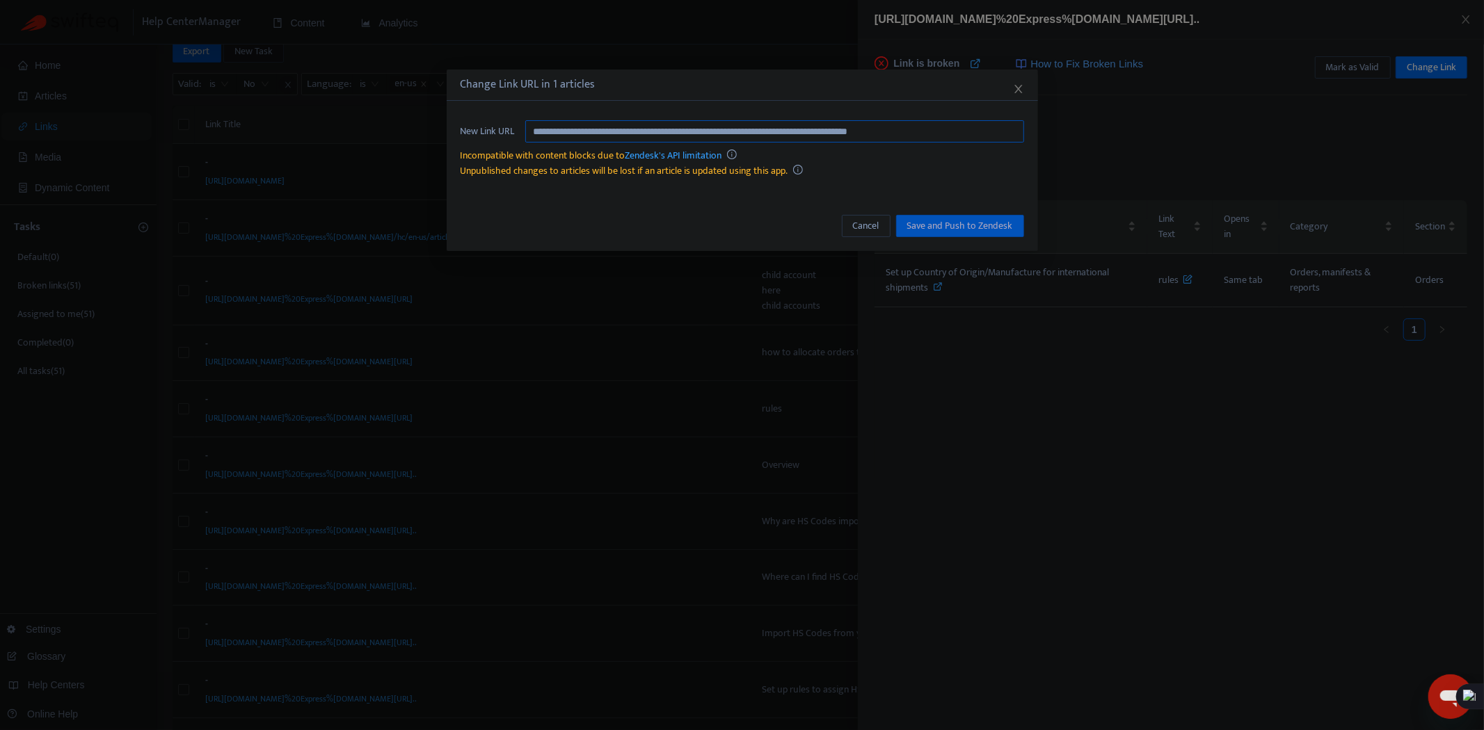
click at [734, 140] on input "**********" at bounding box center [774, 131] width 499 height 22
paste input "text"
type input "**********"
click at [1000, 220] on span "Save and Push to Zendesk" at bounding box center [960, 225] width 106 height 15
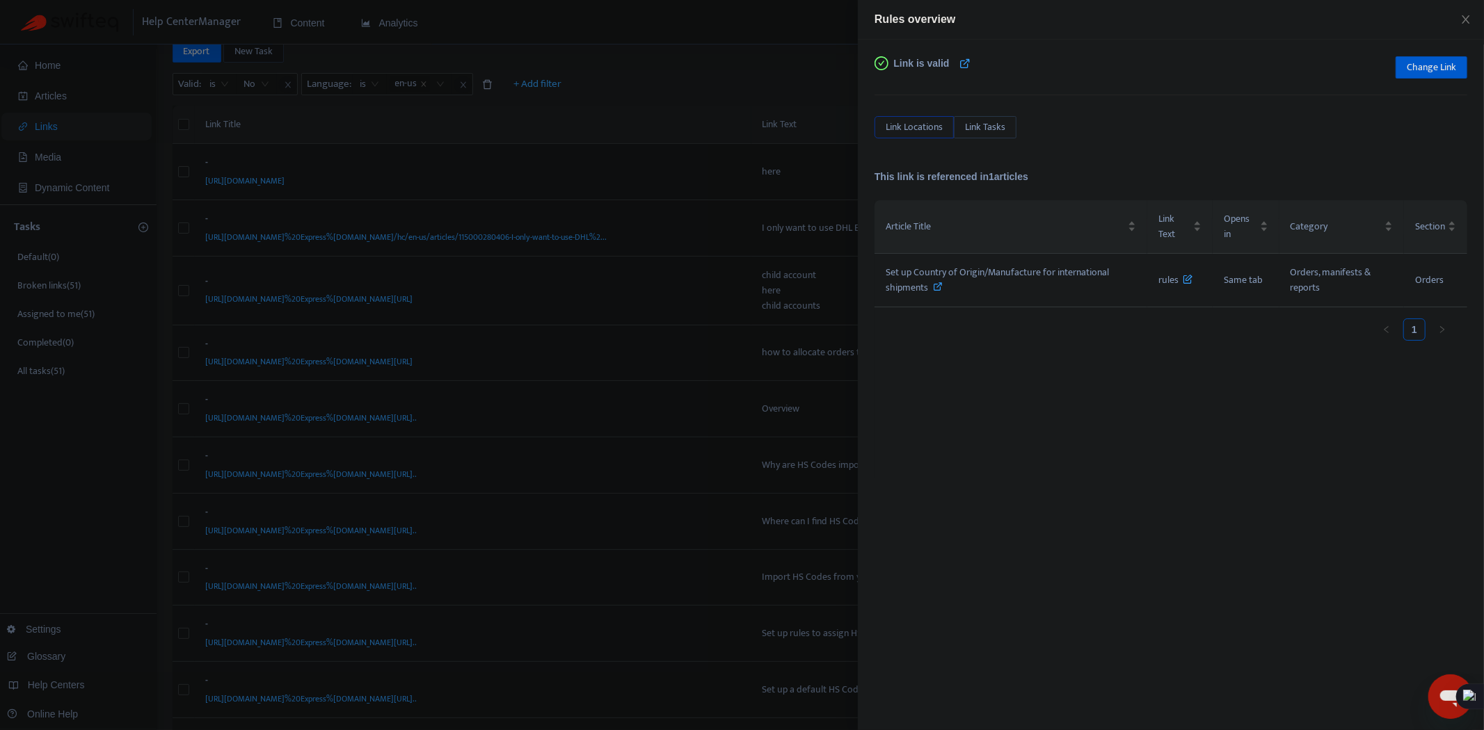
click at [684, 260] on div at bounding box center [742, 365] width 1484 height 730
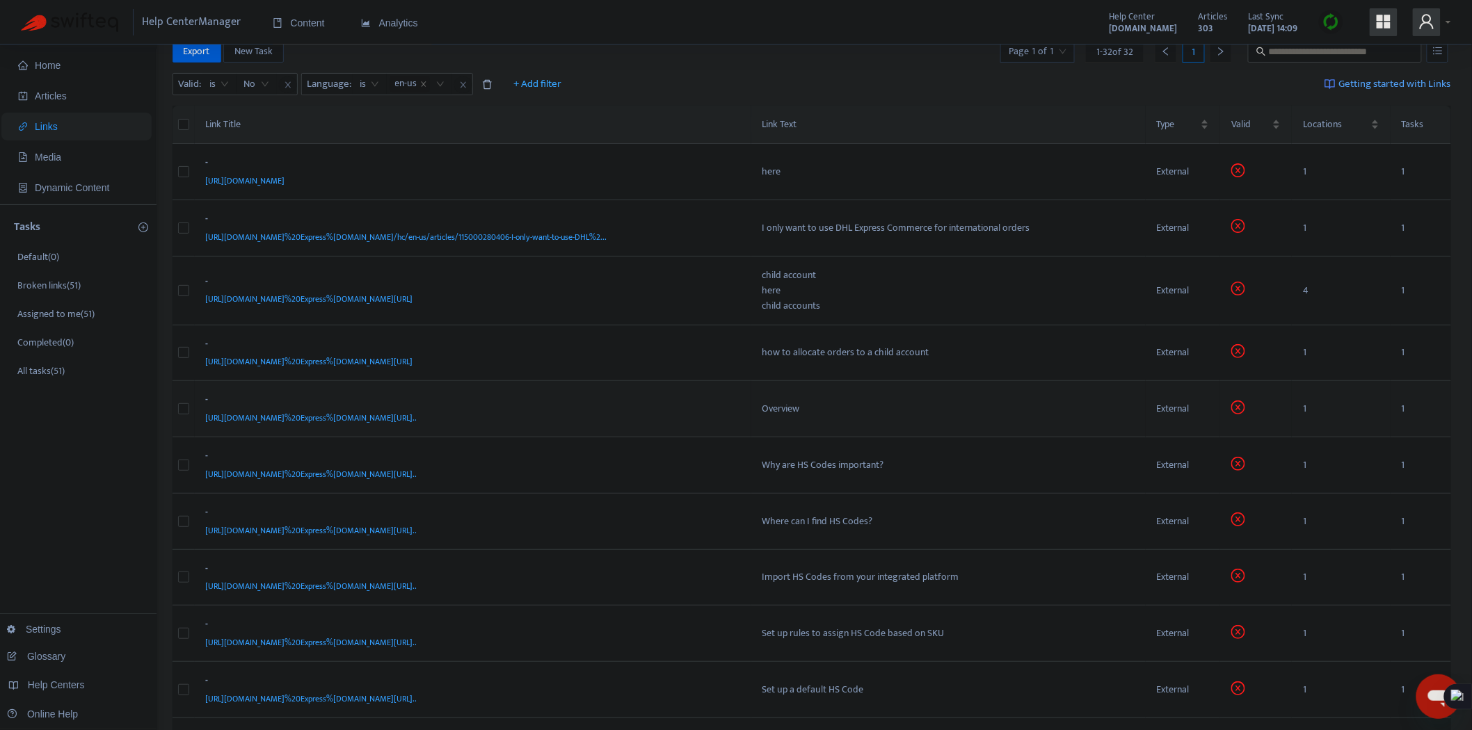
click at [687, 419] on div "[URL][DOMAIN_NAME]%20Express%[DOMAIN_NAME][URL].." at bounding box center [470, 417] width 529 height 15
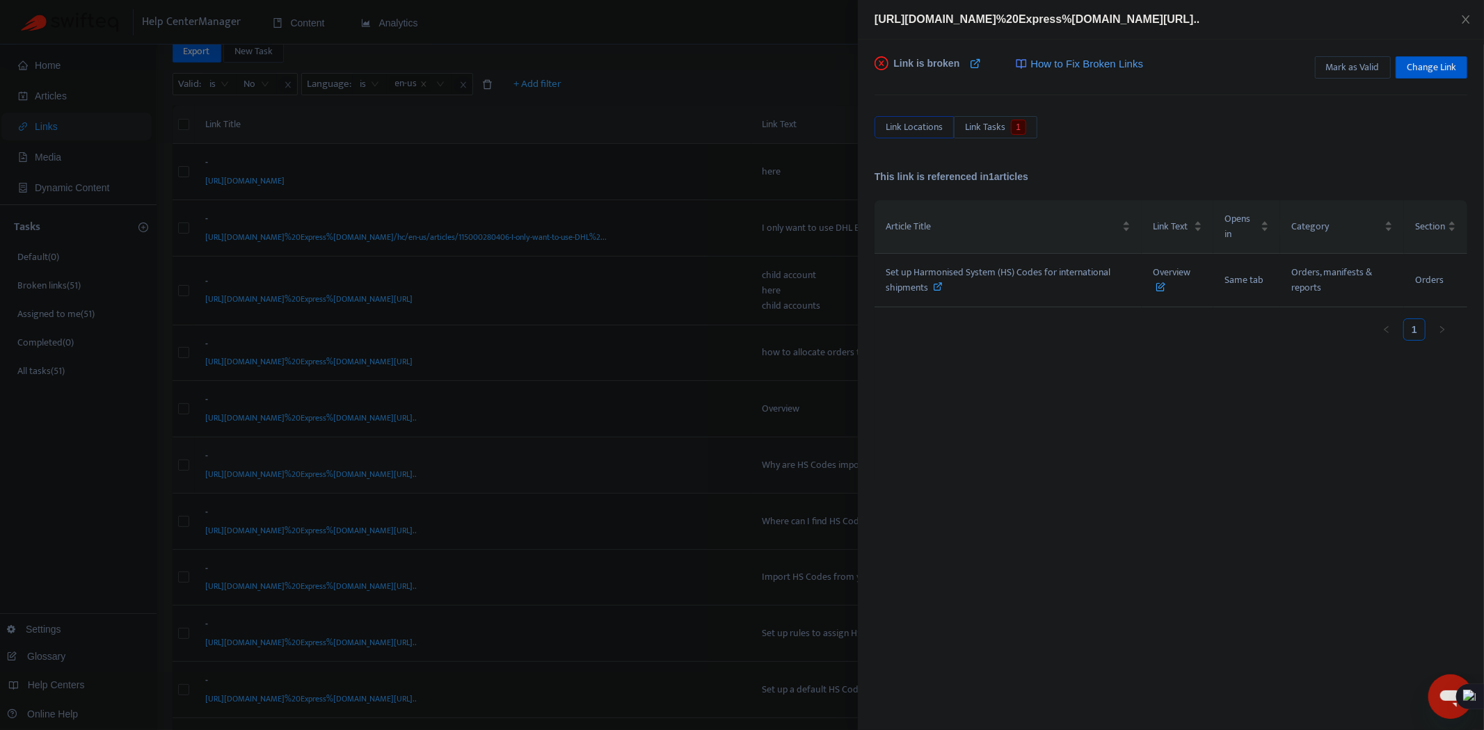
click at [703, 468] on div at bounding box center [742, 365] width 1484 height 730
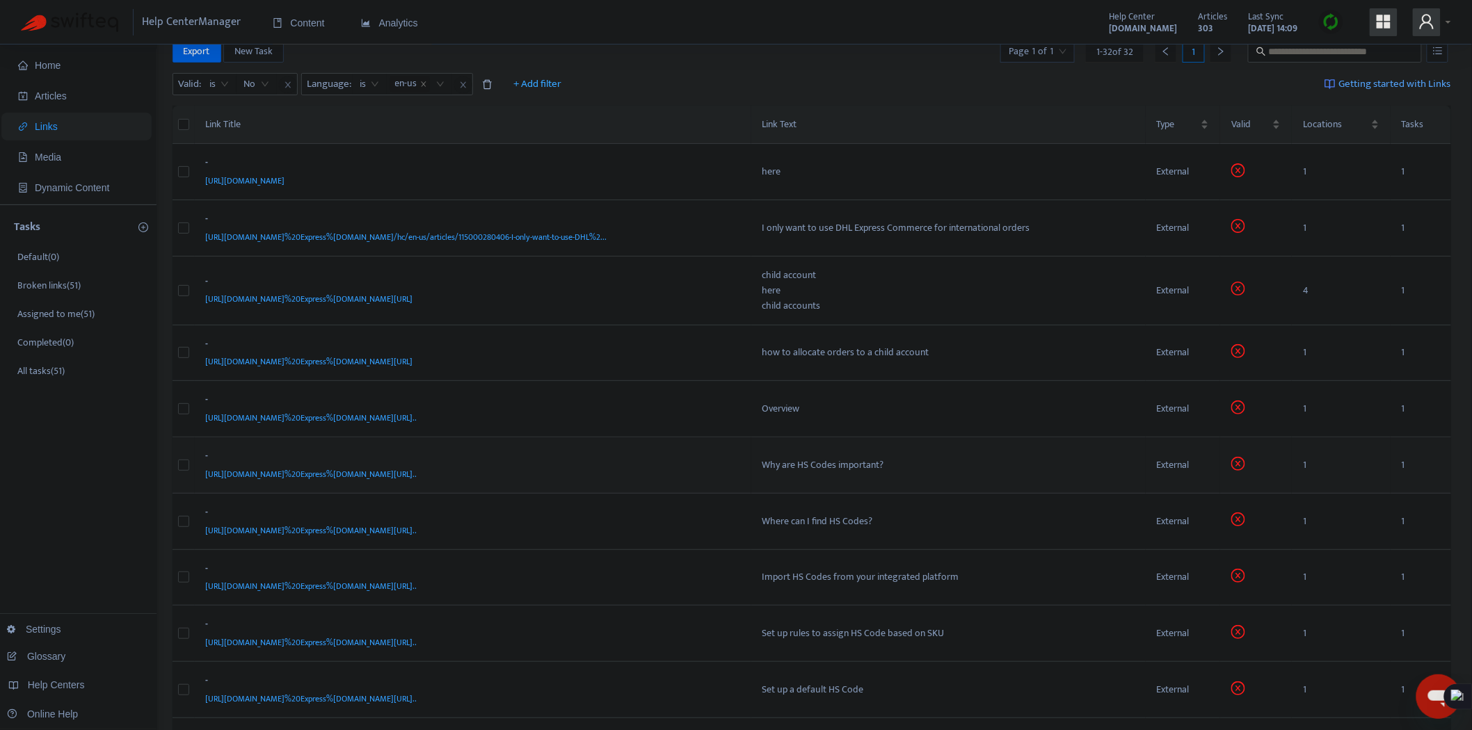
click at [689, 465] on div "-" at bounding box center [470, 458] width 529 height 18
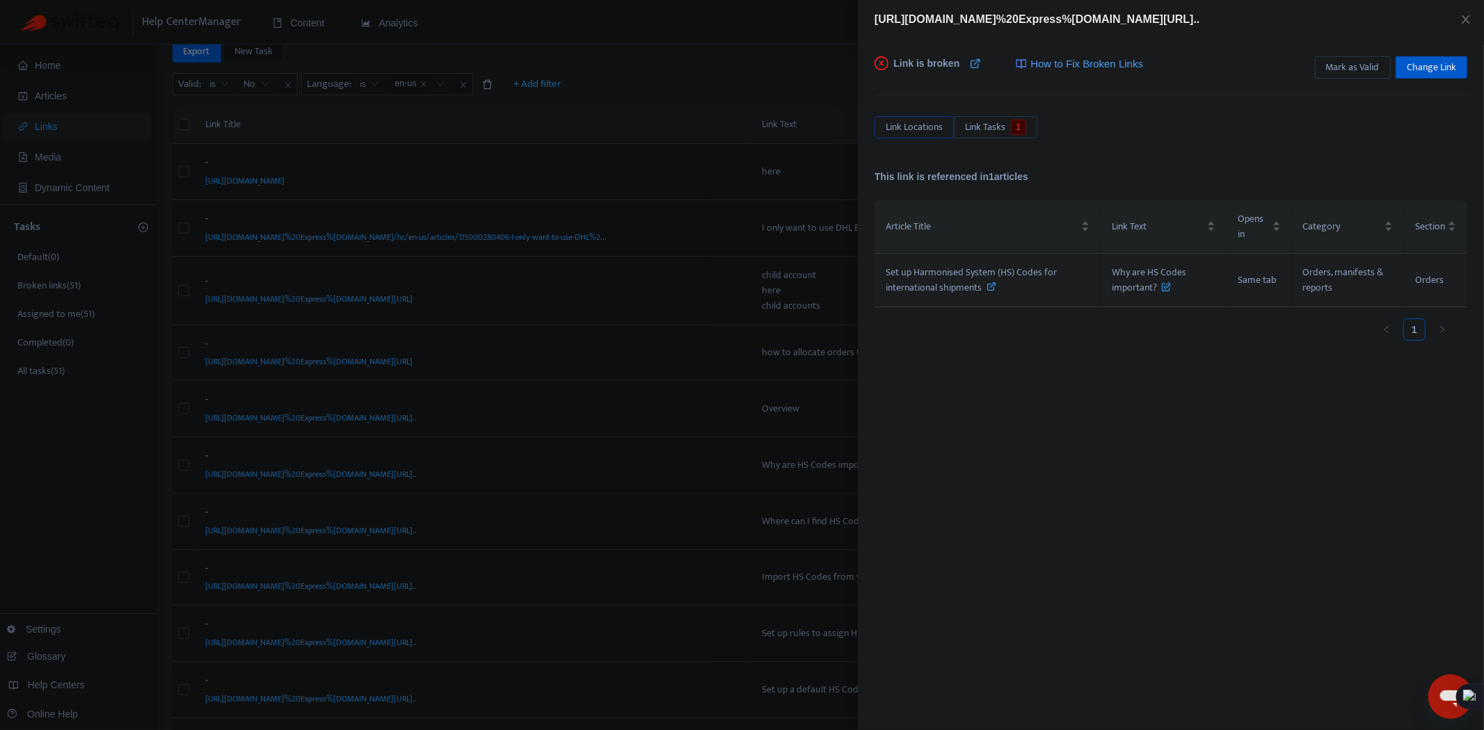
click at [997, 286] on icon at bounding box center [992, 287] width 10 height 10
click at [715, 566] on div at bounding box center [742, 365] width 1484 height 730
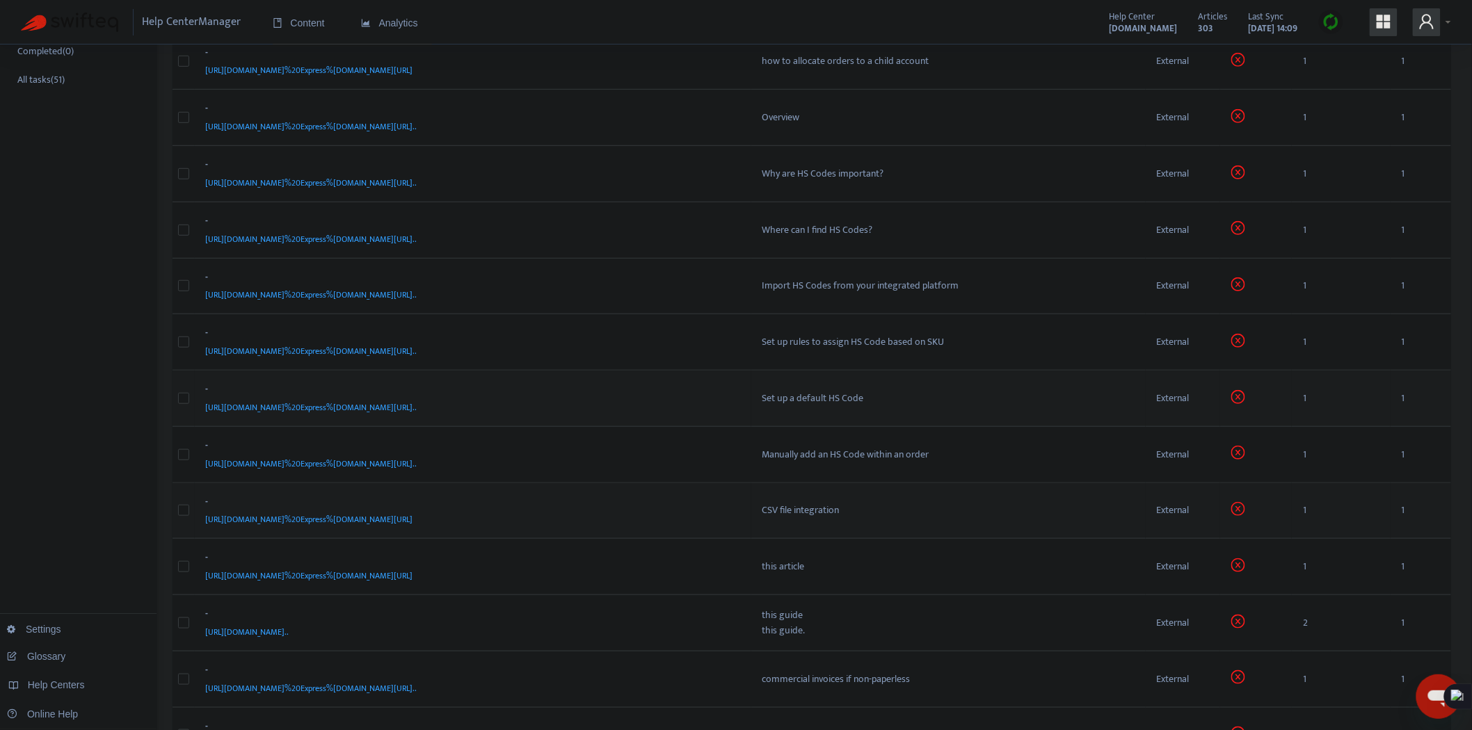
scroll to position [463, 0]
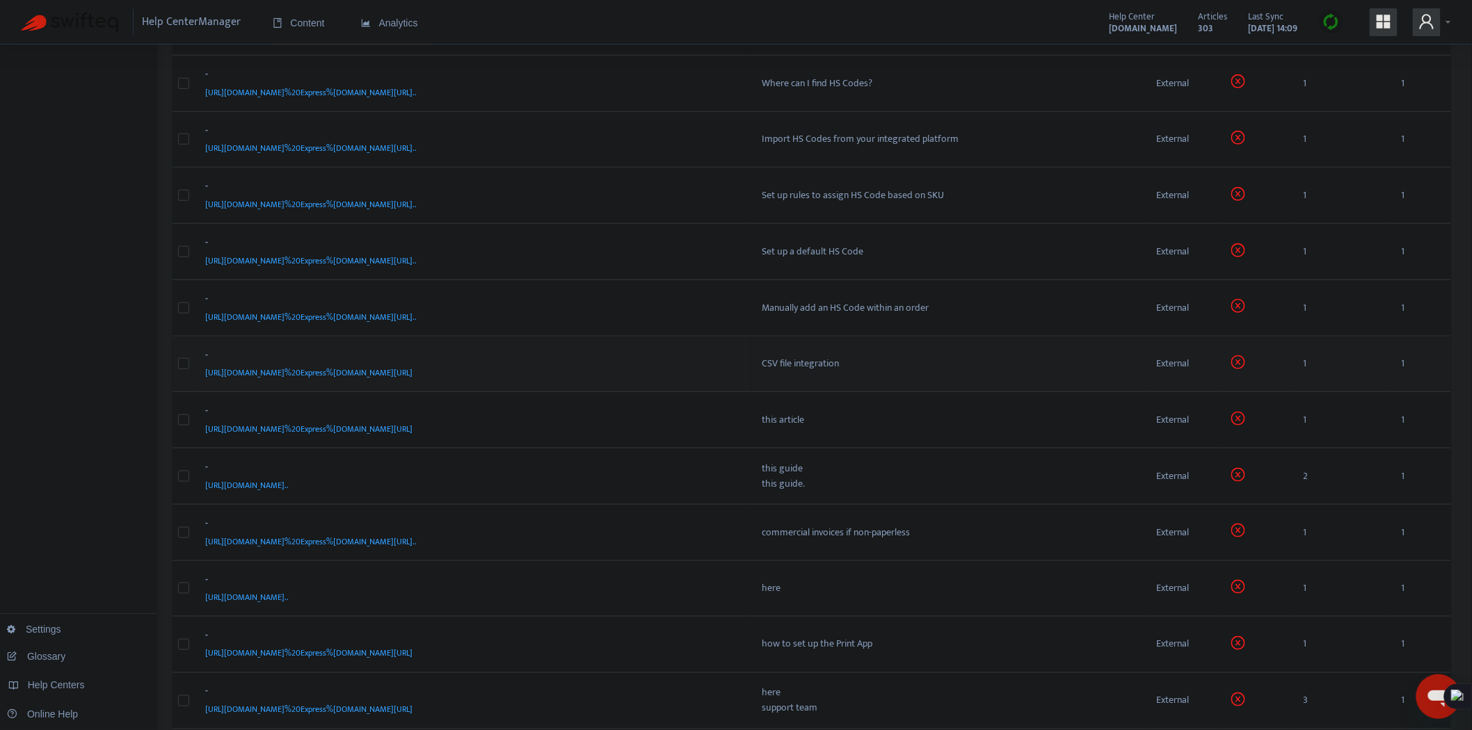
click at [650, 367] on div "[URL][DOMAIN_NAME]%20Express%[DOMAIN_NAME][URL]" at bounding box center [470, 372] width 529 height 15
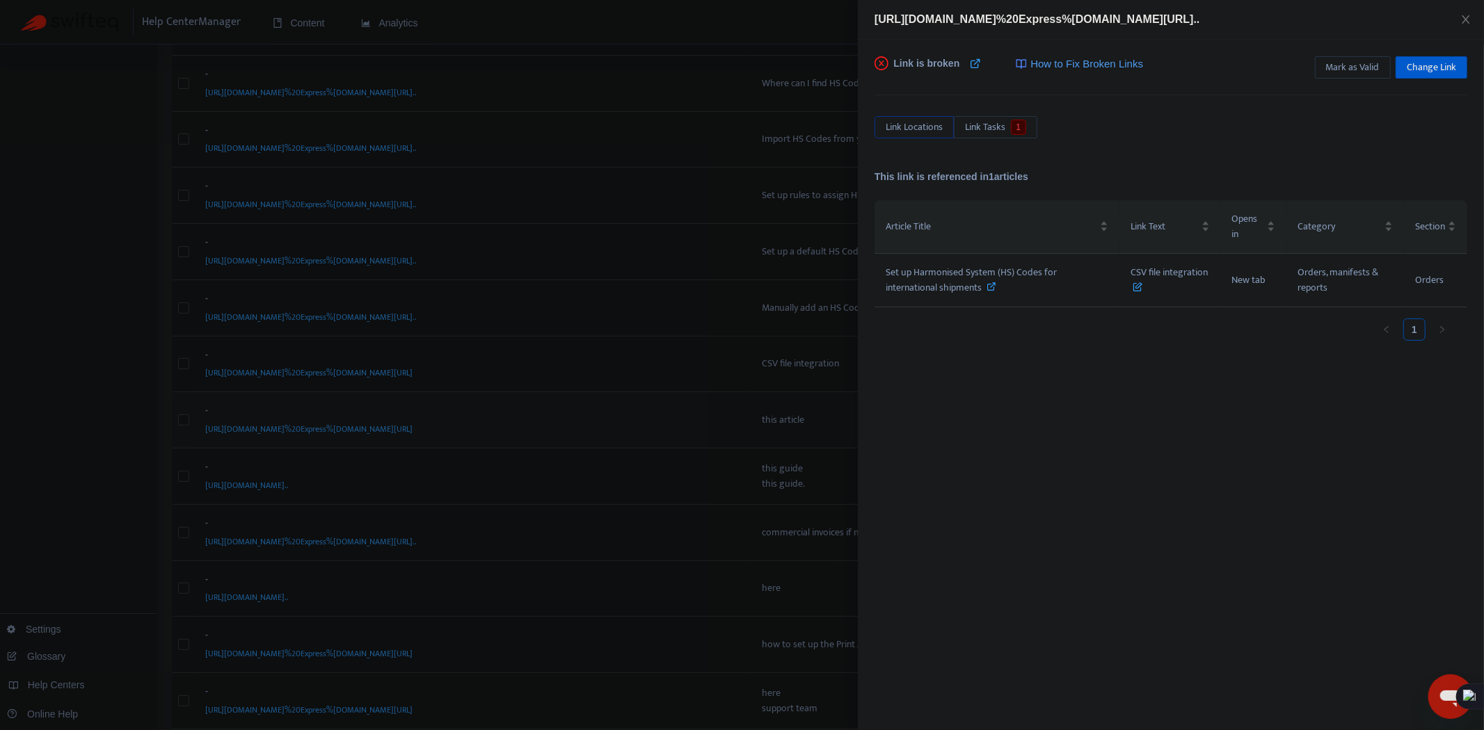
drag, startPoint x: 694, startPoint y: 423, endPoint x: 760, endPoint y: 428, distance: 66.3
click at [694, 424] on div at bounding box center [742, 365] width 1484 height 730
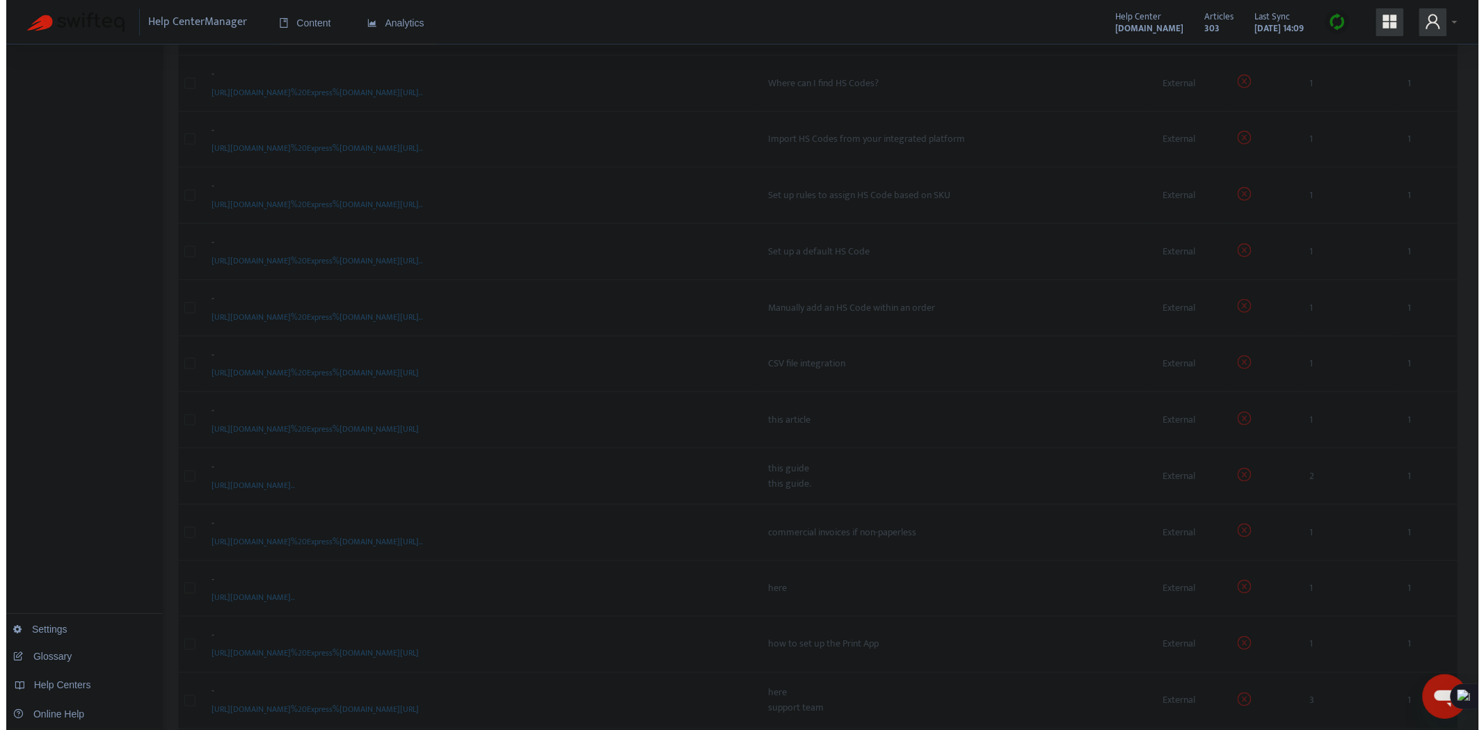
scroll to position [489, 0]
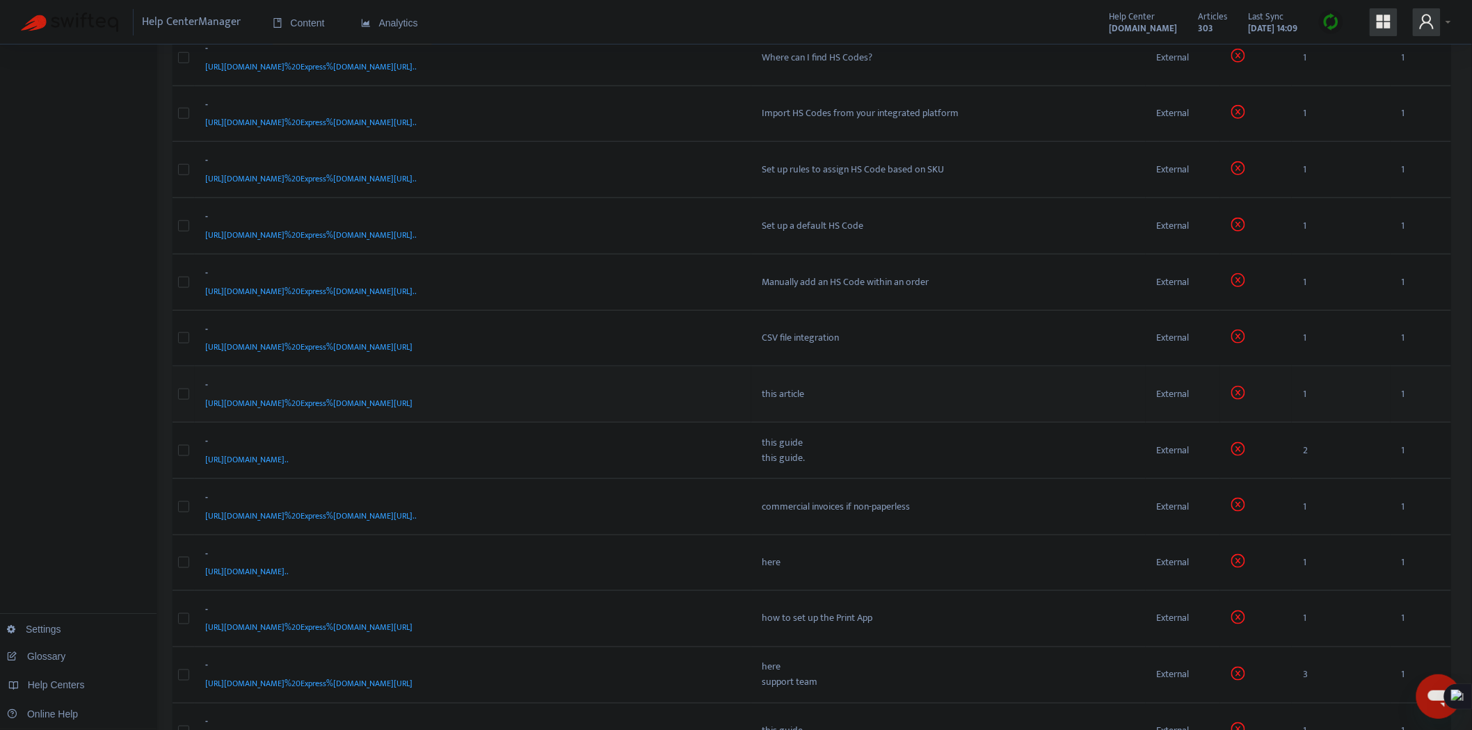
click at [734, 407] on div "[URL][DOMAIN_NAME]%20Express%[DOMAIN_NAME][URL]" at bounding box center [470, 403] width 529 height 15
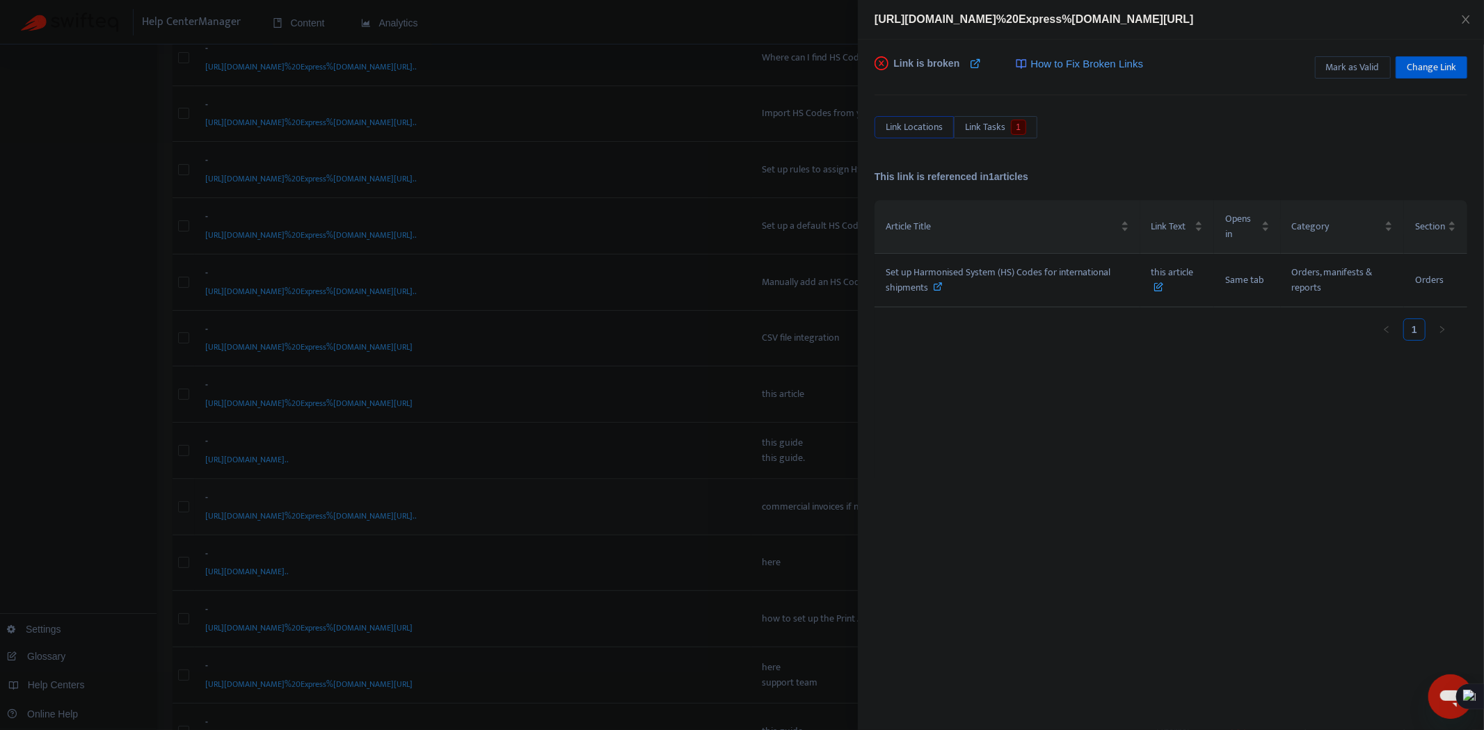
click at [654, 480] on div at bounding box center [742, 365] width 1484 height 730
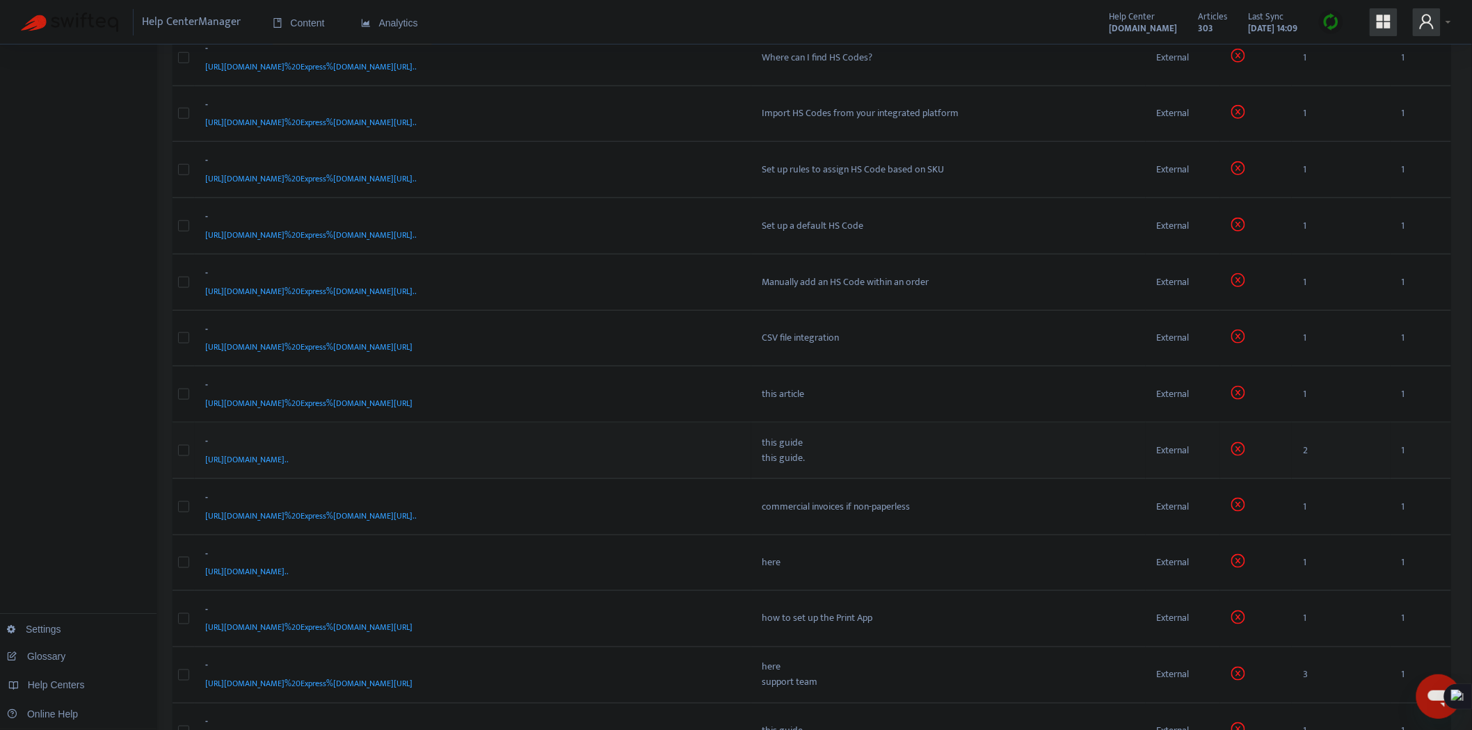
click at [682, 455] on div "[URL][DOMAIN_NAME].." at bounding box center [470, 459] width 529 height 15
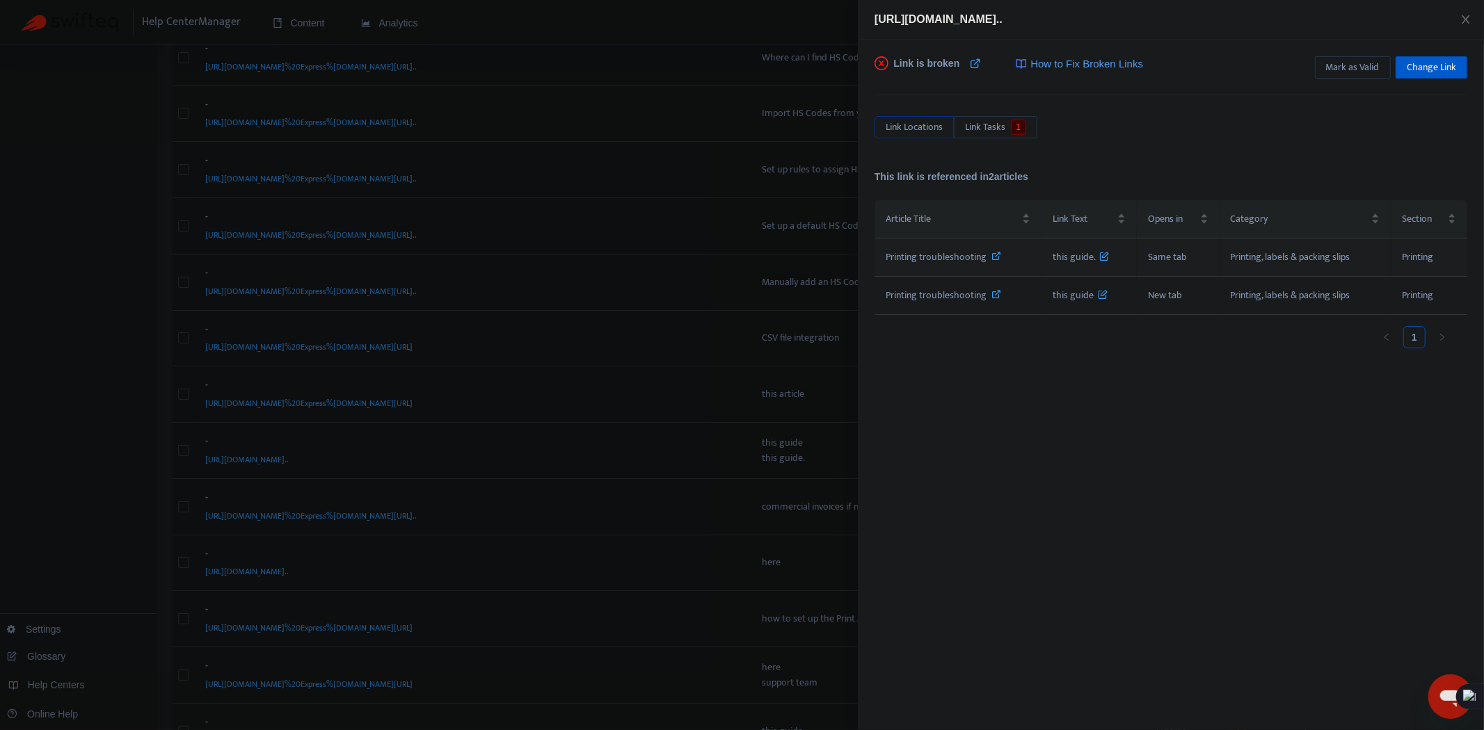
click at [998, 254] on icon at bounding box center [997, 256] width 10 height 10
click at [1002, 289] on div "Printing troubleshooting" at bounding box center [958, 295] width 145 height 15
click at [1418, 61] on span "Change Link" at bounding box center [1431, 67] width 49 height 15
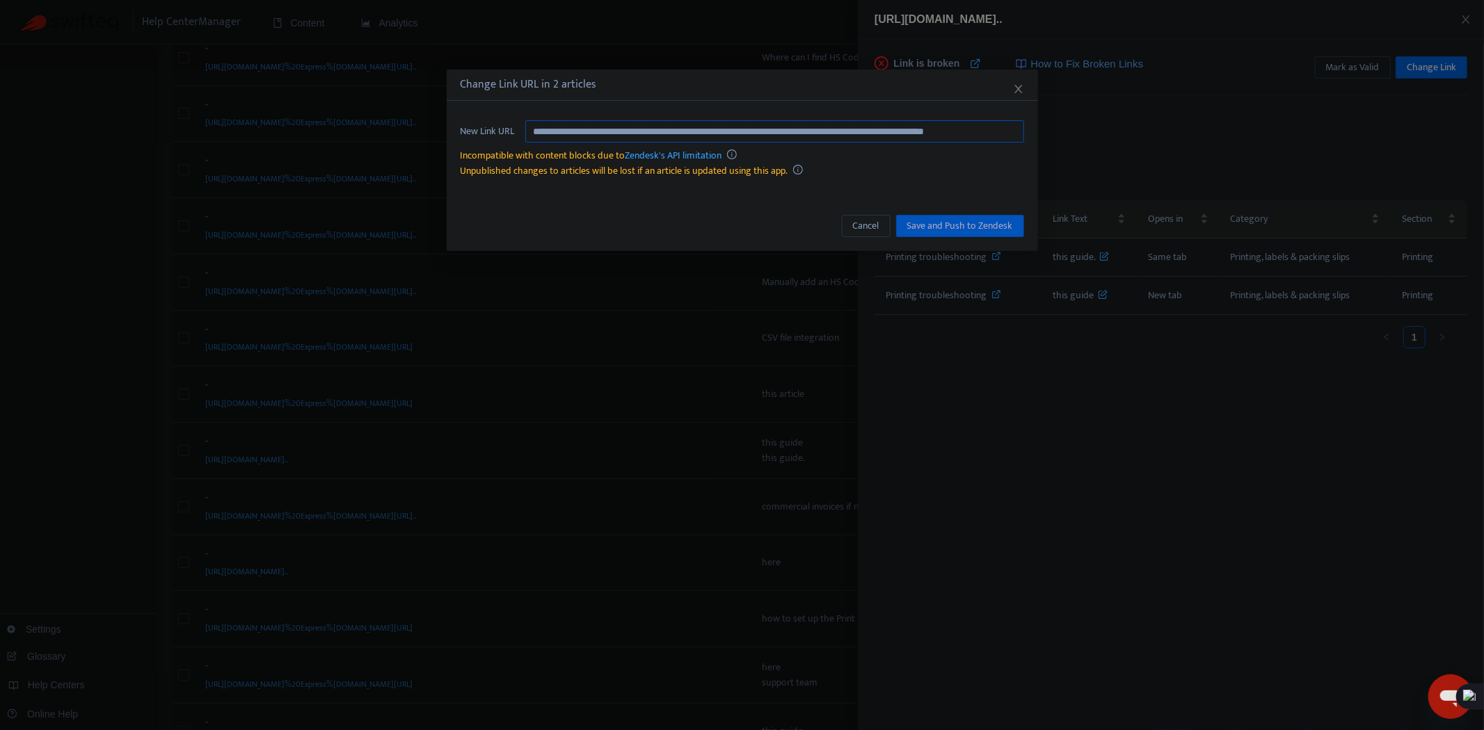
click at [800, 138] on input "**********" at bounding box center [774, 131] width 499 height 22
paste input "text"
type input "**********"
click at [975, 221] on span "Save and Push to Zendesk" at bounding box center [960, 225] width 106 height 15
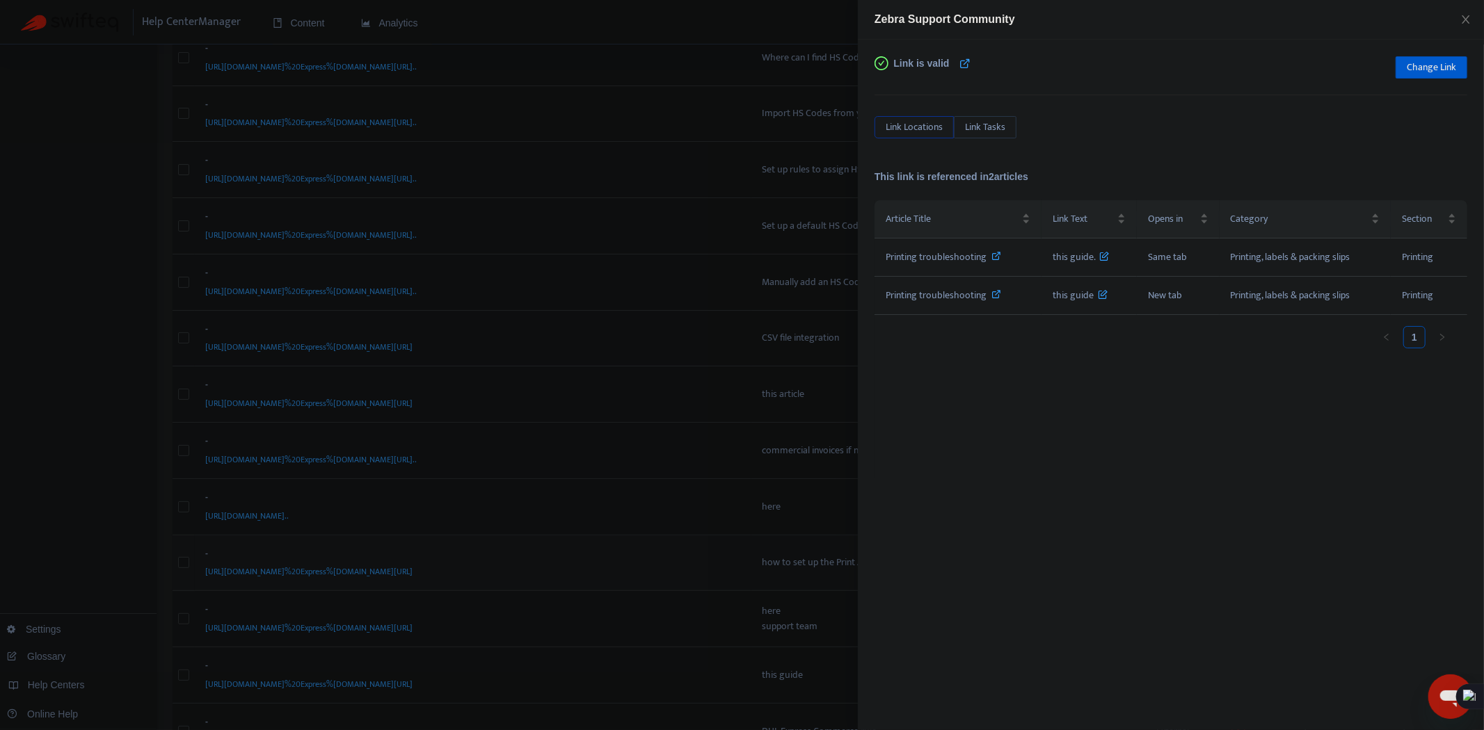
click at [678, 543] on div at bounding box center [742, 365] width 1484 height 730
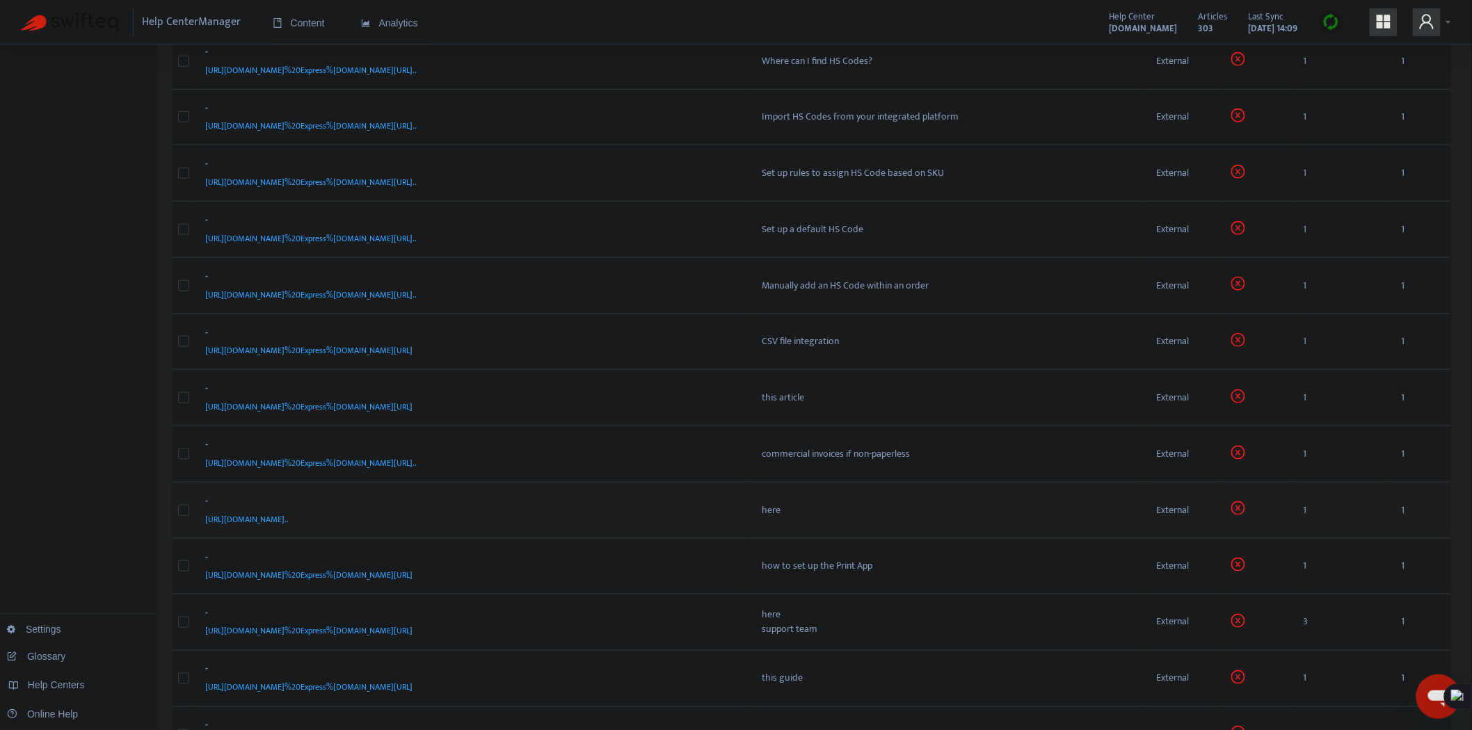
scroll to position [386, 0]
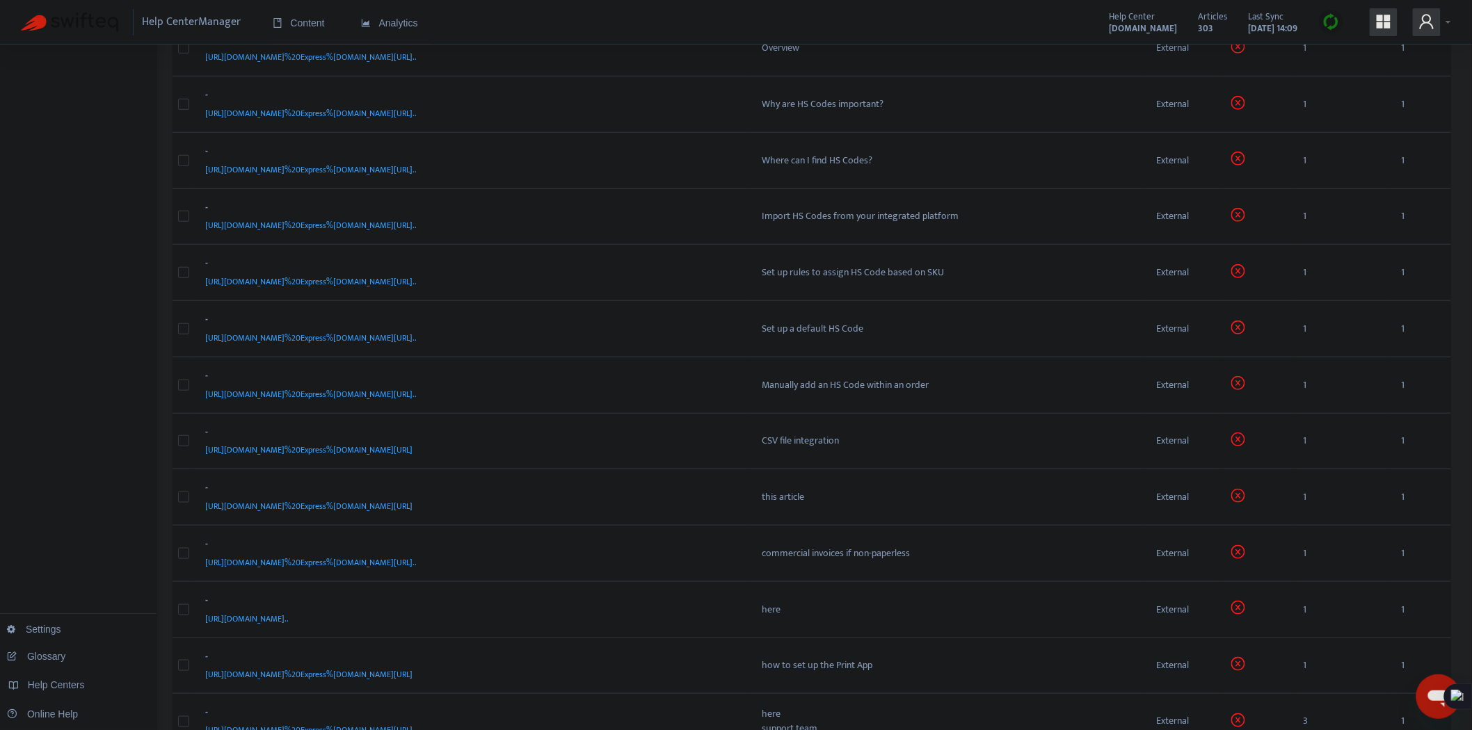
click at [1329, 29] on img at bounding box center [1331, 21] width 17 height 17
click at [1361, 50] on link "Quick Sync" at bounding box center [1360, 50] width 59 height 16
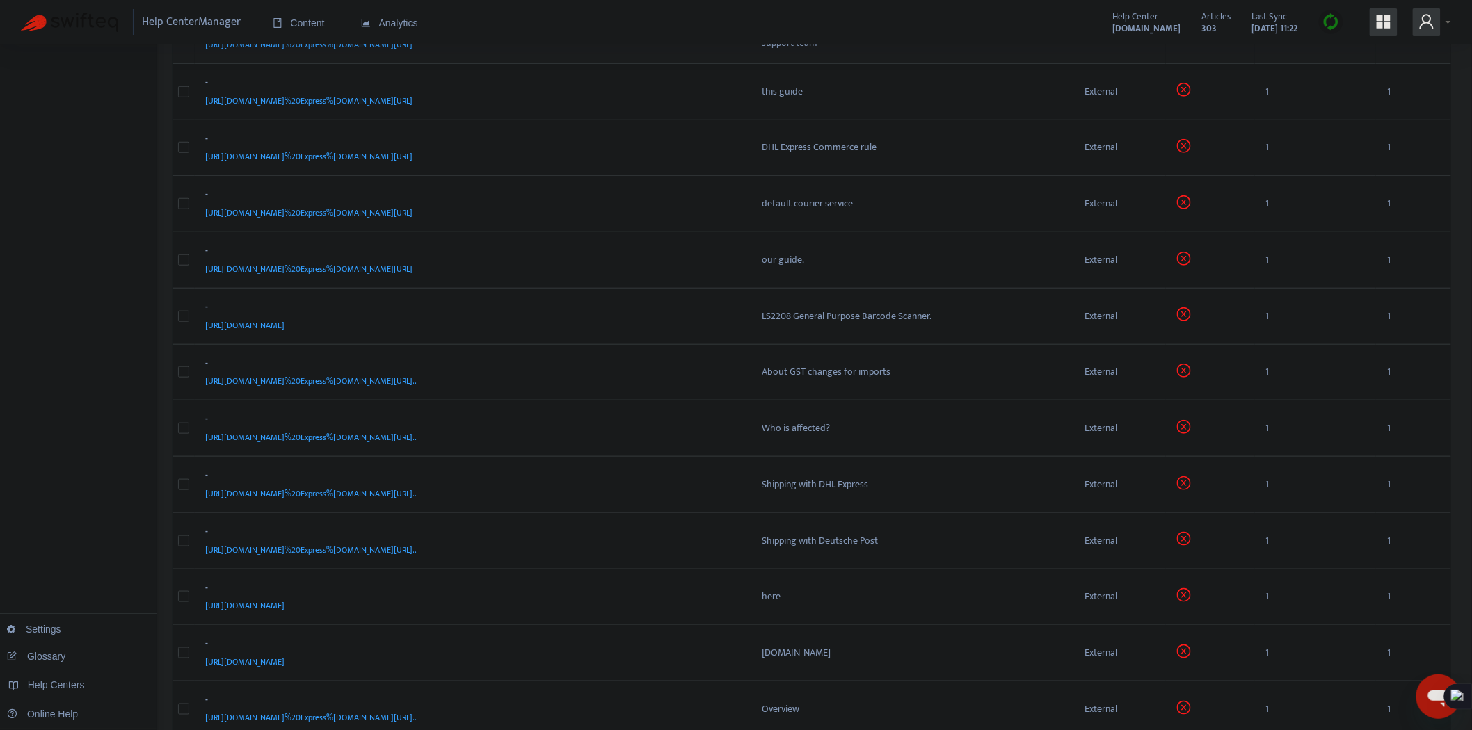
scroll to position [0, 0]
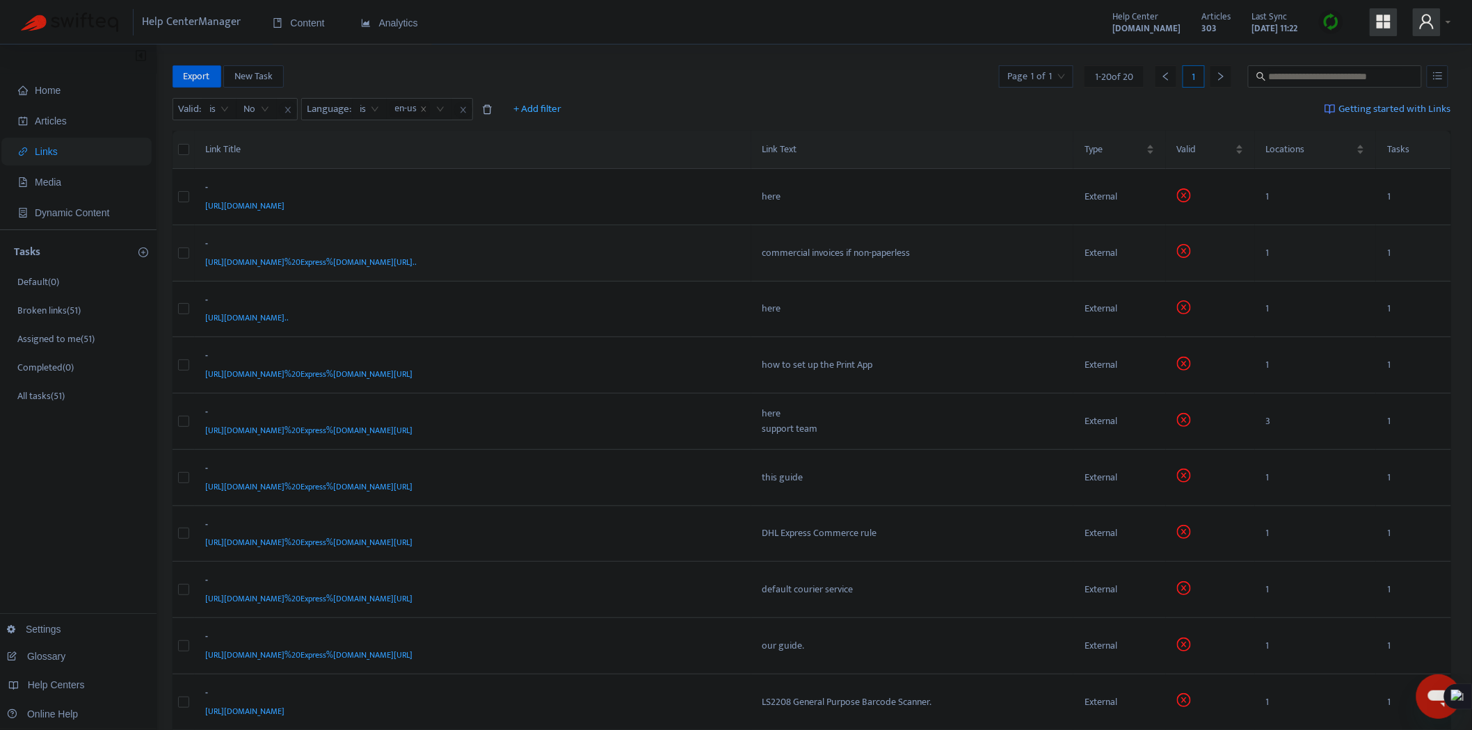
click at [666, 253] on div "-" at bounding box center [470, 246] width 529 height 18
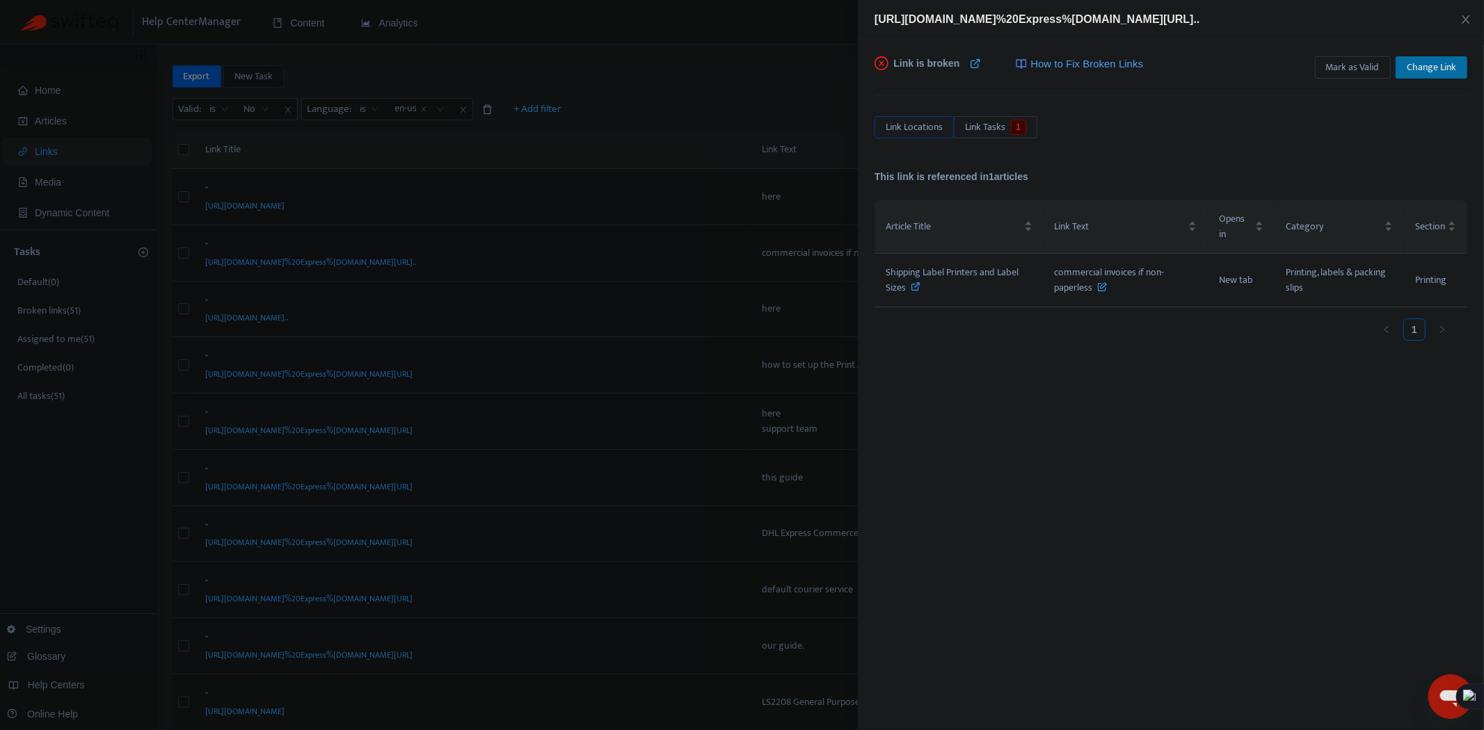
click at [1443, 65] on span "Change Link" at bounding box center [1431, 67] width 49 height 15
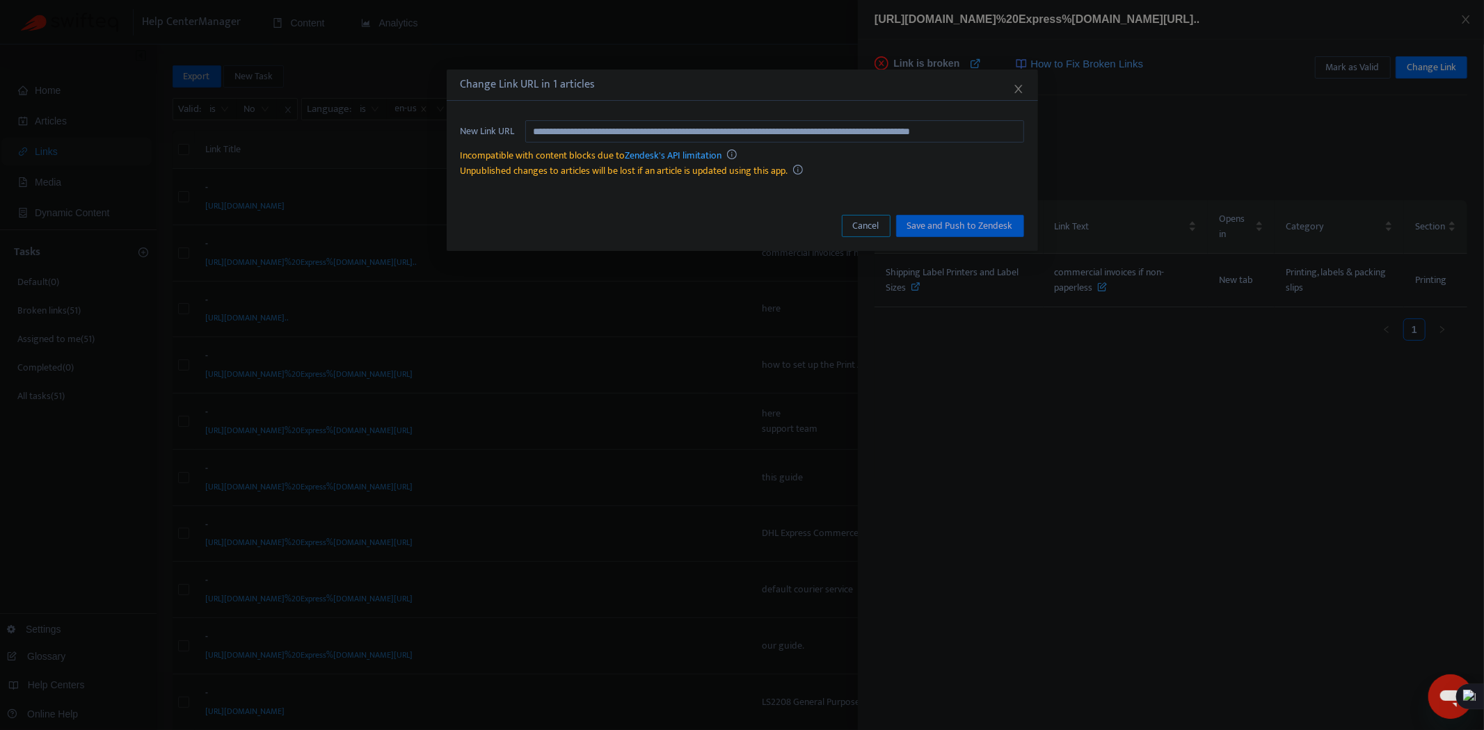
click at [863, 231] on span "Cancel" at bounding box center [866, 225] width 26 height 15
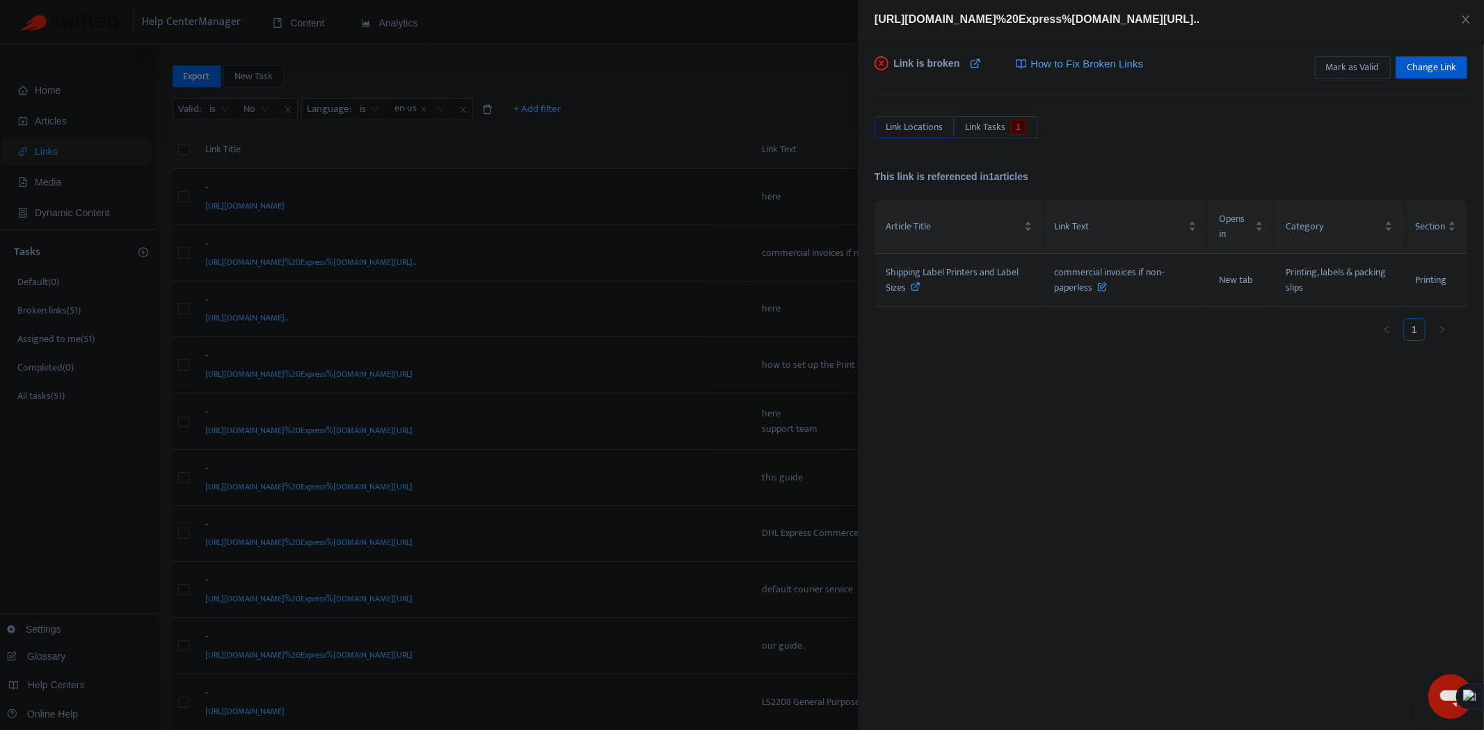
click at [917, 288] on icon at bounding box center [916, 287] width 10 height 10
click at [1428, 67] on span "Change Link" at bounding box center [1431, 67] width 49 height 15
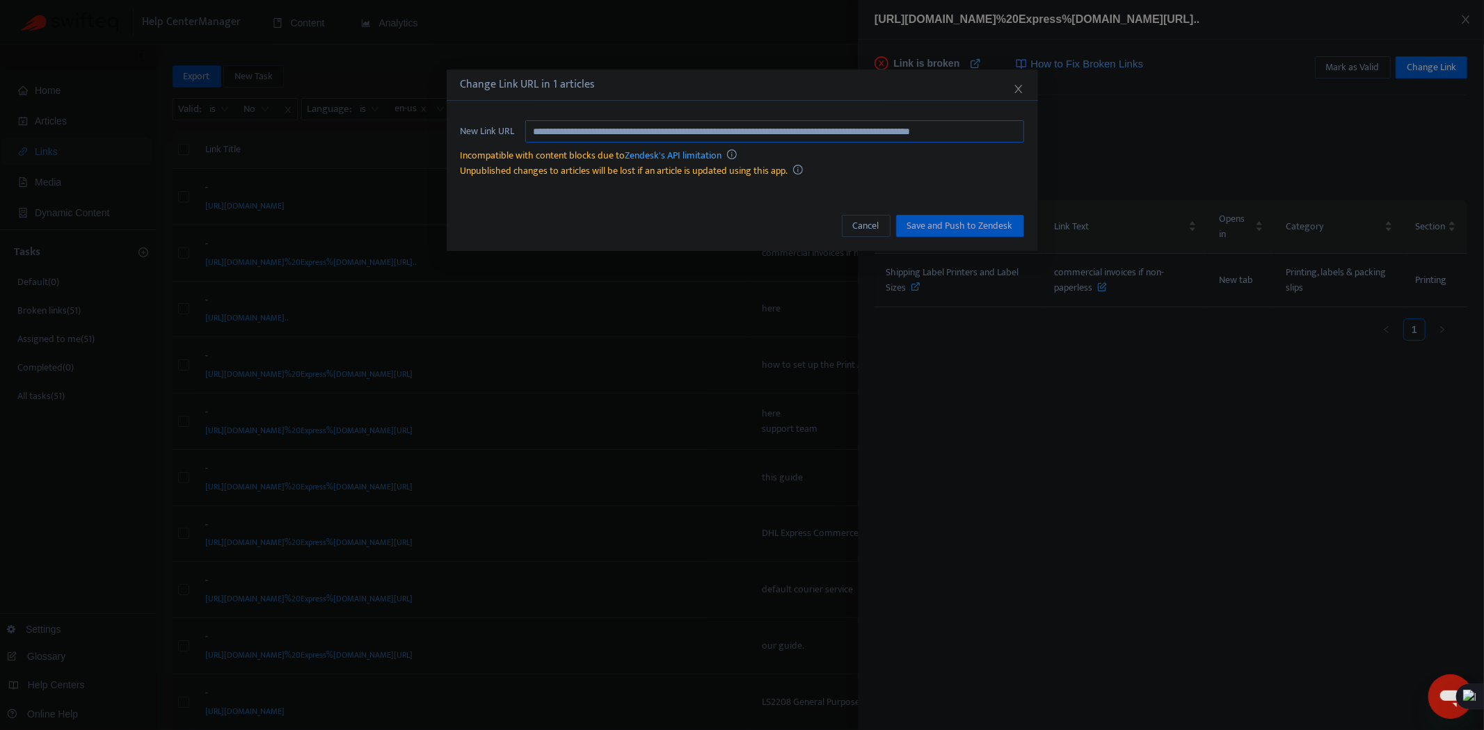
click at [772, 133] on input "**********" at bounding box center [774, 131] width 499 height 22
paste input "text"
type input "**********"
click at [985, 224] on span "Save and Push to Zendesk" at bounding box center [960, 225] width 106 height 15
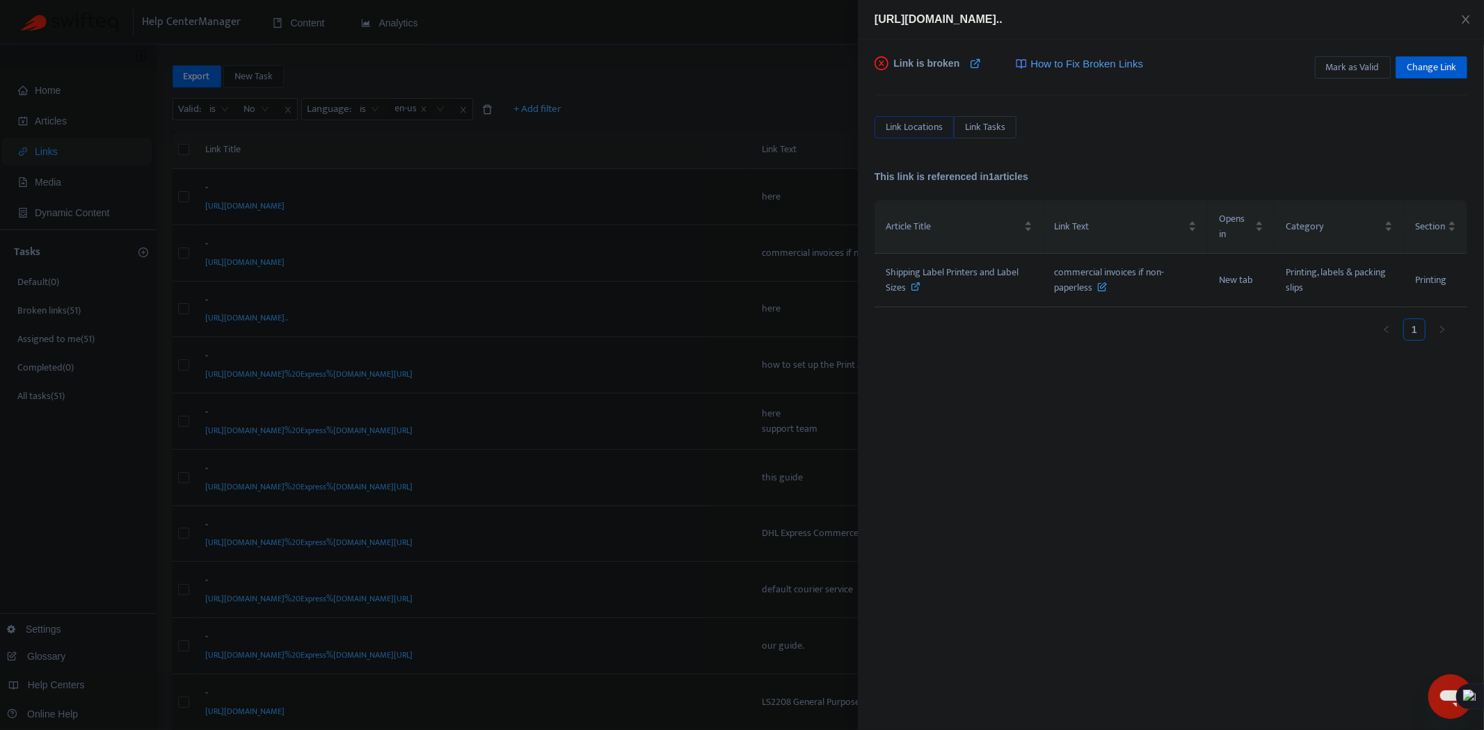
click at [712, 512] on div at bounding box center [742, 365] width 1484 height 730
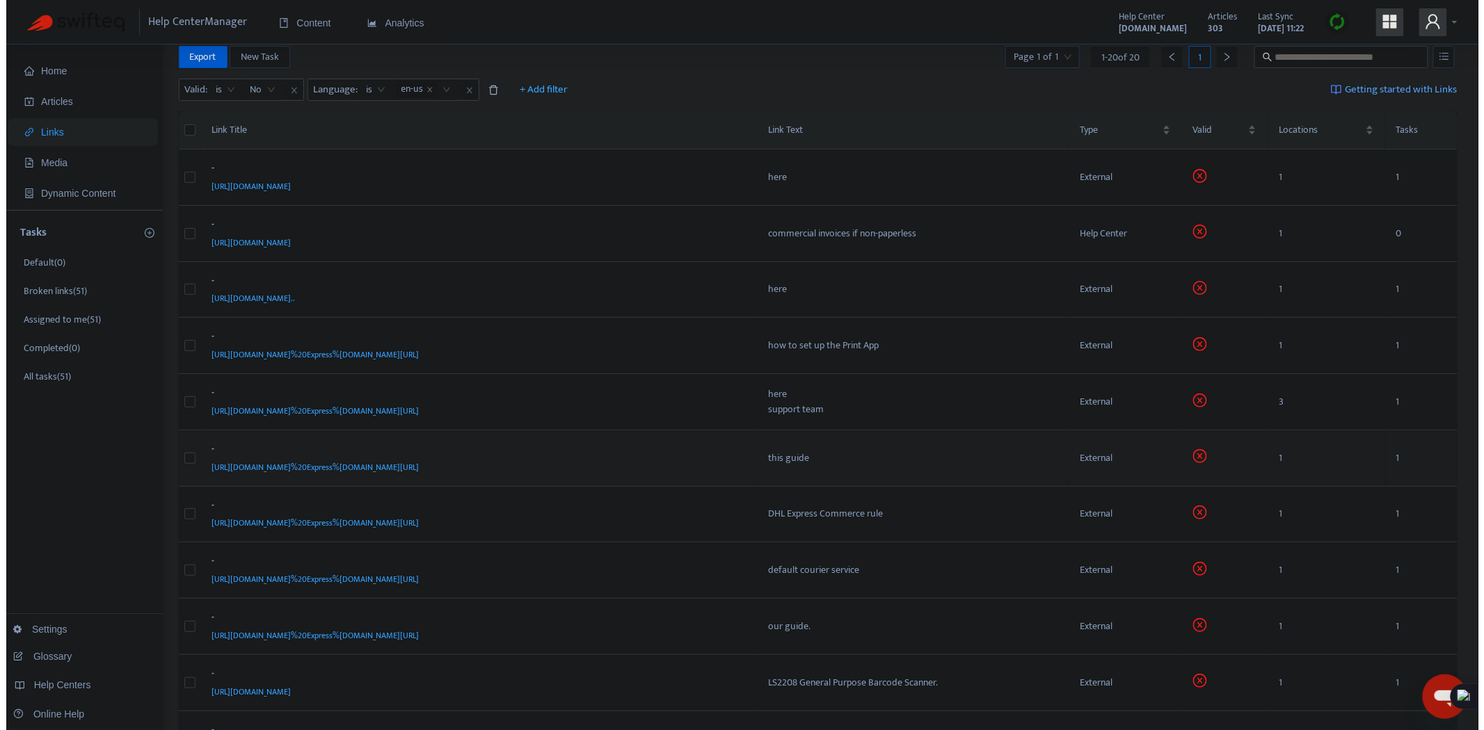
scroll to position [25, 0]
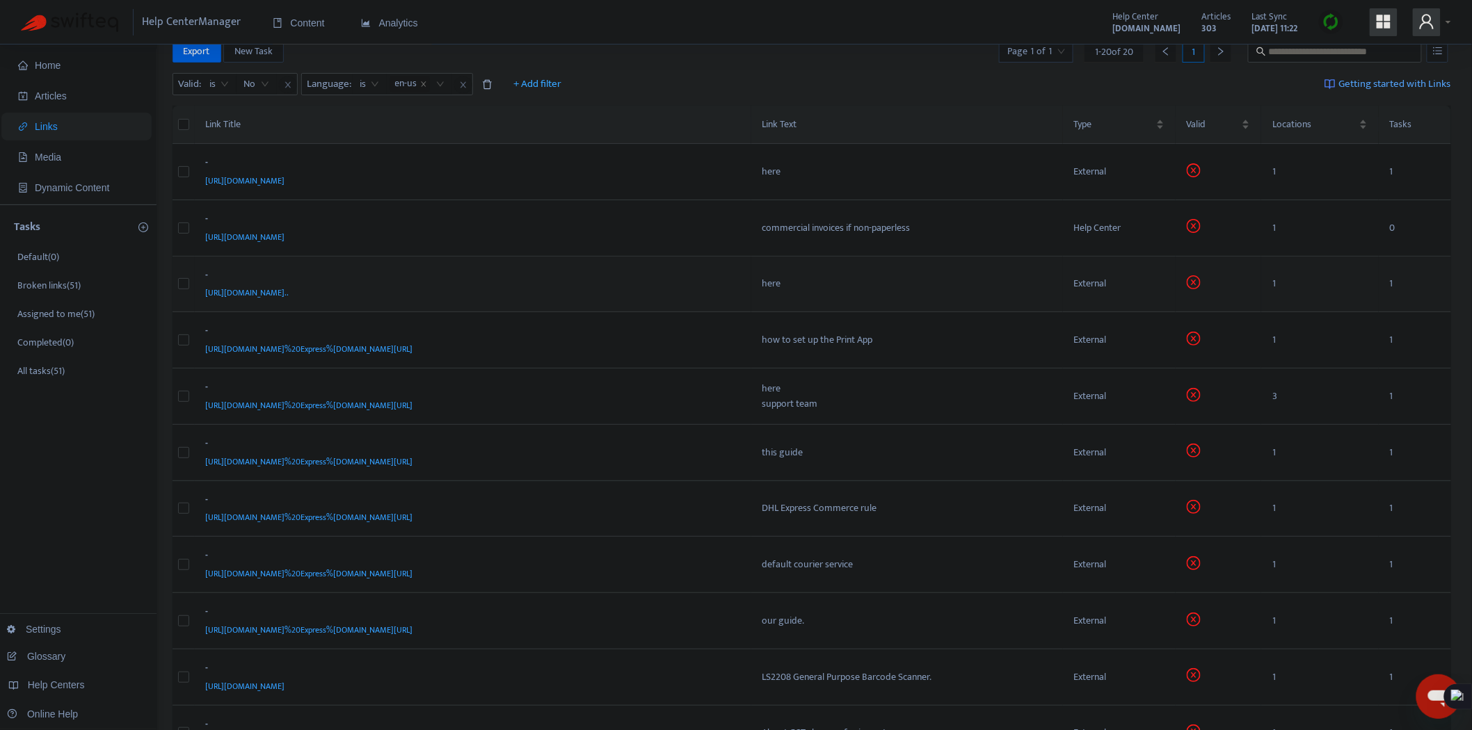
click at [659, 287] on div "[URL][DOMAIN_NAME].." at bounding box center [470, 292] width 529 height 15
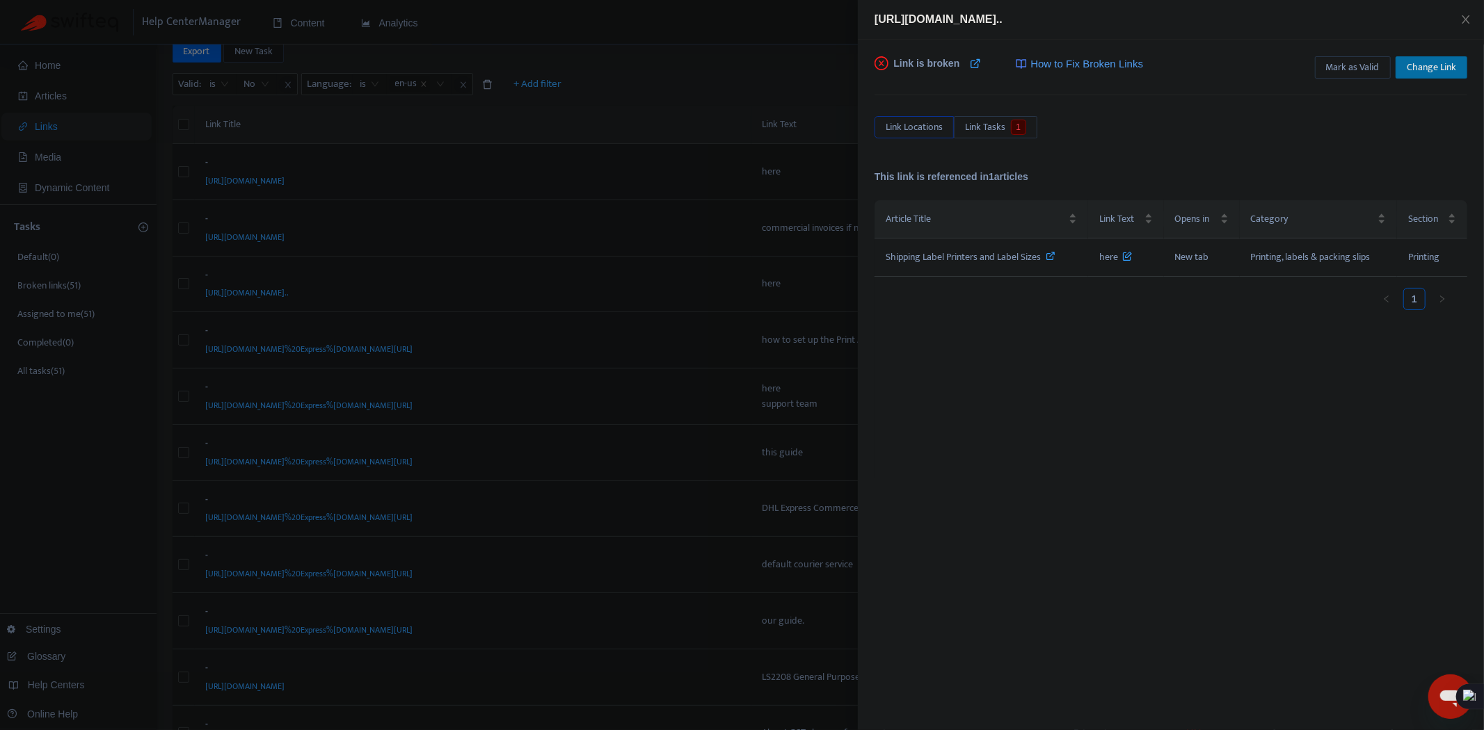
click at [1430, 63] on span "Change Link" at bounding box center [1431, 67] width 49 height 15
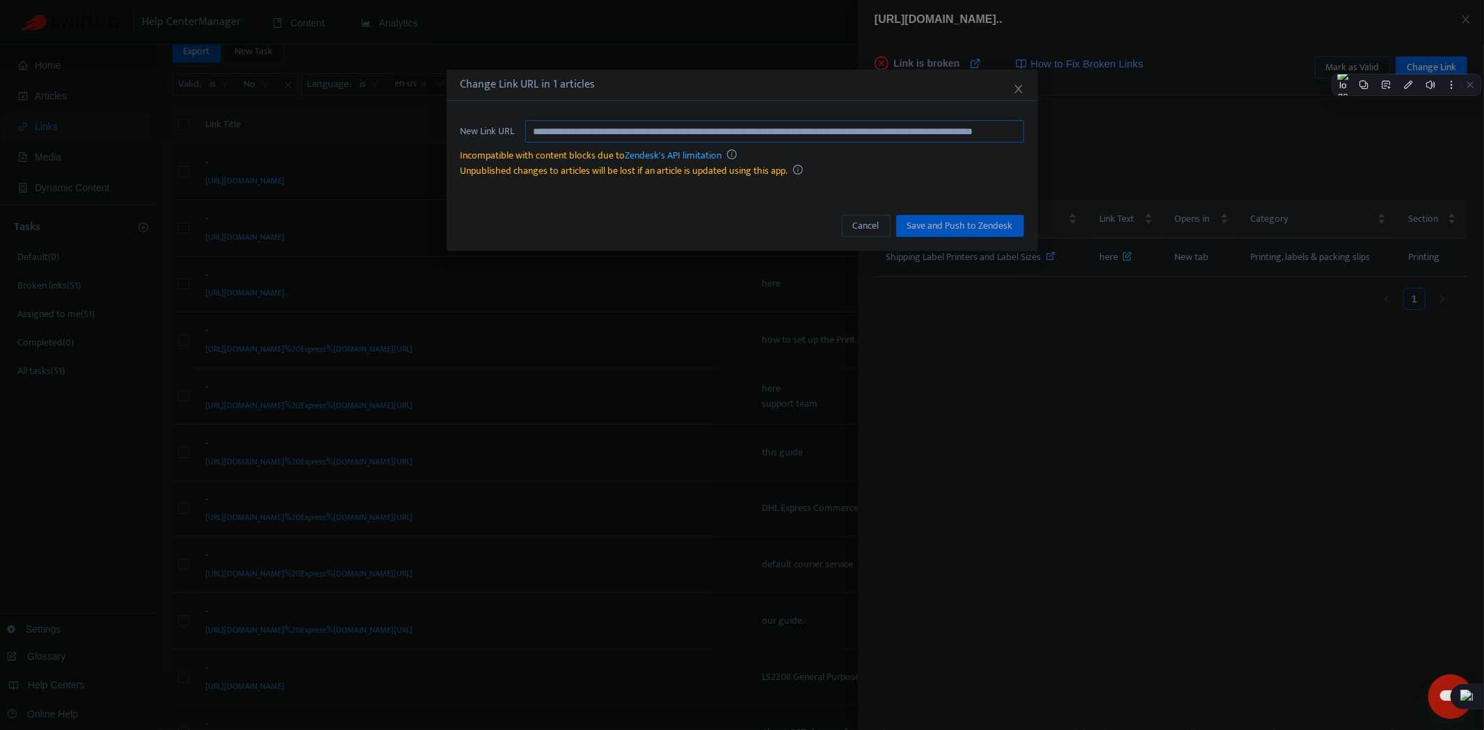
click at [797, 132] on input "**********" at bounding box center [774, 131] width 499 height 22
drag, startPoint x: 794, startPoint y: 132, endPoint x: 1155, endPoint y: 131, distance: 361.1
click at [1155, 131] on div "**********" at bounding box center [742, 365] width 1484 height 730
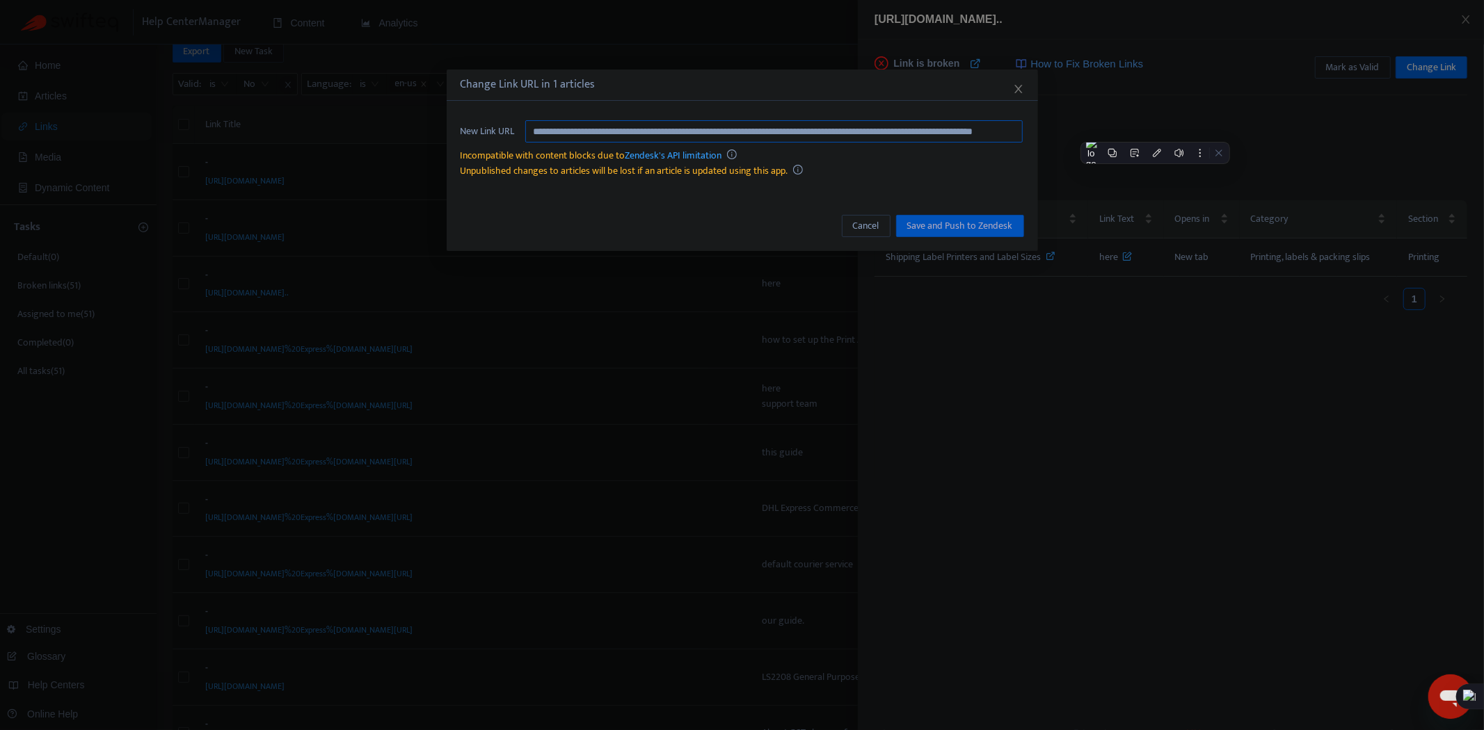
drag, startPoint x: 642, startPoint y: 128, endPoint x: 615, endPoint y: 244, distance: 119.3
click at [642, 128] on input "**********" at bounding box center [774, 131] width 498 height 22
paste input "text"
type input "**********"
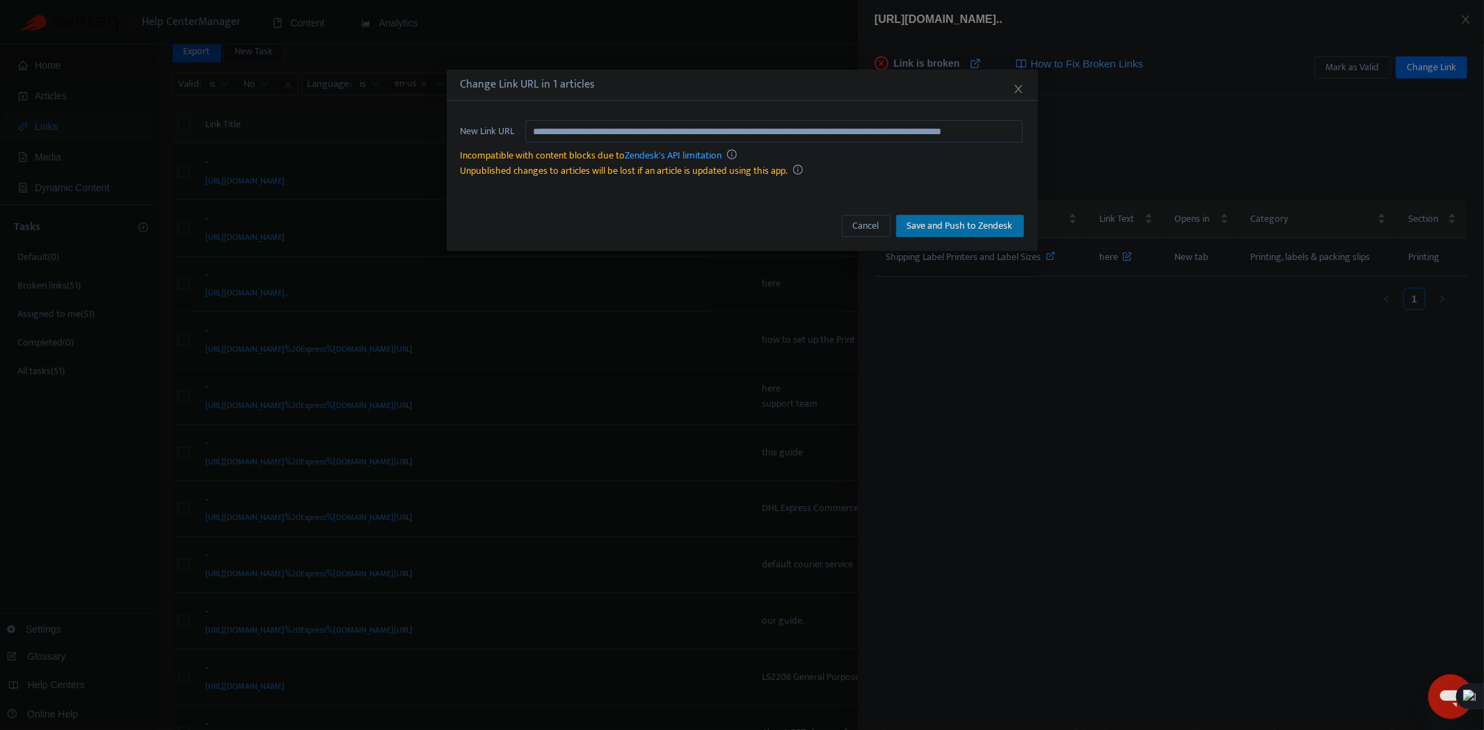
click at [986, 225] on span "Save and Push to Zendesk" at bounding box center [960, 225] width 106 height 15
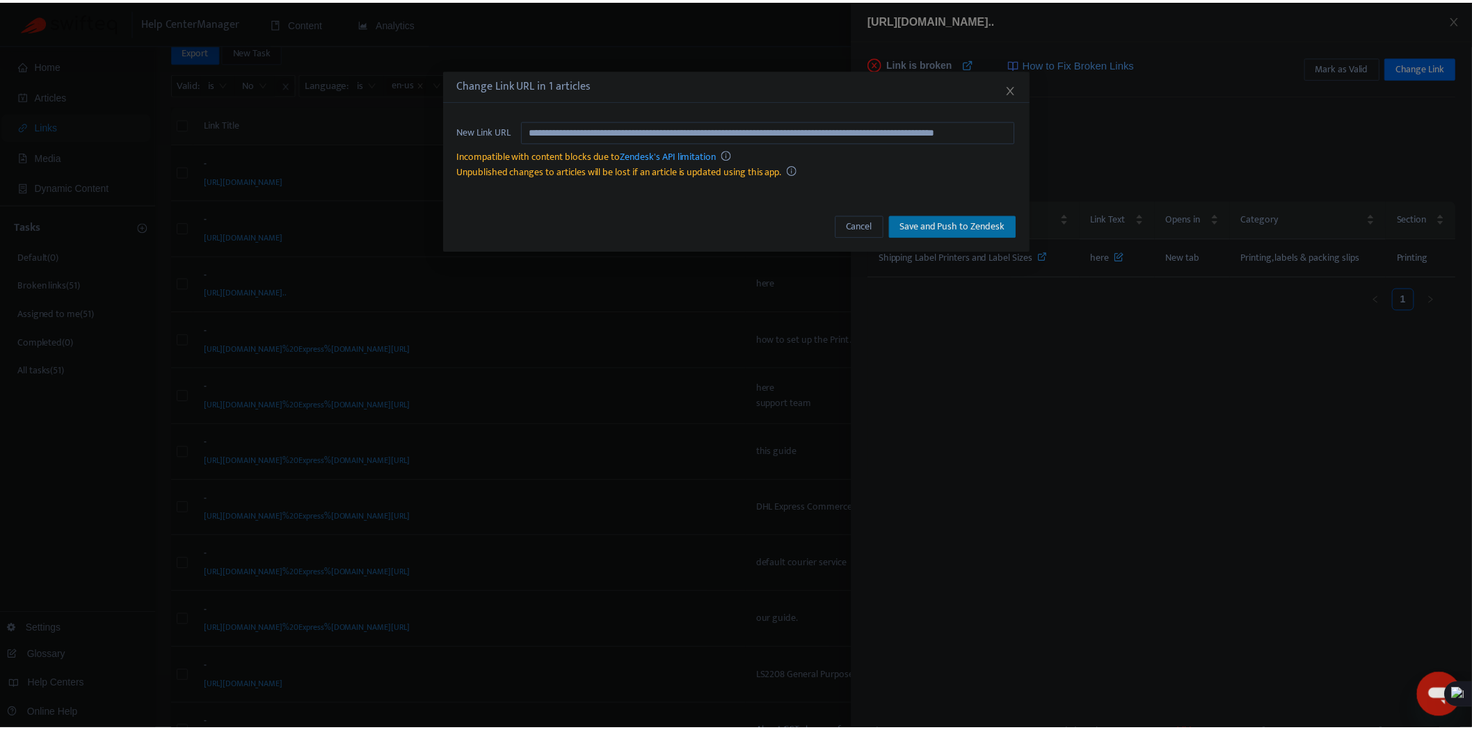
scroll to position [0, 0]
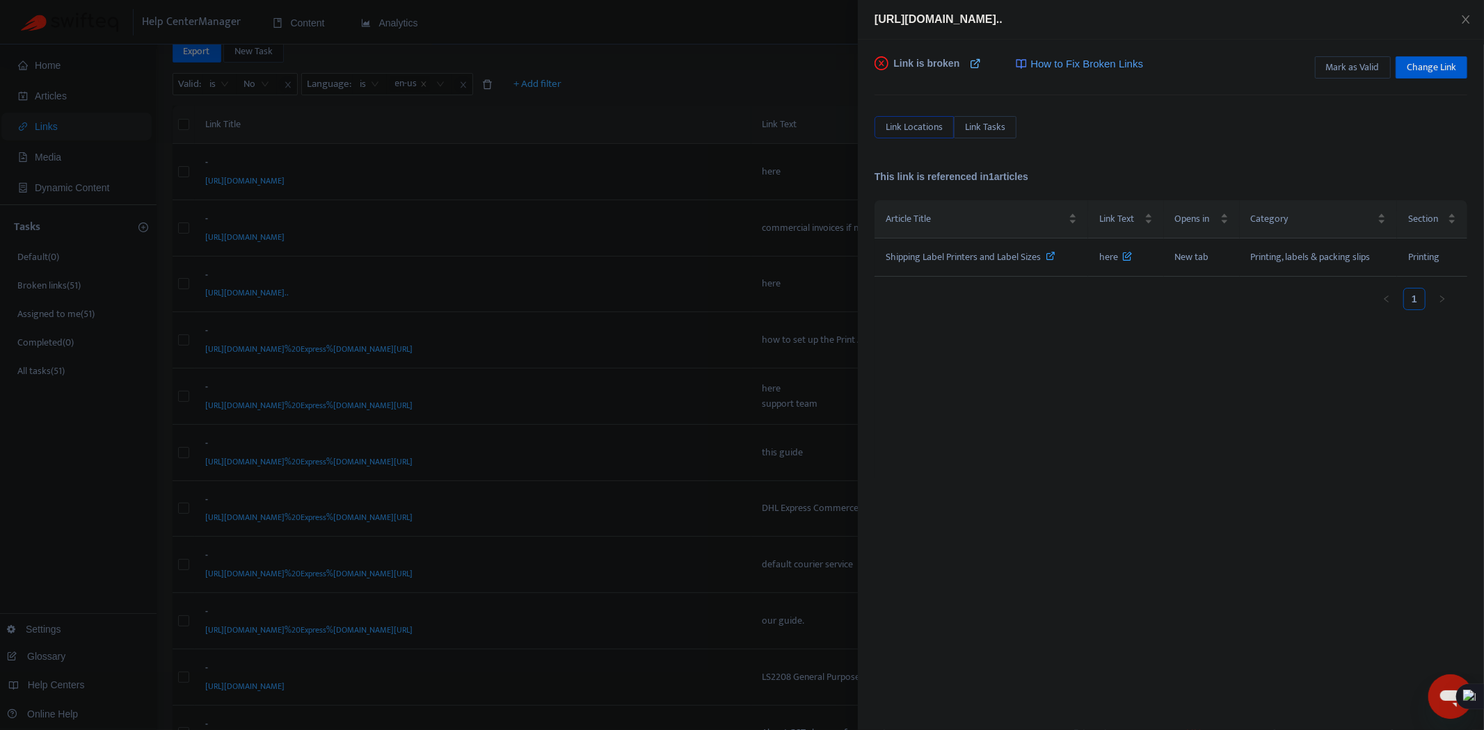
click at [977, 63] on icon at bounding box center [975, 63] width 11 height 11
click at [1343, 64] on span "Mark as Valid" at bounding box center [1353, 67] width 54 height 15
click at [1471, 19] on div "[URL][DOMAIN_NAME].." at bounding box center [1171, 20] width 626 height 40
click at [1471, 15] on icon "close" at bounding box center [1465, 19] width 11 height 11
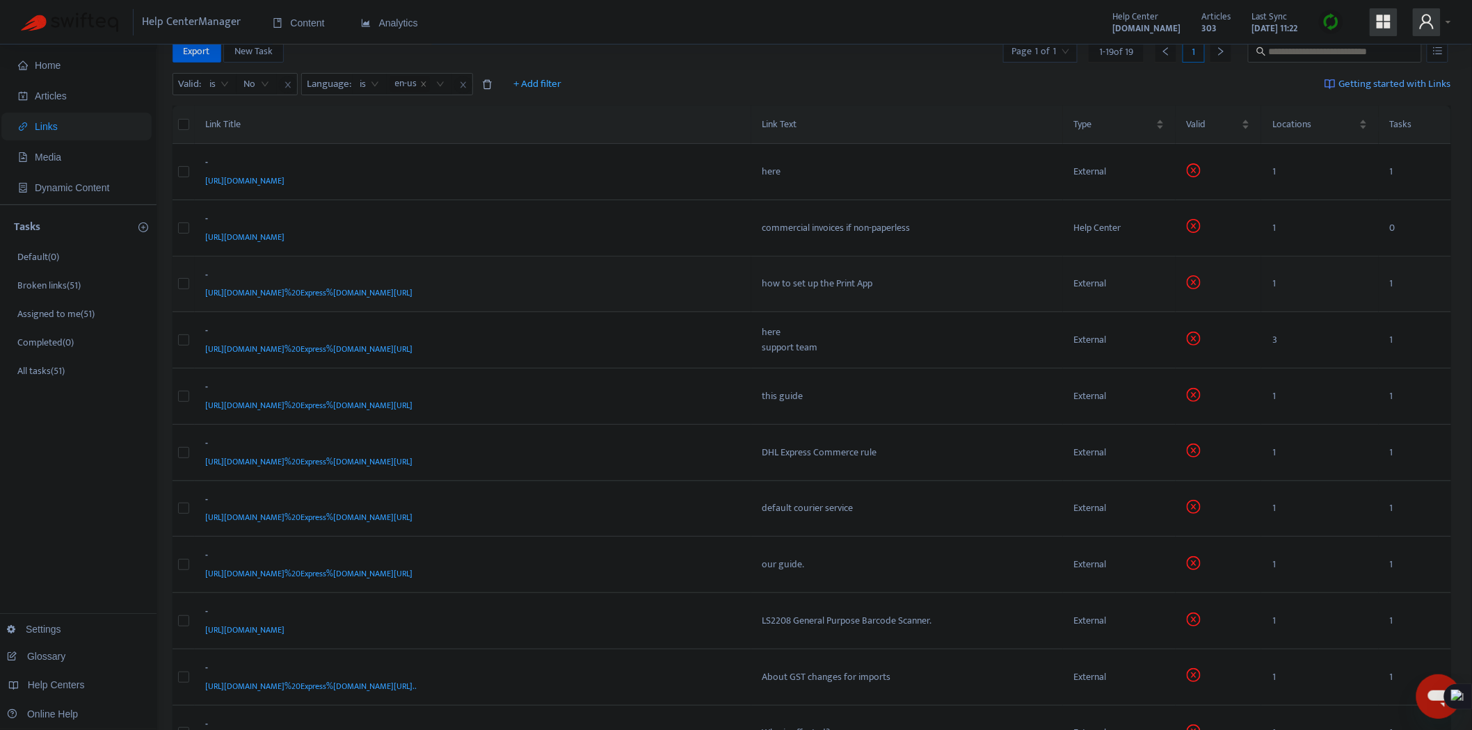
click at [808, 294] on td "how to set up the Print App" at bounding box center [907, 285] width 312 height 56
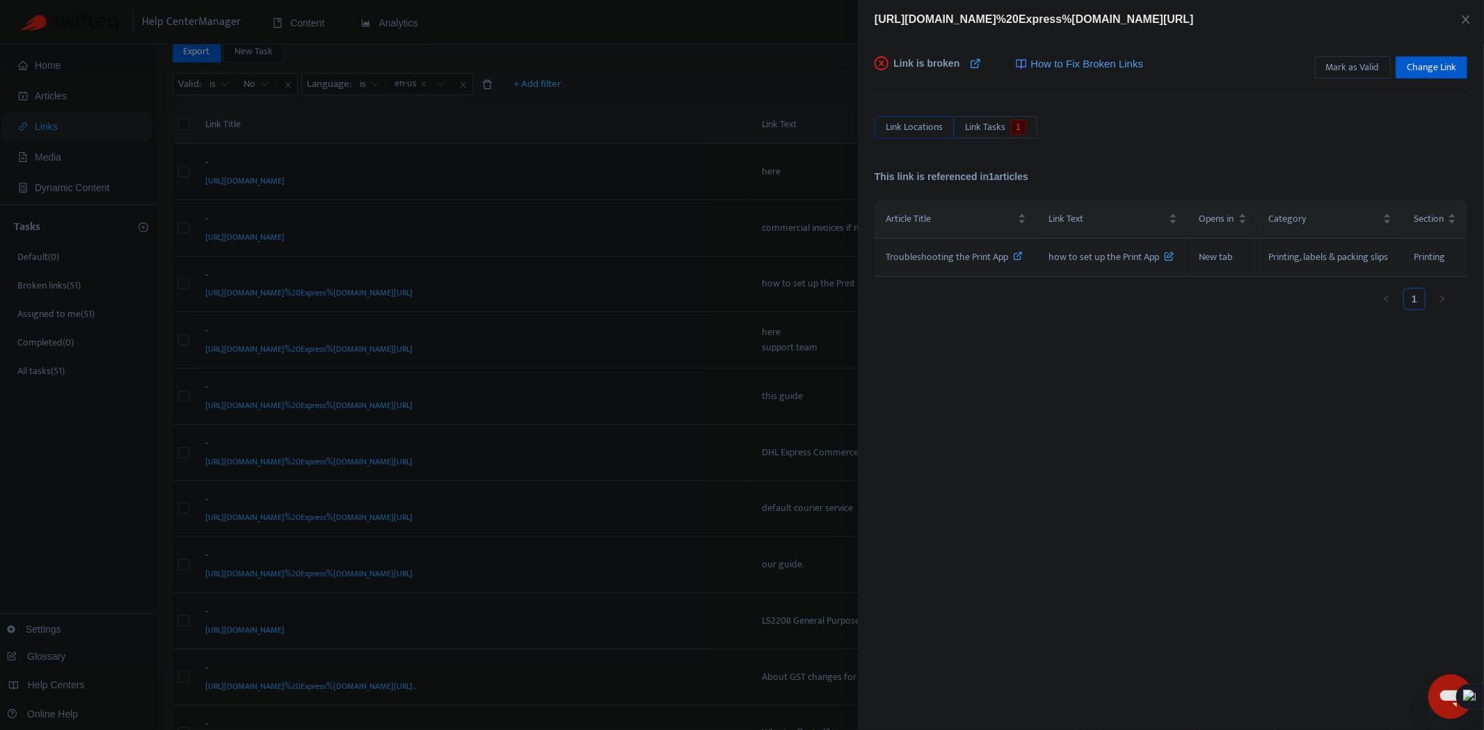
click at [1019, 253] on icon at bounding box center [1019, 256] width 10 height 10
click at [634, 286] on div at bounding box center [742, 365] width 1484 height 730
